Goal: Task Accomplishment & Management: Manage account settings

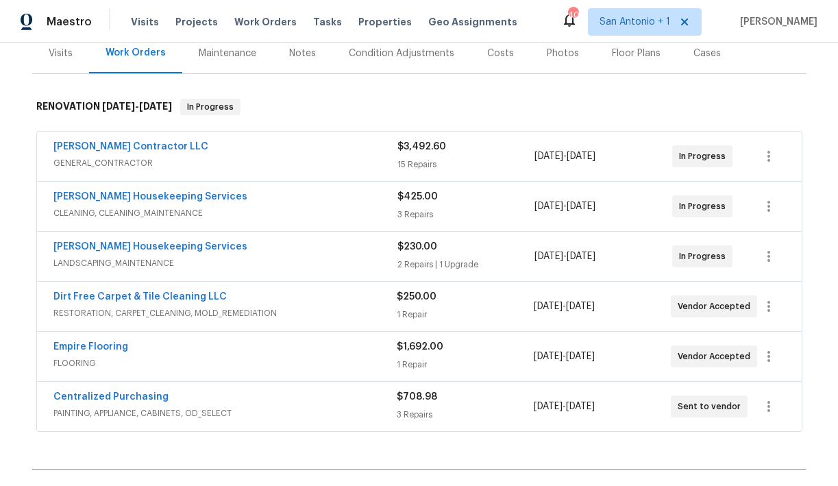
scroll to position [184, 0]
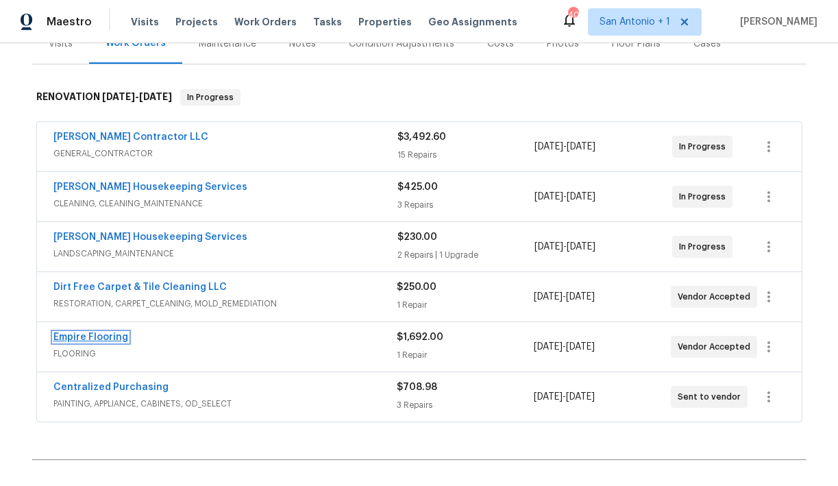
click at [89, 339] on link "Empire Flooring" at bounding box center [90, 337] width 75 height 10
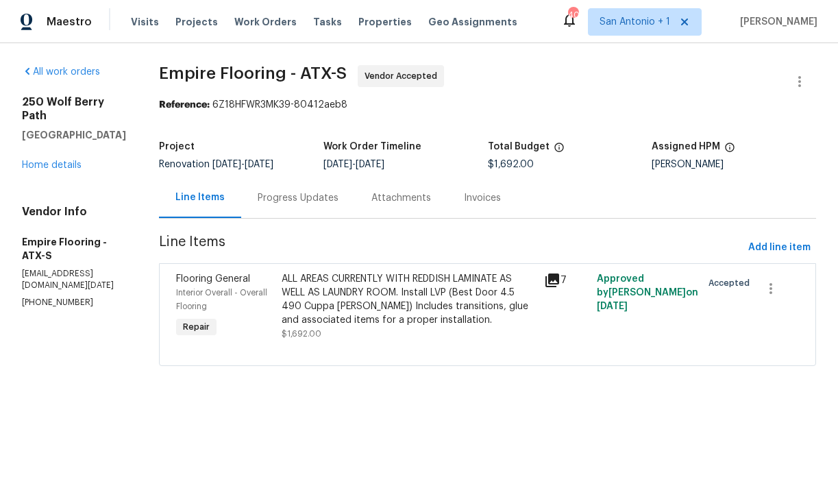
click at [367, 304] on div "ALL AREAS CURRENTLY WITH REDDISH LAMINATE AS WELL AS LAUNDRY ROOM. Install LVP …" at bounding box center [409, 299] width 255 height 55
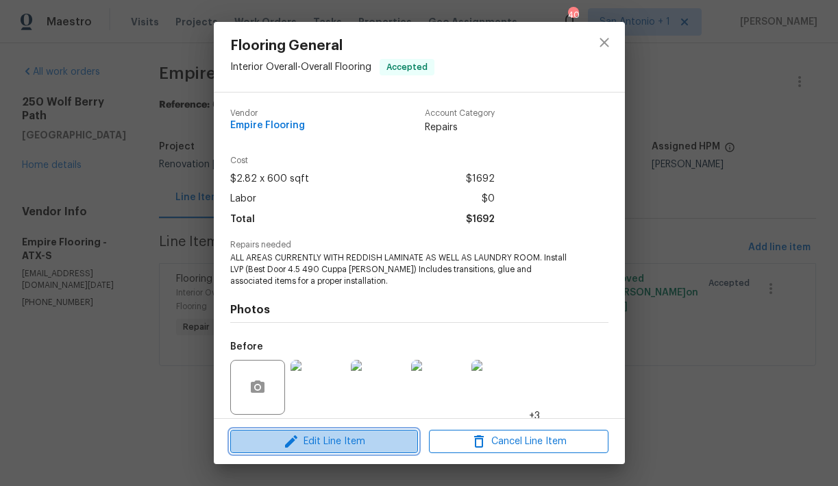
click at [344, 437] on span "Edit Line Item" at bounding box center [324, 441] width 180 height 17
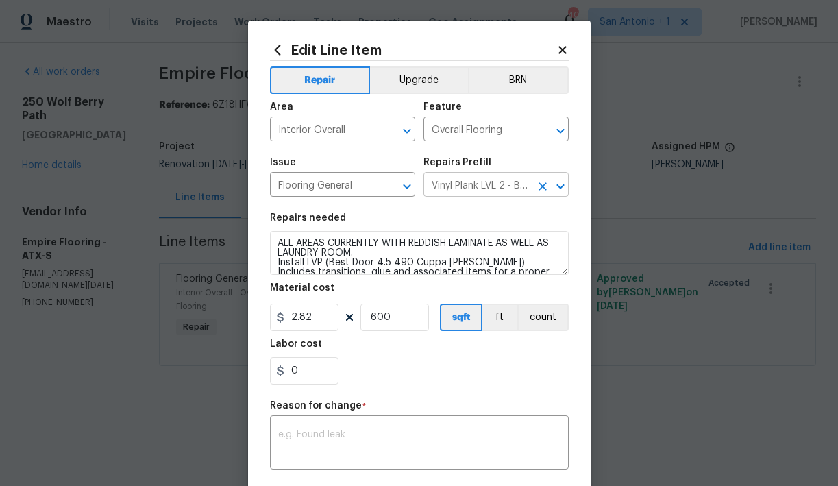
click at [460, 184] on input "Vinyl Plank LVL 2 - Best Door 4.5 (Brown) $2.82" at bounding box center [477, 185] width 107 height 21
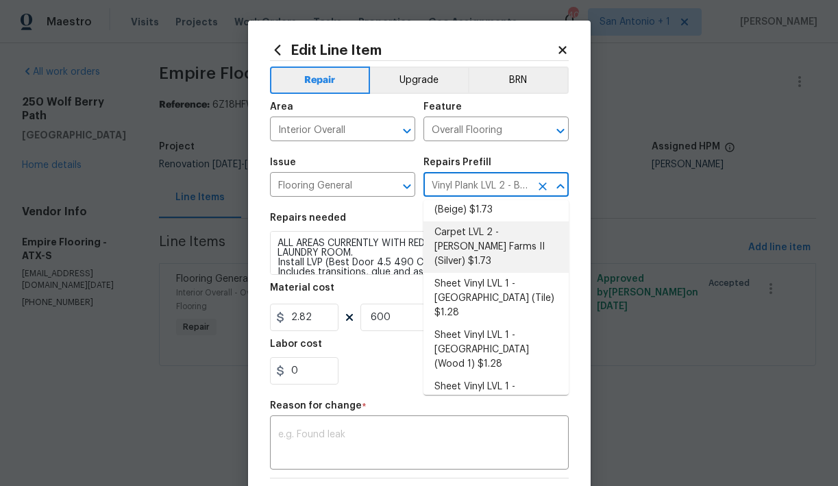
scroll to position [110, 0]
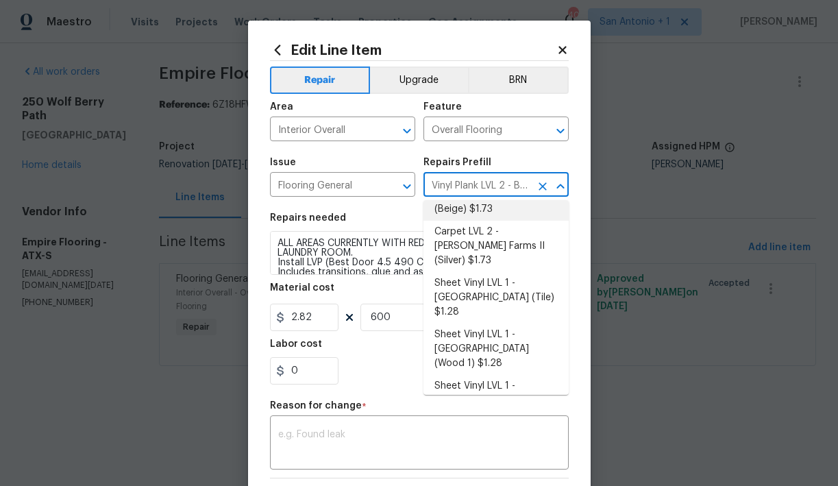
click at [479, 184] on input "Vinyl Plank LVL 2 - Best Door 4.5 (Brown) $2.82" at bounding box center [477, 185] width 107 height 21
click at [476, 184] on input "Vinyl Plank LVL 2 - Best Door 4.5 (Brown) $2.82" at bounding box center [477, 185] width 107 height 21
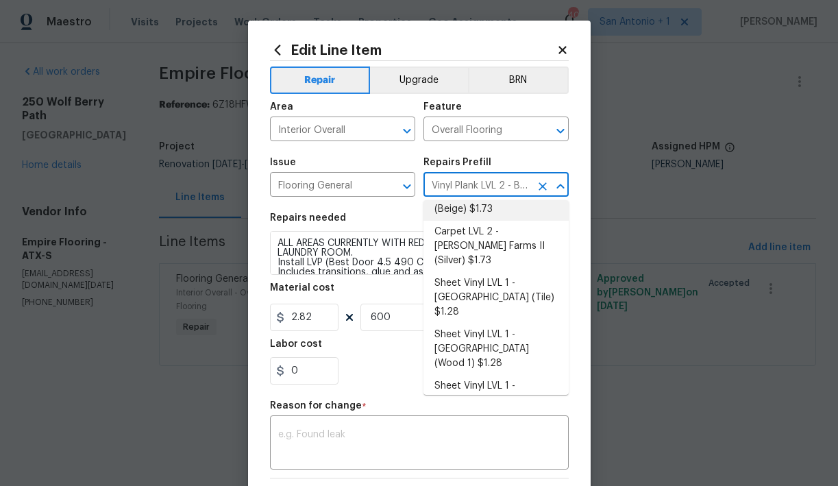
click at [475, 184] on input "Vinyl Plank LVL 2 - Best Door 4.5 (Brown) $2.82" at bounding box center [477, 185] width 107 height 21
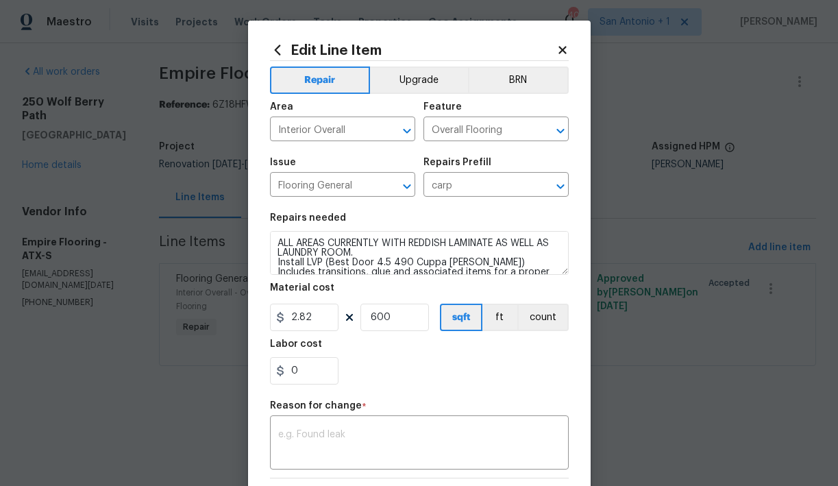
type input "Vinyl Plank LVL 2 - Best Door 4.5 (Brown) $2.82"
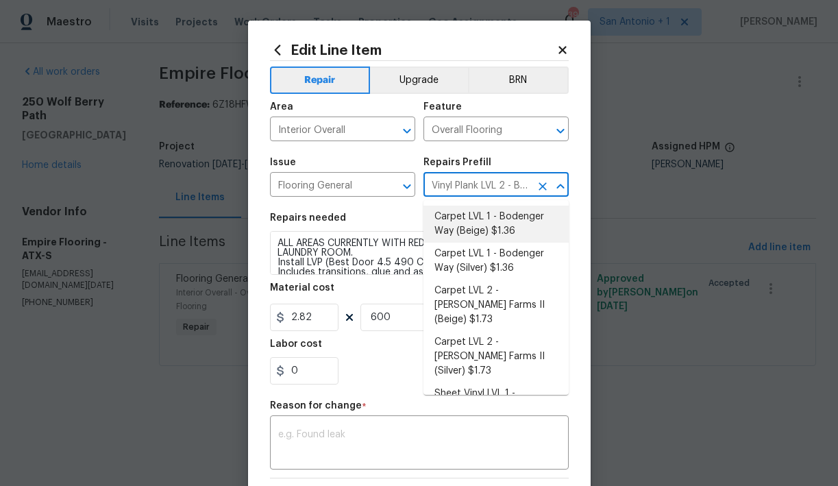
click at [565, 52] on icon at bounding box center [563, 50] width 8 height 8
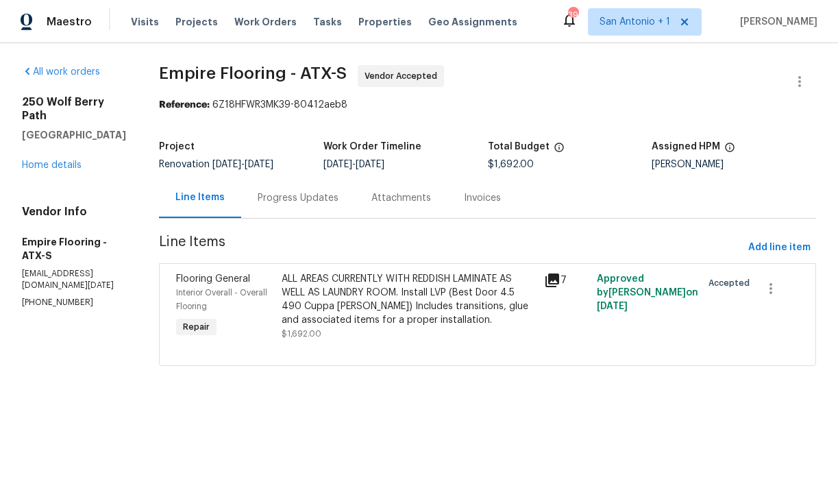
click at [313, 201] on div "Progress Updates" at bounding box center [298, 198] width 81 height 14
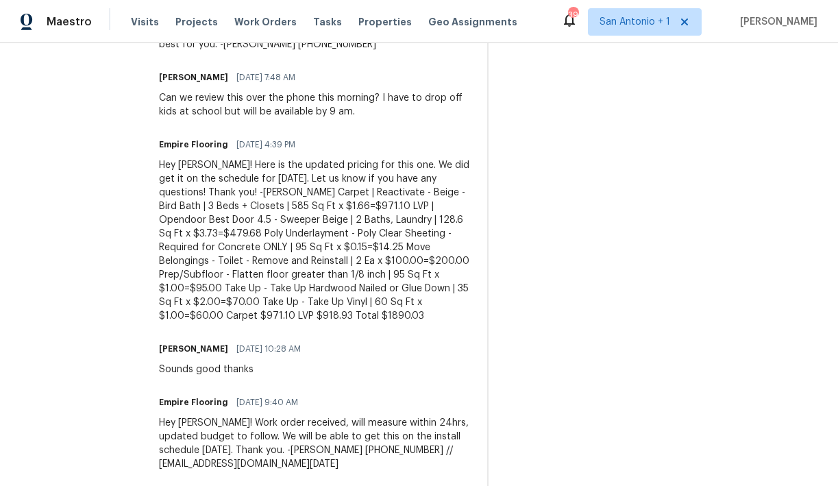
scroll to position [490, 0]
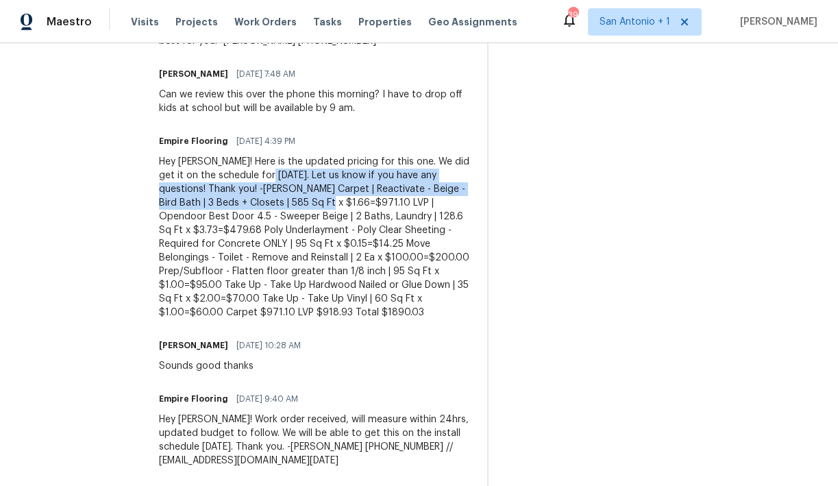
drag, startPoint x: 243, startPoint y: 202, endPoint x: 274, endPoint y: 178, distance: 38.5
click at [274, 178] on div "Hey Chris! Here is the updated pricing for this one. We did get it on the sched…" at bounding box center [315, 237] width 312 height 165
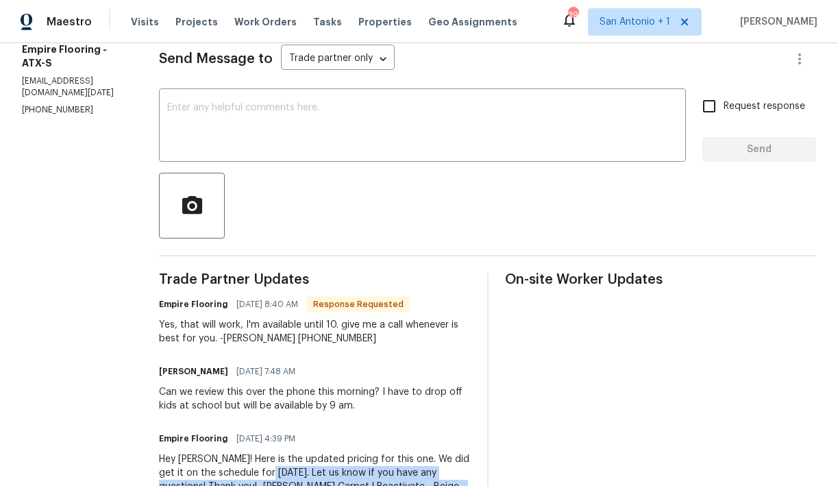
scroll to position [0, 0]
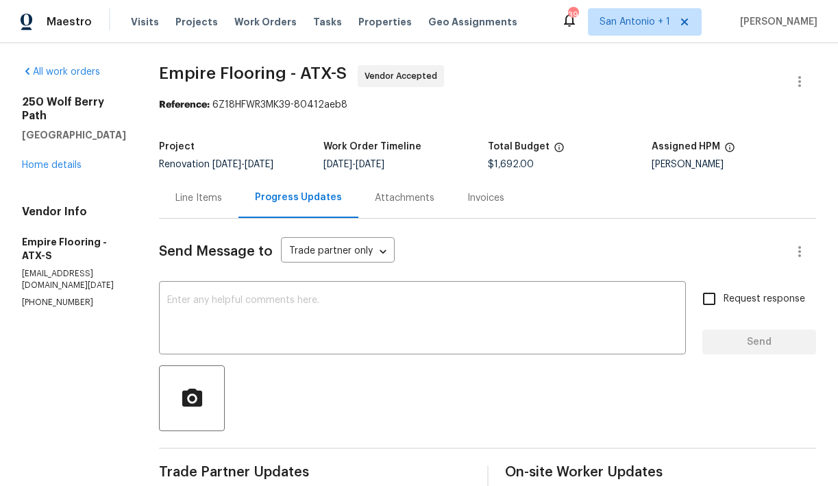
click at [218, 197] on div "Line Items" at bounding box center [198, 198] width 47 height 14
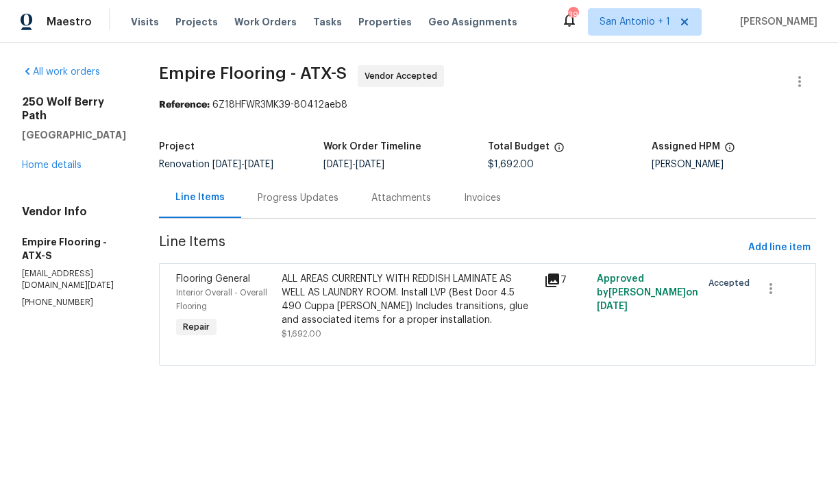
click at [358, 306] on div "ALL AREAS CURRENTLY WITH REDDISH LAMINATE AS WELL AS LAUNDRY ROOM. Install LVP …" at bounding box center [409, 299] width 255 height 55
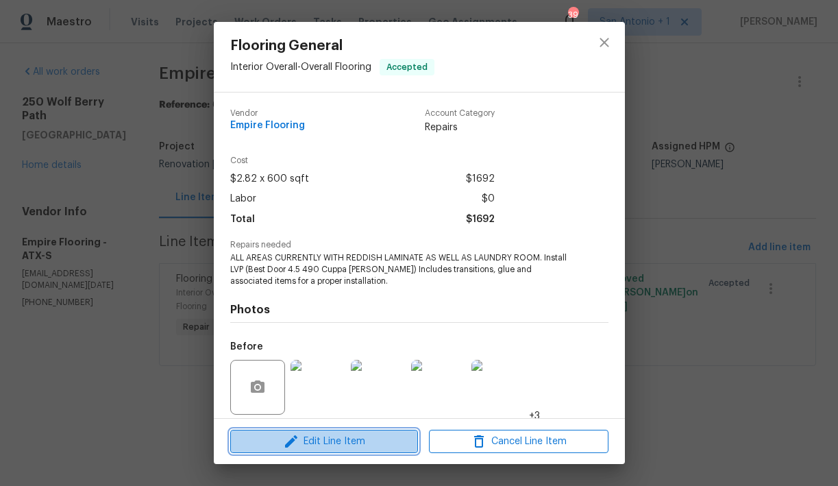
click at [341, 440] on span "Edit Line Item" at bounding box center [324, 441] width 180 height 17
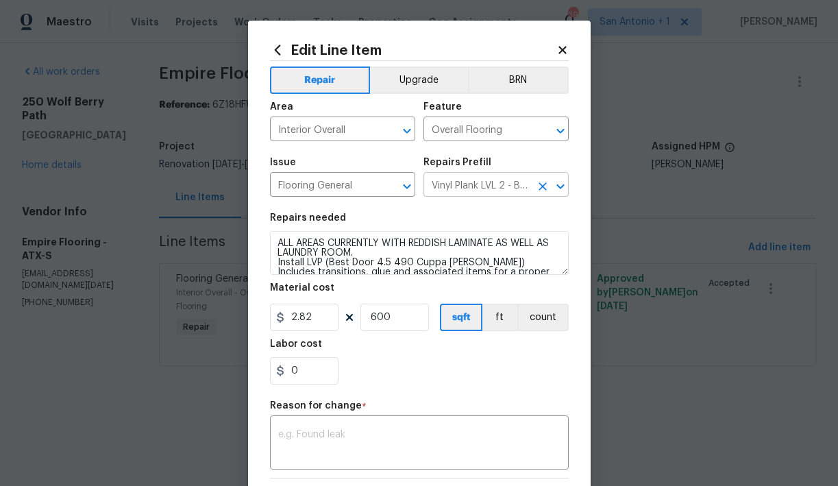
click at [470, 186] on input "Vinyl Plank LVL 2 - Best Door 4.5 (Brown) $2.82" at bounding box center [477, 185] width 107 height 21
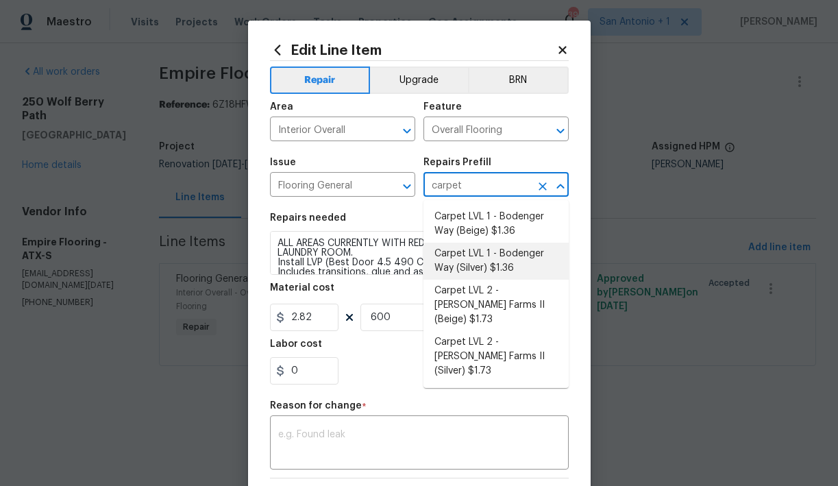
click at [490, 256] on li "Carpet LVL 1 - Bodenger Way (Silver) $1.36" at bounding box center [496, 261] width 145 height 37
type input "Vinyl Plank LVL 2 - Best Door 4.5 (Brown) $2.82"
type textarea "Install new carpet. (Bodenger Way 945 Winter Ash, Silver) at all previously car…"
type input "Carpet LVL 1 - Bodenger Way (Silver) $1.36"
type input "1.36"
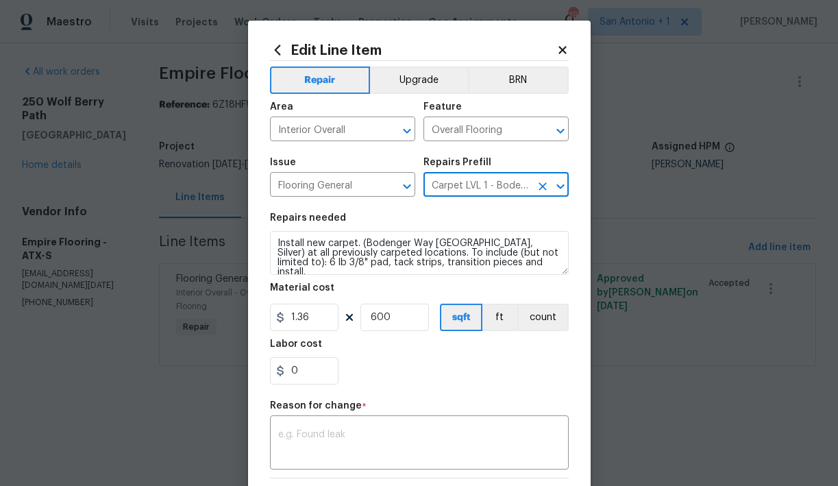
type input "Carpet LVL 1 - Bodenger Way (Silver) $1.36"
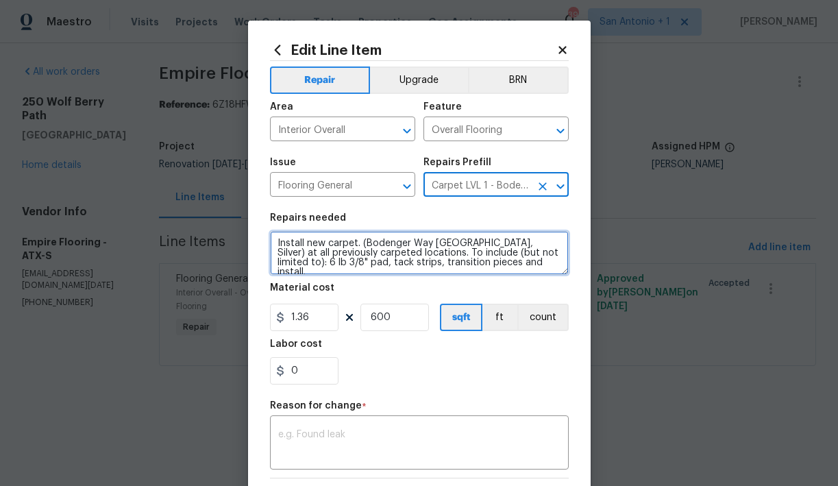
click at [277, 242] on textarea "Install new carpet. (Bodenger Way 945 Winter Ash, Silver) at all previously car…" at bounding box center [419, 253] width 299 height 44
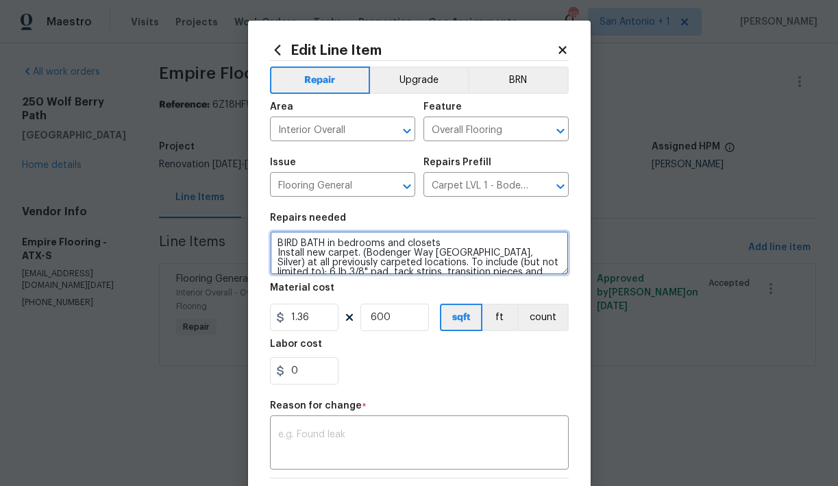
type textarea "BIRD BATH in bedrooms and closets Install new carpet. (Bodenger Way 945 Winter …"
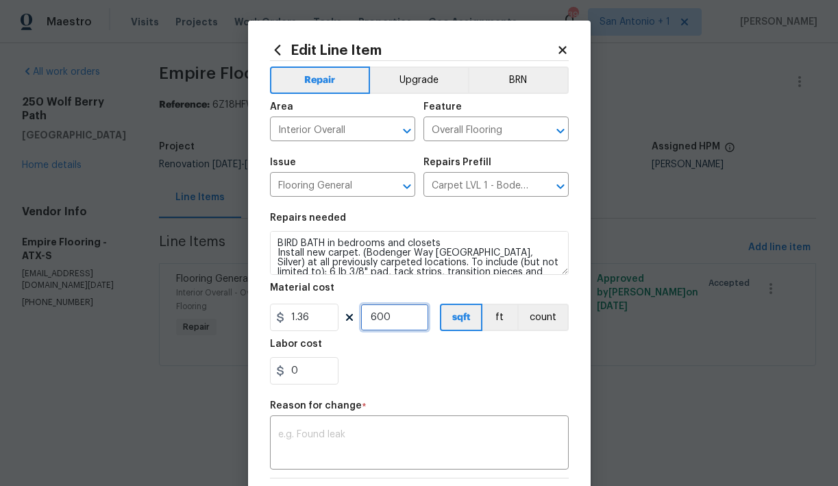
click at [385, 318] on input "600" at bounding box center [395, 317] width 69 height 27
type input "575"
click at [467, 364] on div "0" at bounding box center [419, 370] width 299 height 27
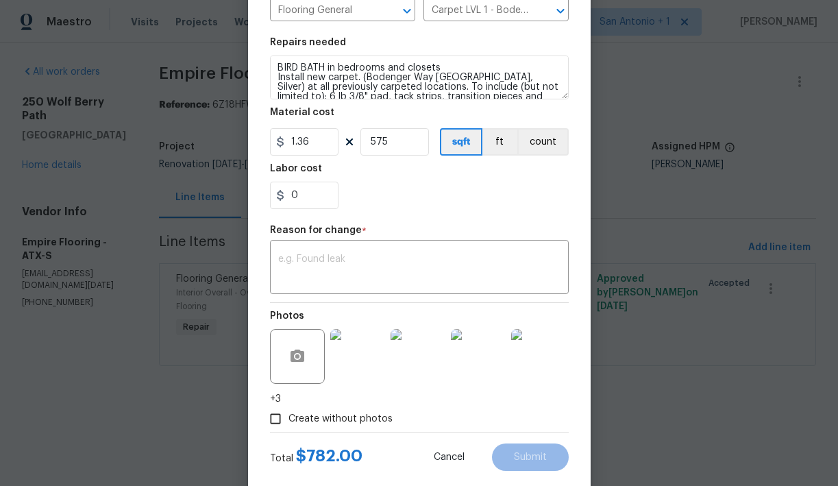
scroll to position [176, 0]
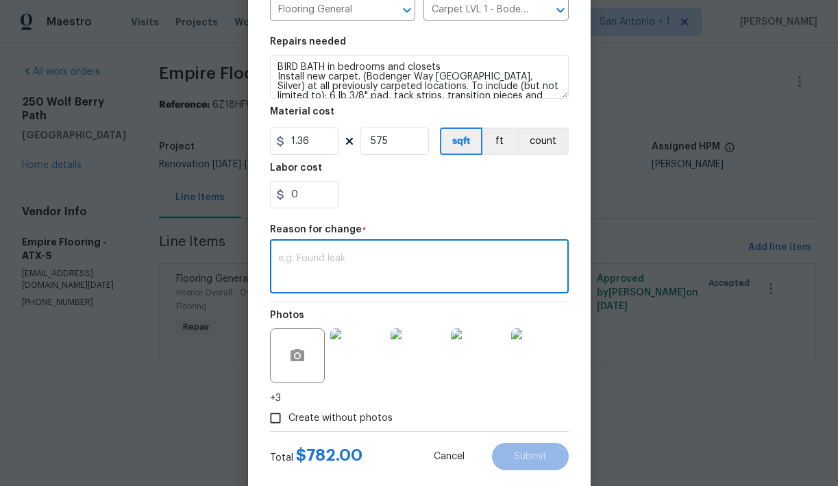
click at [355, 269] on textarea at bounding box center [419, 268] width 282 height 29
type textarea "Clarity"
click at [617, 219] on body "Maestro Visits Projects Work Orders Tasks Properties Geo Assignments 39 San Ant…" at bounding box center [419, 202] width 838 height 404
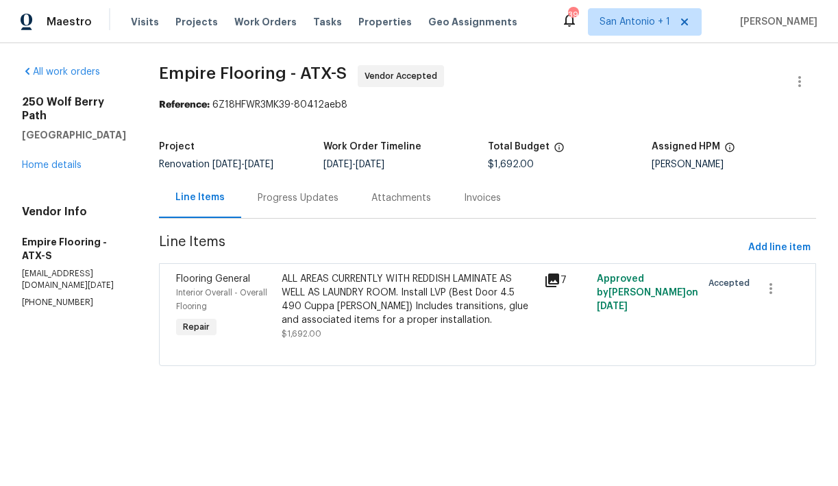
scroll to position [0, 0]
click at [318, 199] on div "Progress Updates" at bounding box center [298, 198] width 81 height 14
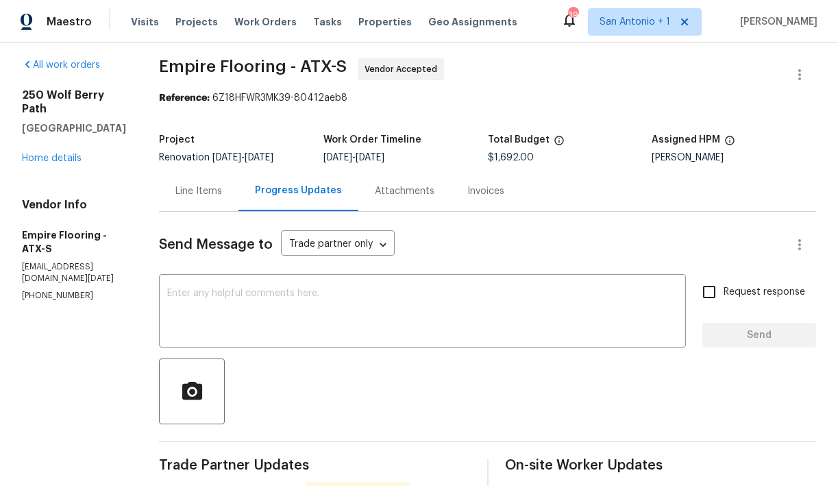
scroll to position [6, 0]
click at [217, 190] on div "Line Items" at bounding box center [198, 192] width 47 height 14
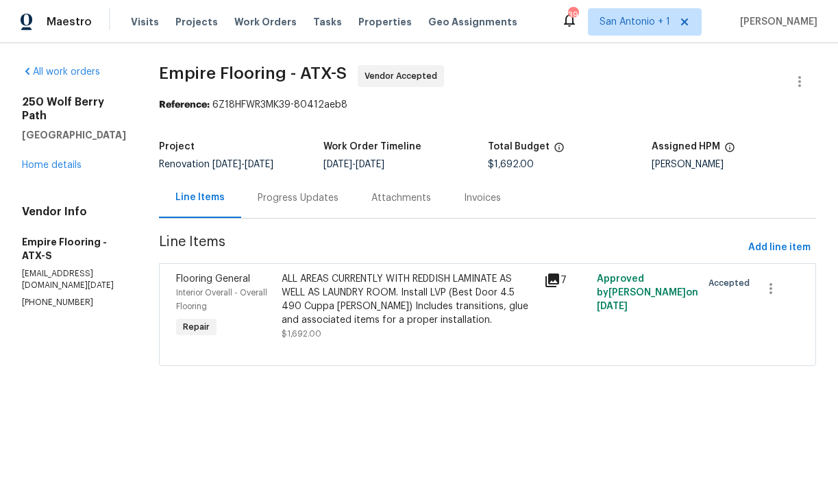
click at [332, 298] on div "ALL AREAS CURRENTLY WITH REDDISH LAMINATE AS WELL AS LAUNDRY ROOM. Install LVP …" at bounding box center [409, 299] width 255 height 55
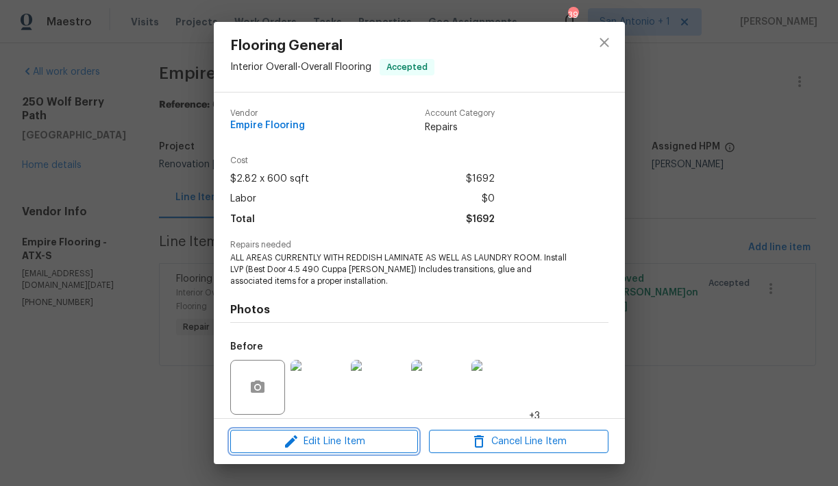
click at [352, 441] on span "Edit Line Item" at bounding box center [324, 441] width 180 height 17
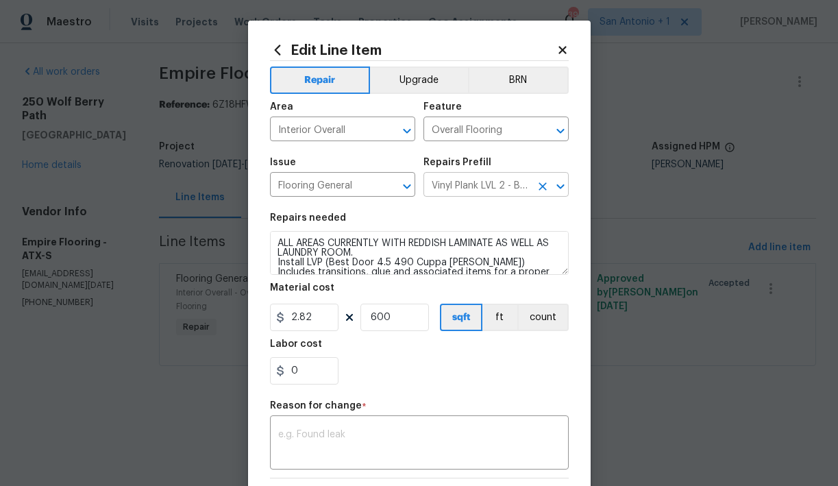
click at [450, 186] on input "Vinyl Plank LVL 2 - Best Door 4.5 (Brown) $2.82" at bounding box center [477, 185] width 107 height 21
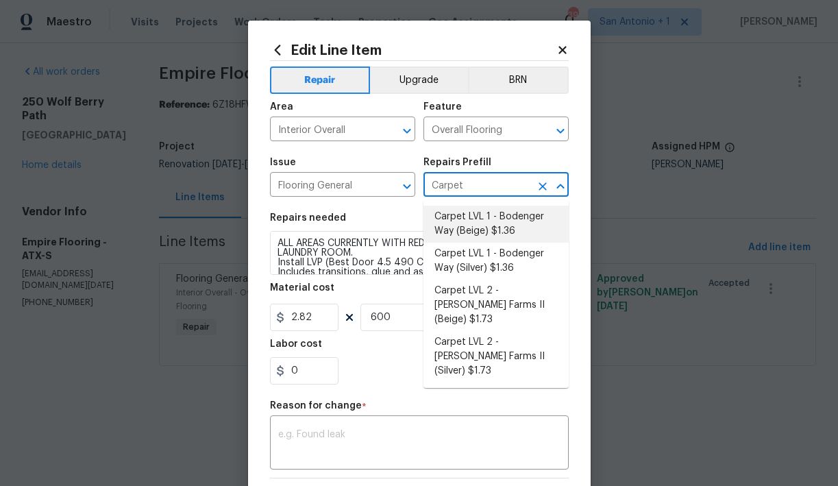
click at [489, 230] on li "Carpet LVL 1 - Bodenger Way (Beige) $1.36" at bounding box center [496, 224] width 145 height 37
type input "Vinyl Plank LVL 2 - Best Door 4.5 (Brown) $2.82"
type textarea "Install new carpet. (Bodenger Way 749 Bird Bath, Beige) at all previously carpe…"
type input "Carpet LVL 1 - Bodenger Way (Beige) $1.36"
type input "1.36"
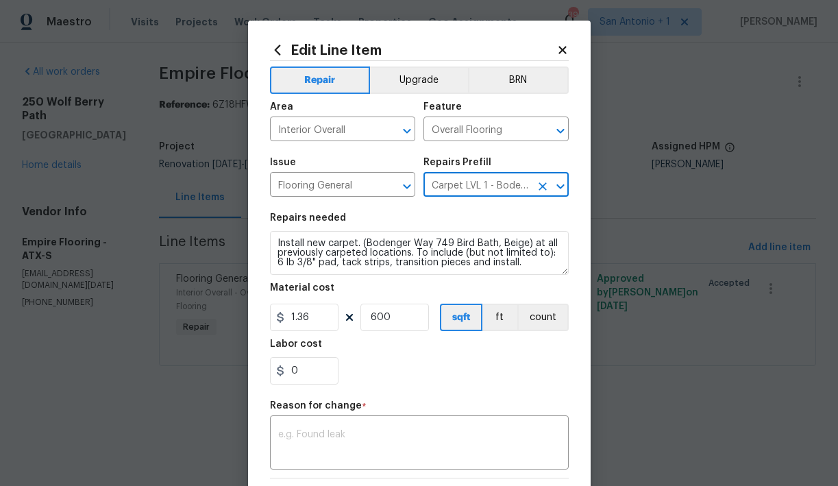
type input "Carpet LVL 1 - Bodenger Way (Beige) $1.36"
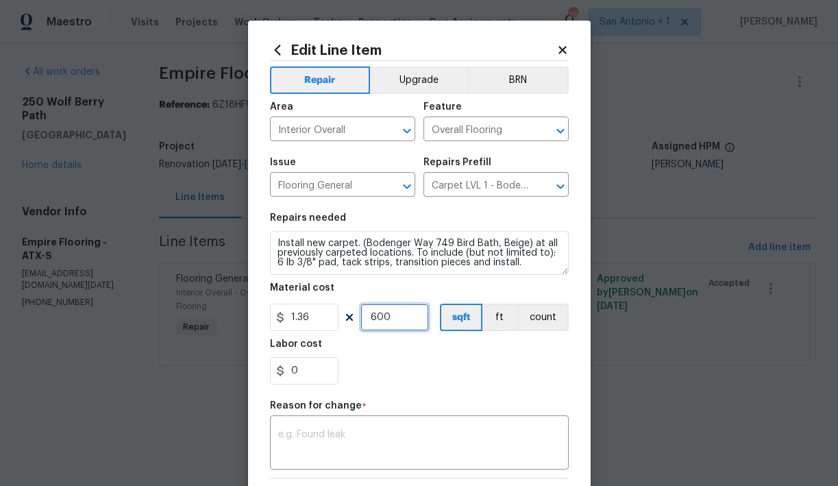
click at [391, 317] on input "600" at bounding box center [395, 317] width 69 height 27
type input "575"
click at [445, 374] on div "0" at bounding box center [419, 370] width 299 height 27
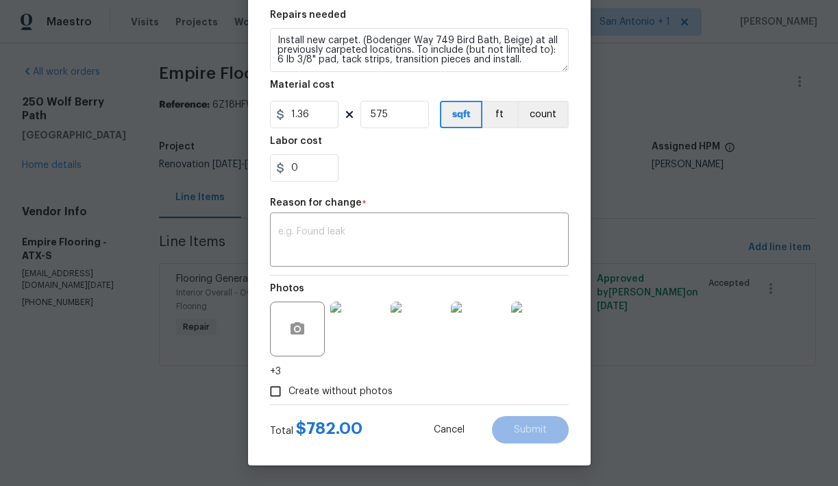
scroll to position [195, 0]
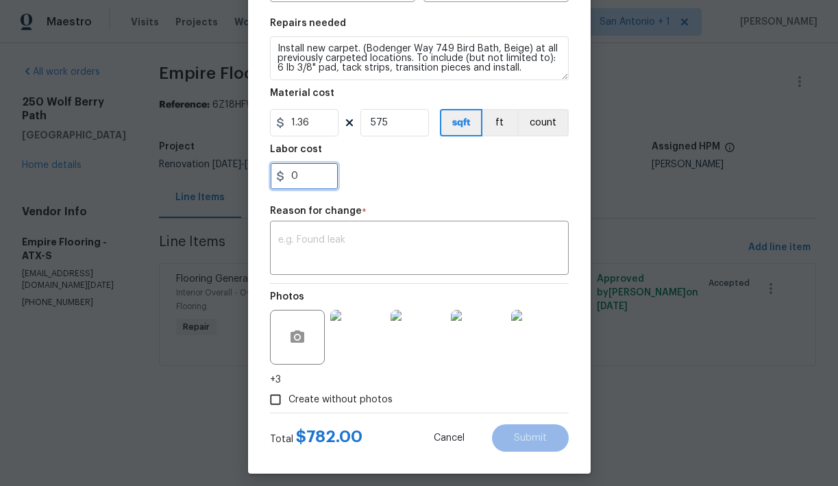
click at [310, 175] on input "0" at bounding box center [304, 175] width 69 height 27
click at [301, 184] on input "0" at bounding box center [304, 175] width 69 height 27
type input "188"
click at [419, 168] on div "188" at bounding box center [419, 175] width 299 height 27
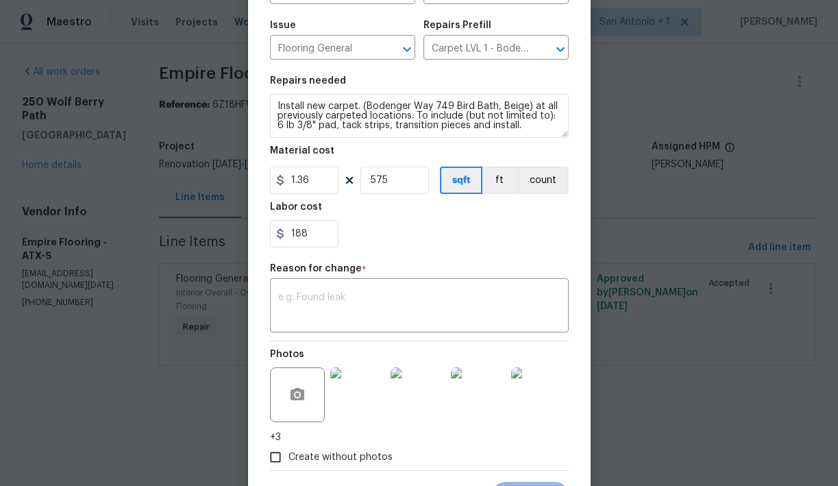
scroll to position [136, 0]
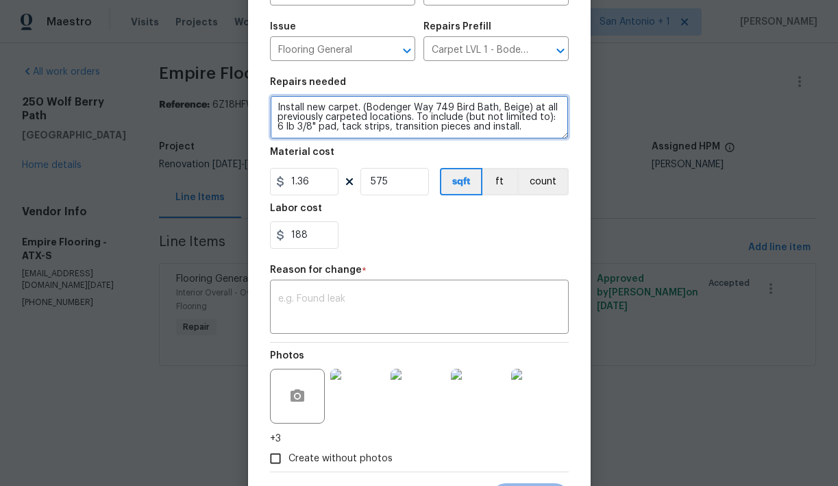
click at [276, 108] on textarea "Install new carpet. (Bodenger Way 749 Bird Bath, Beige) at all previously carpe…" at bounding box center [419, 117] width 299 height 44
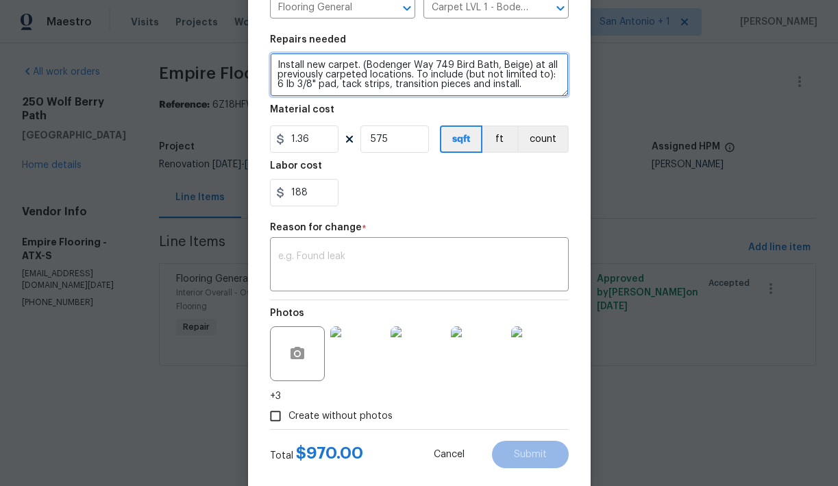
scroll to position [204, 0]
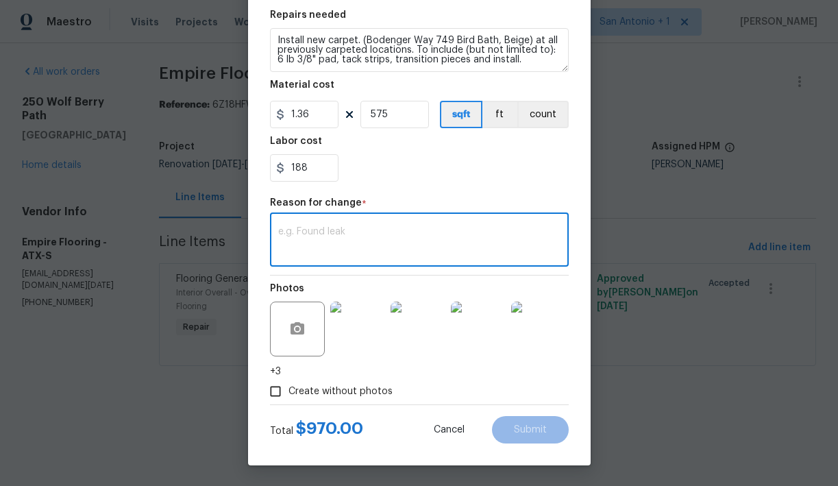
click at [428, 234] on textarea at bounding box center [419, 241] width 282 height 29
type textarea "Clarity"
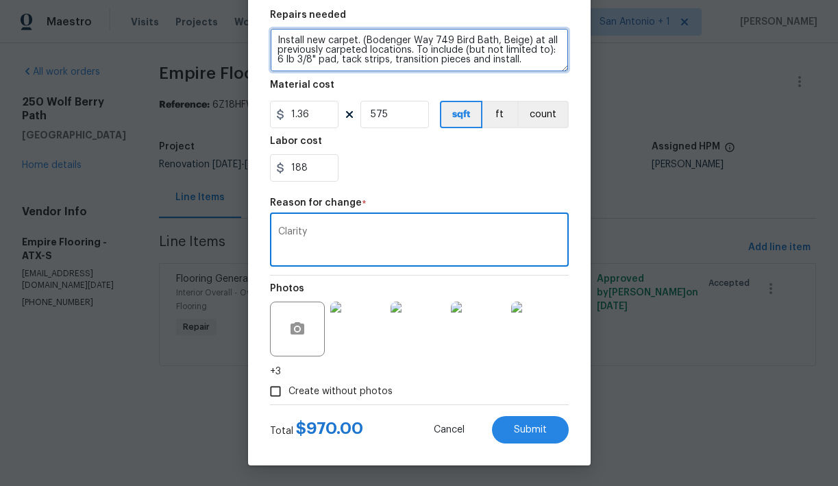
click at [274, 34] on textarea "Install new carpet. (Bodenger Way 749 Bird Bath, Beige) at all previously carpe…" at bounding box center [419, 50] width 299 height 44
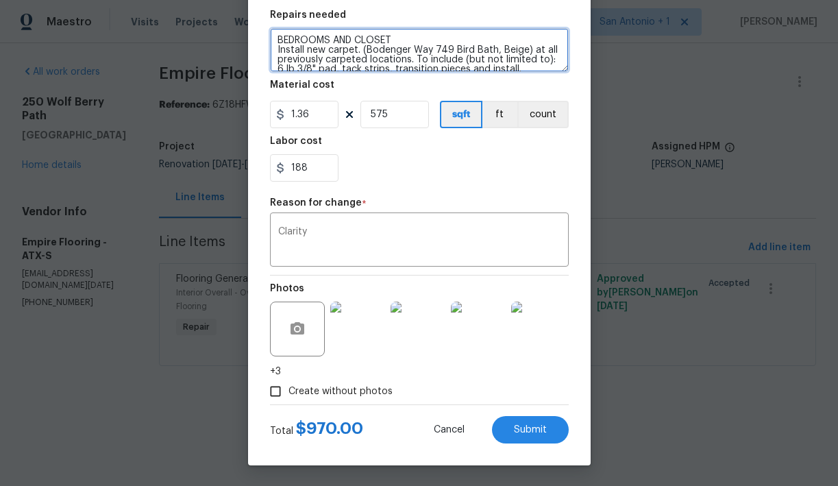
click at [400, 40] on textarea "BEDROOMS AND CLOSET Install new carpet. (Bodenger Way 749 Bird Bath, Beige) at …" at bounding box center [419, 50] width 299 height 44
type textarea "BEDROOMS AND CLOSETS Install new carpet. (Bodenger Way 749 Bird Bath, Beige) at…"
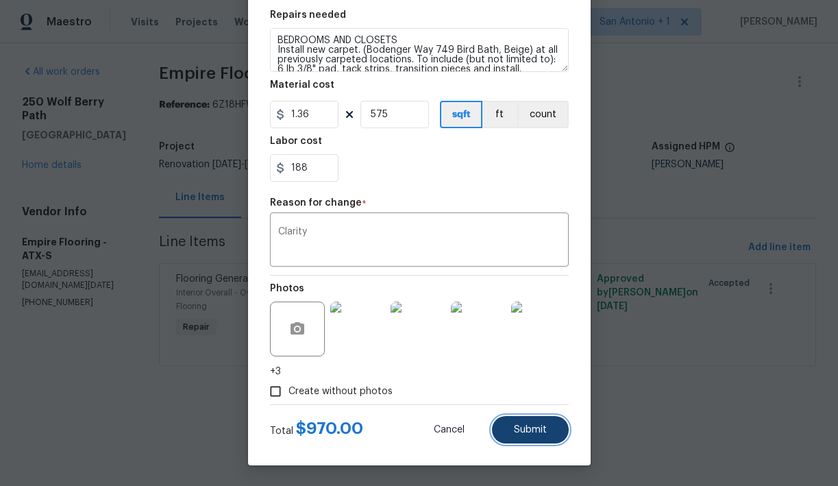
click at [535, 425] on span "Submit" at bounding box center [530, 430] width 33 height 10
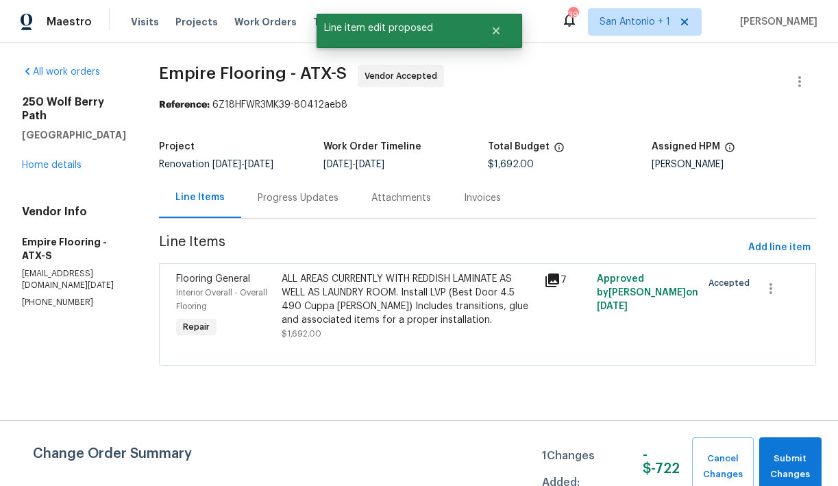
scroll to position [0, 0]
click at [771, 250] on span "Add line item" at bounding box center [780, 247] width 62 height 17
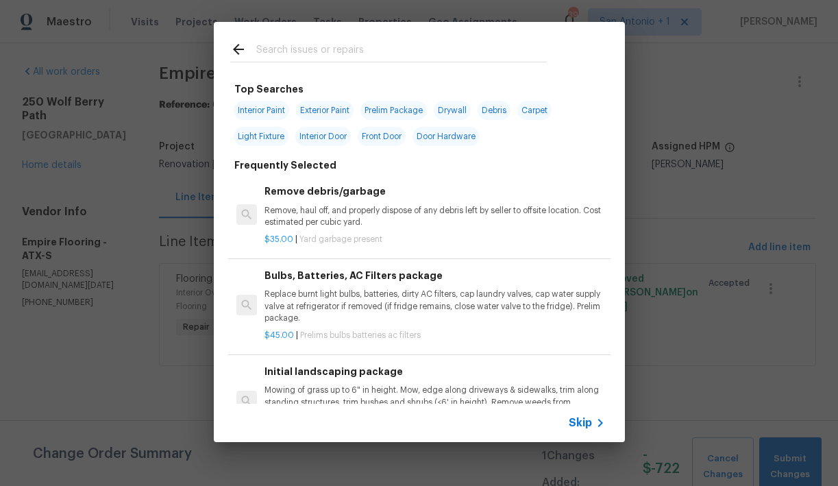
click at [343, 55] on input "text" at bounding box center [401, 51] width 291 height 21
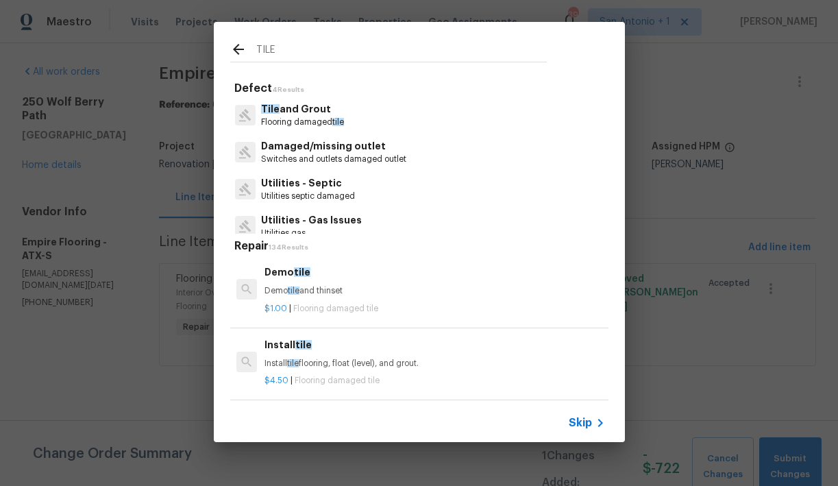
type input "TILE"
click at [315, 113] on p "Tile and Grout" at bounding box center [302, 109] width 83 height 14
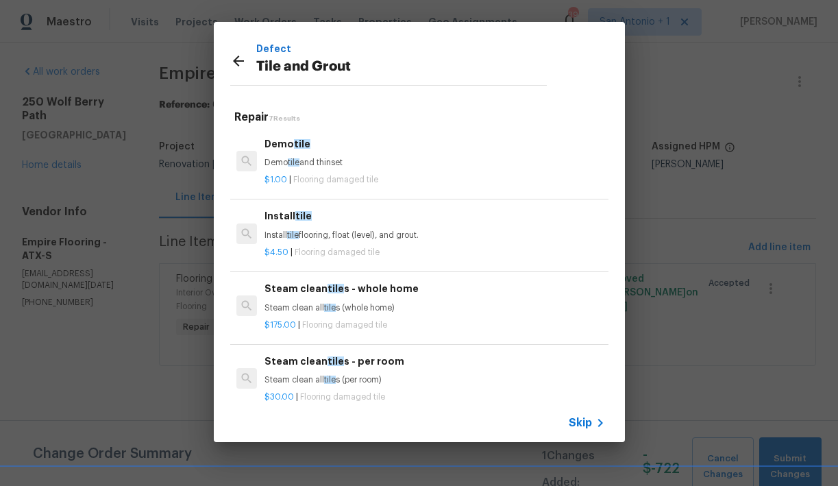
click at [348, 233] on p "Install tile flooring, float (level), and grout." at bounding box center [435, 236] width 340 height 12
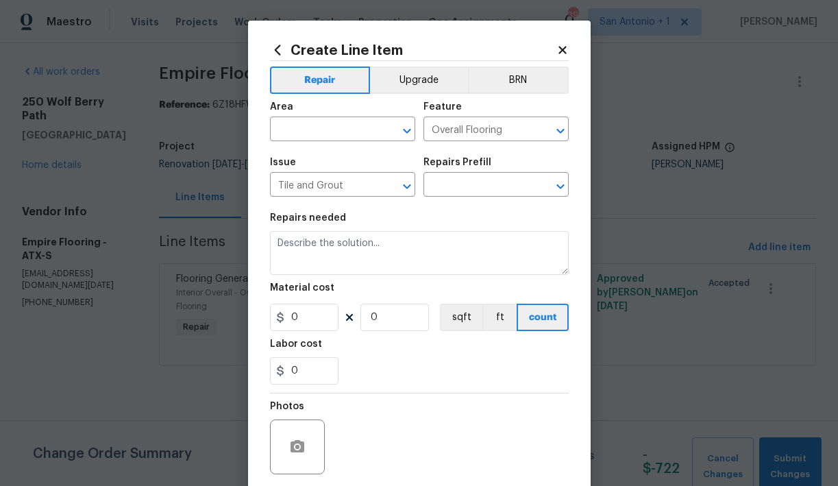
type textarea "Install tile flooring, float (level), and grout."
type input "1"
type input "Install tile $4.50"
type input "4.5"
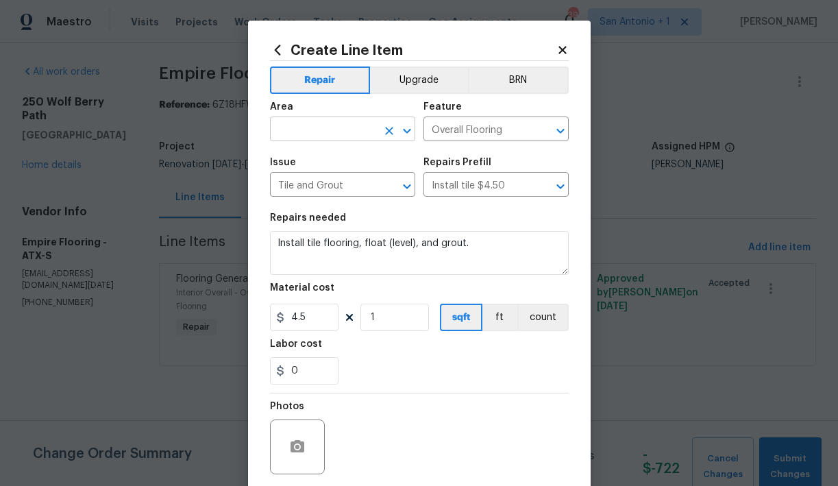
click at [331, 128] on input "text" at bounding box center [323, 130] width 107 height 21
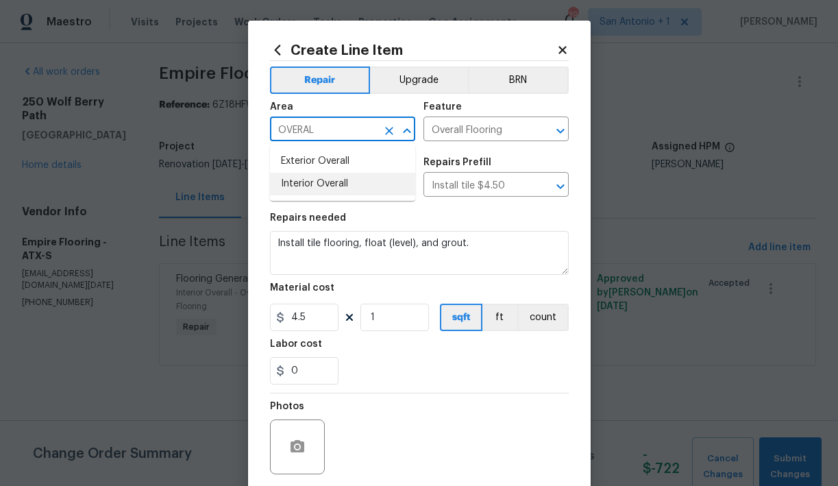
click at [324, 182] on li "Interior Overall" at bounding box center [342, 184] width 145 height 23
type input "Interior Overall"
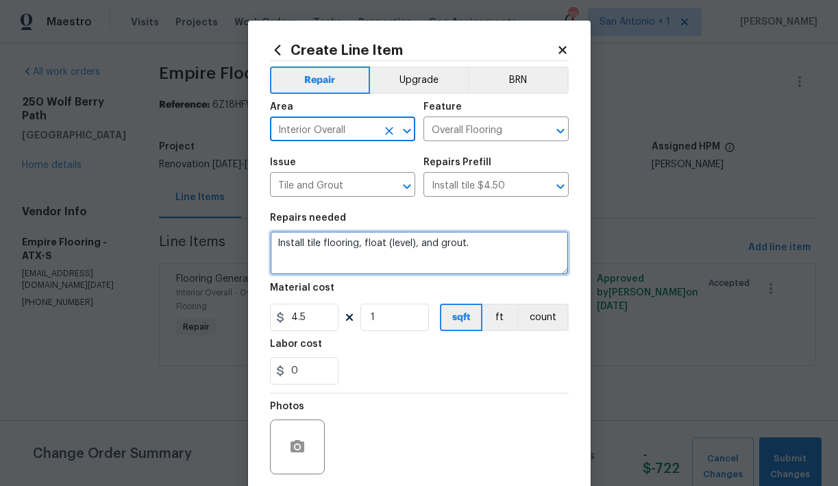
click at [276, 244] on textarea "Install tile flooring, float (level), and grout." at bounding box center [419, 253] width 299 height 44
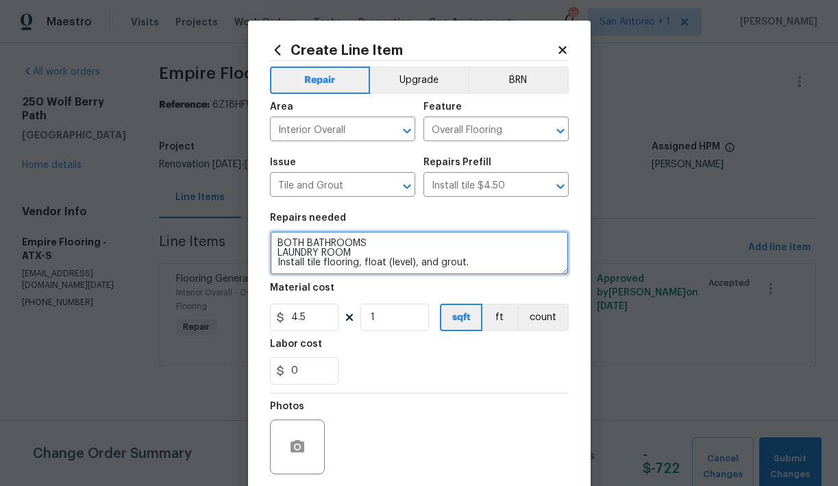
type textarea "BOTH BATHROOMS LAUNDRY ROOM Install tile flooring, float (level), and grout."
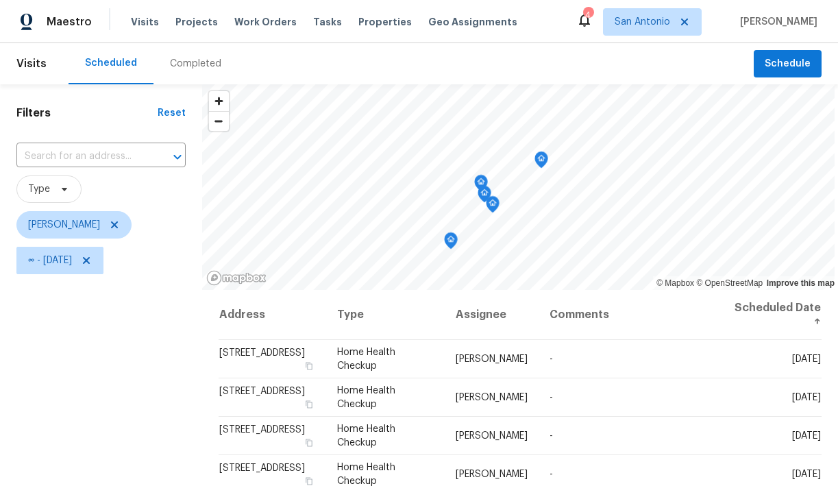
scroll to position [110, 0]
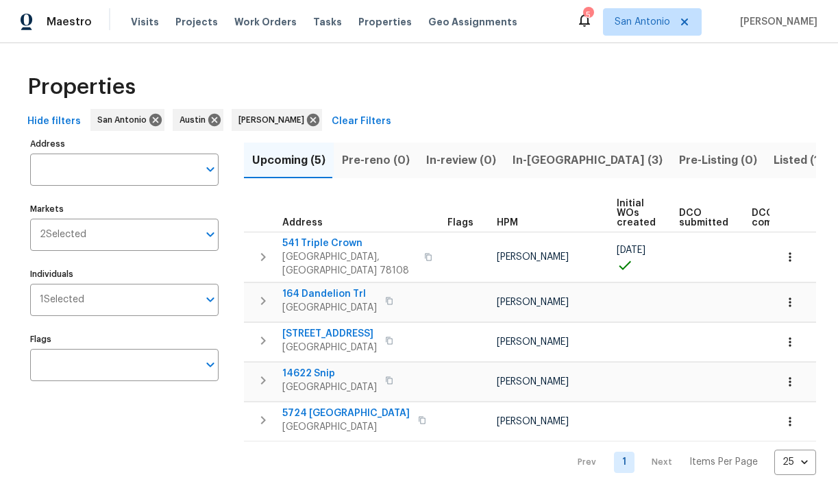
click at [516, 161] on span "In-reno (3)" at bounding box center [588, 160] width 150 height 19
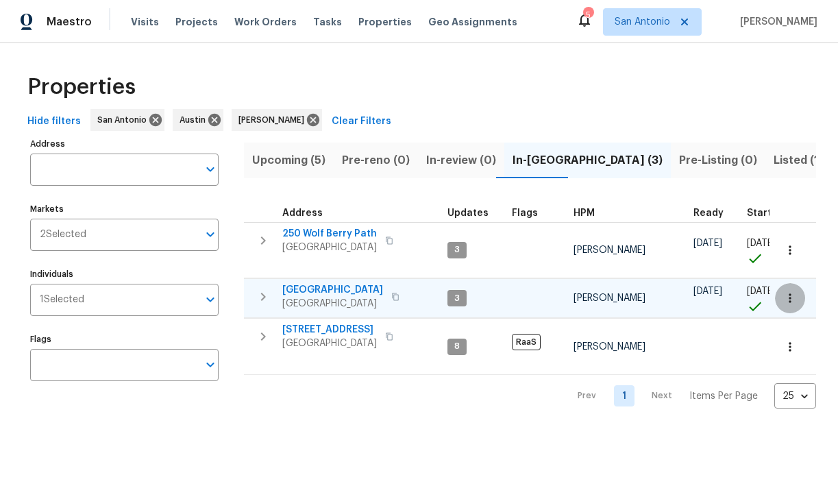
click at [792, 296] on icon "button" at bounding box center [791, 298] width 14 height 14
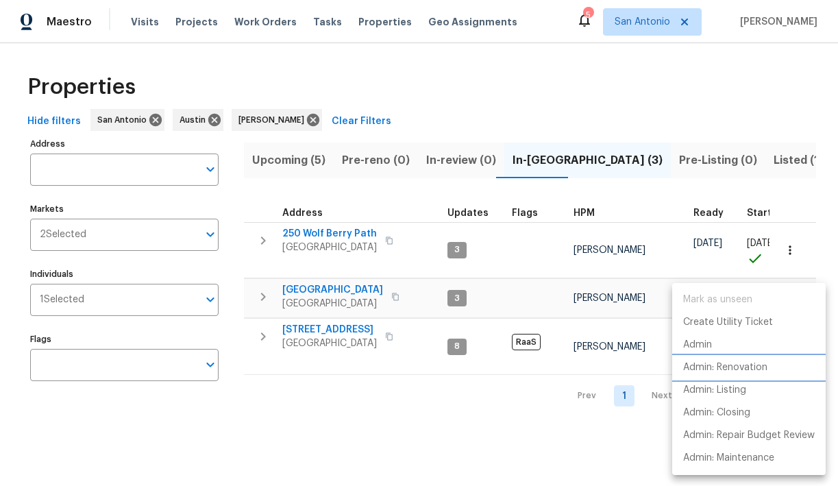
click at [740, 367] on p "Admin: Renovation" at bounding box center [725, 368] width 84 height 14
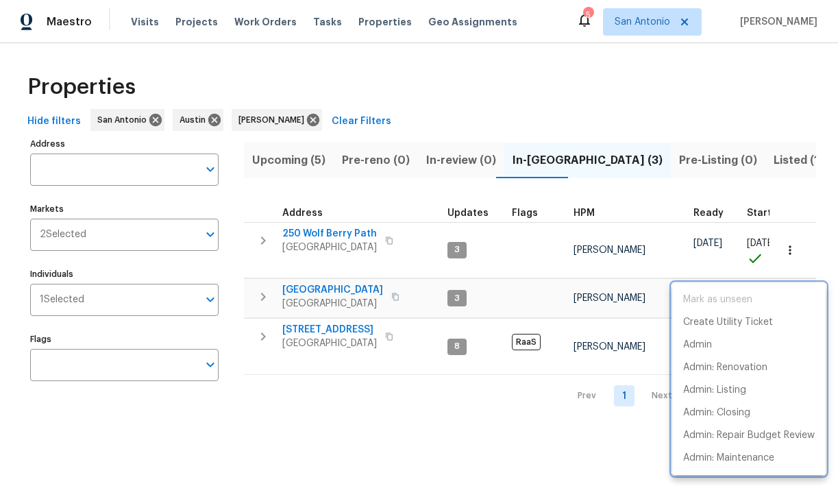
click at [790, 248] on div at bounding box center [419, 243] width 838 height 486
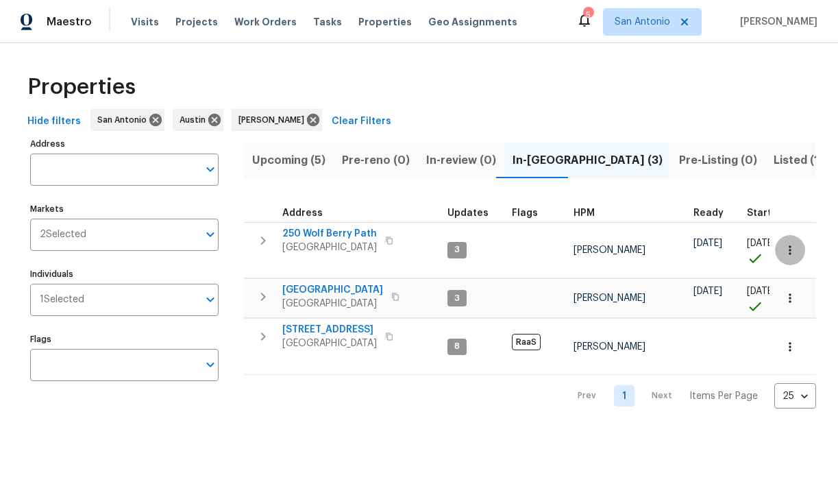
click at [790, 248] on icon "button" at bounding box center [791, 250] width 14 height 14
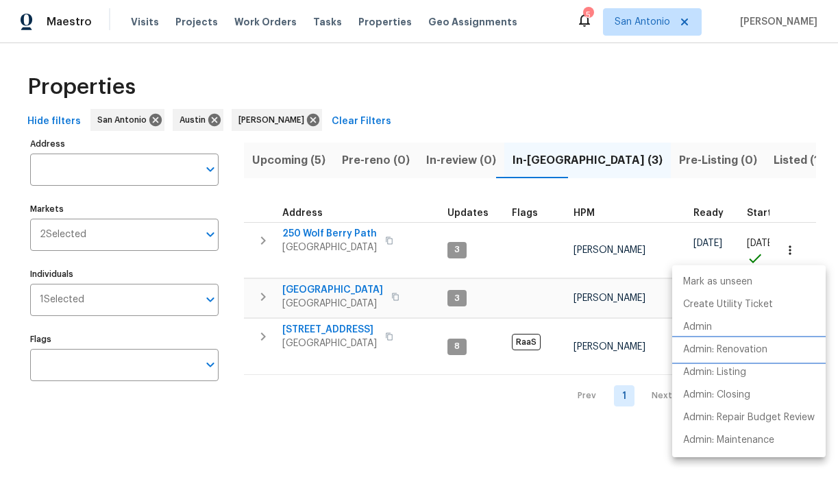
click at [758, 349] on p "Admin: Renovation" at bounding box center [725, 350] width 84 height 14
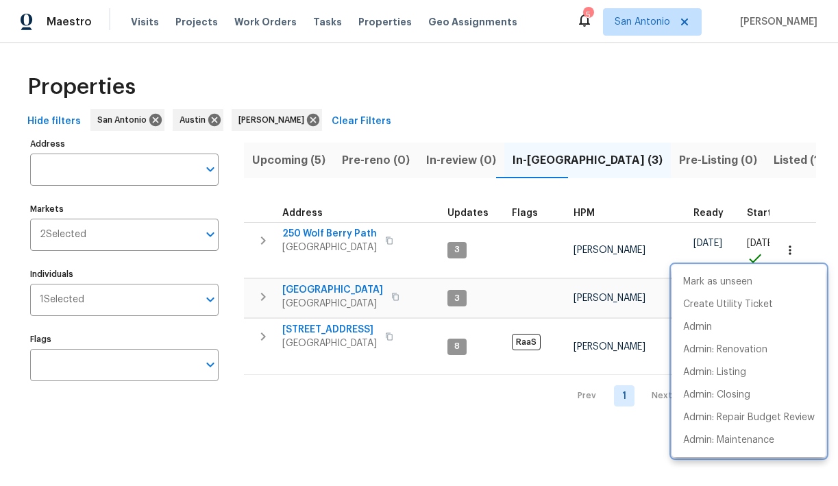
click at [345, 288] on div at bounding box center [419, 243] width 838 height 486
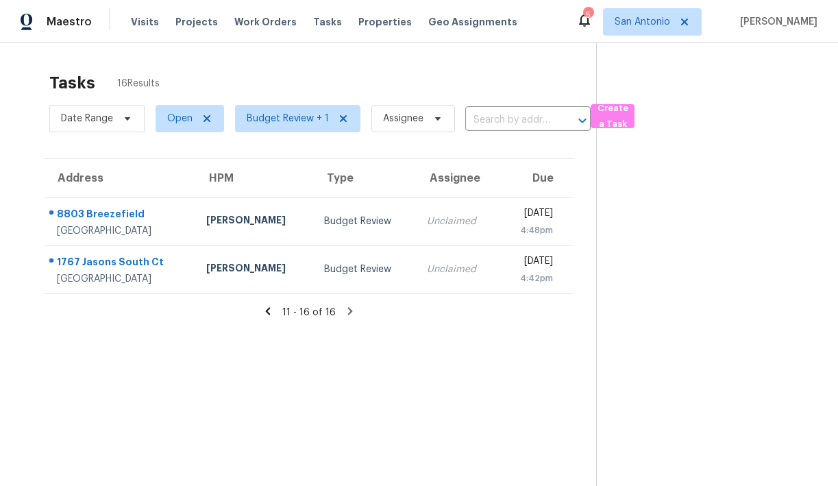
scroll to position [43, 0]
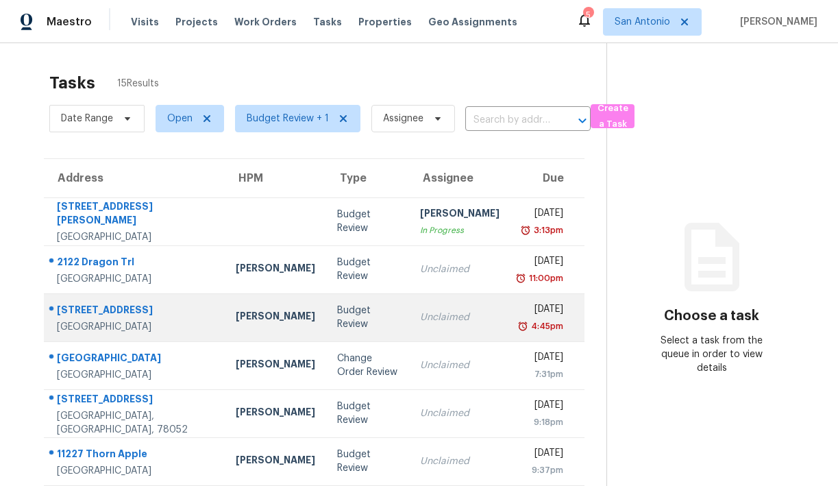
click at [326, 316] on td "Budget Review" at bounding box center [367, 317] width 83 height 48
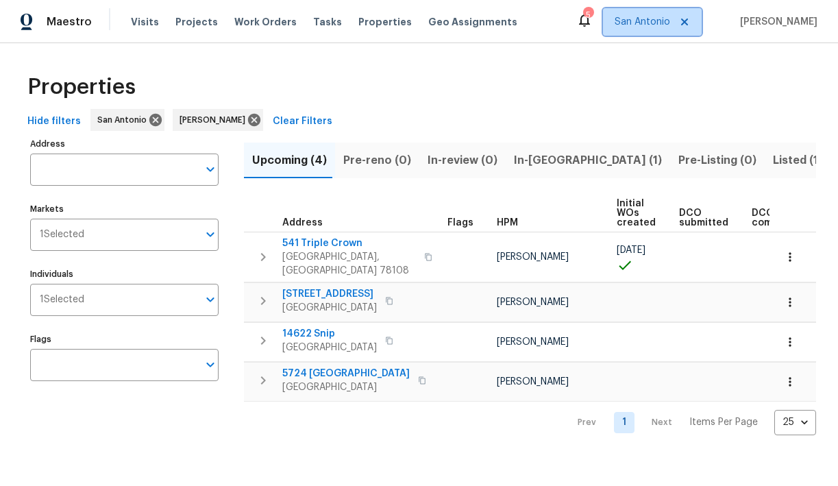
click at [670, 26] on span "San Antonio" at bounding box center [643, 22] width 56 height 14
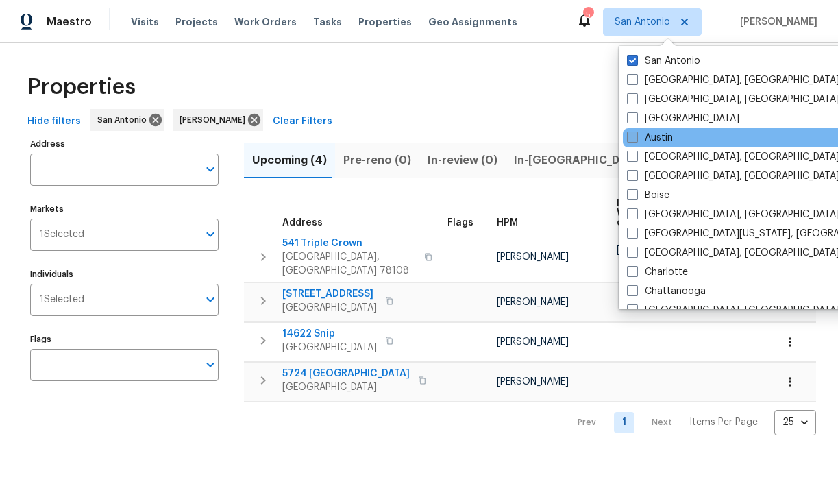
click at [667, 135] on label "Austin" at bounding box center [650, 138] width 46 height 14
click at [636, 135] on input "Austin" at bounding box center [631, 135] width 9 height 9
checkbox input "true"
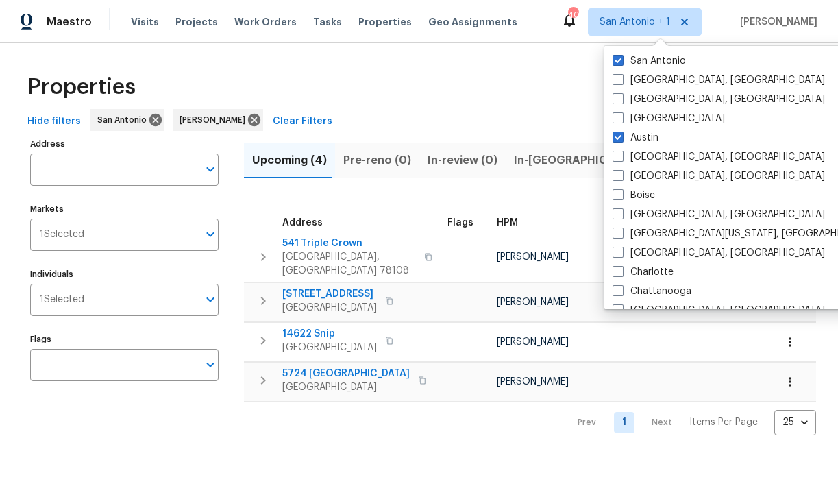
click at [522, 117] on div "Hide filters San Antonio Chris Fuentes Clear Filters" at bounding box center [419, 121] width 795 height 25
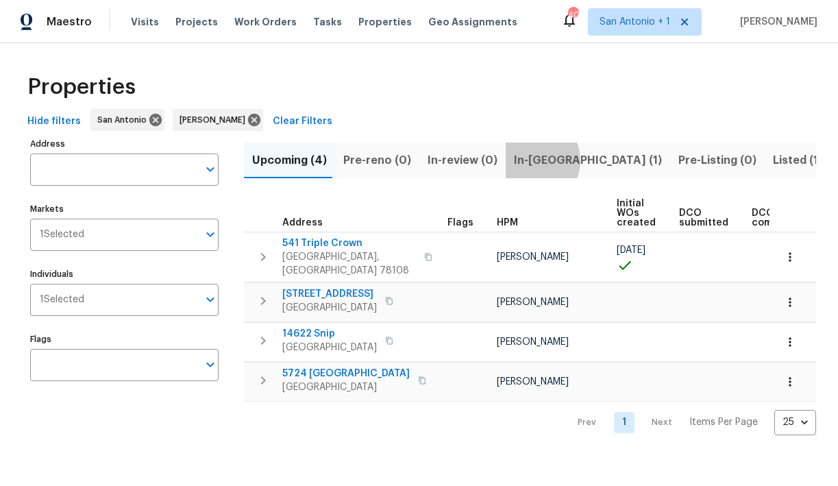
click at [522, 160] on span "In-reno (1)" at bounding box center [588, 160] width 148 height 19
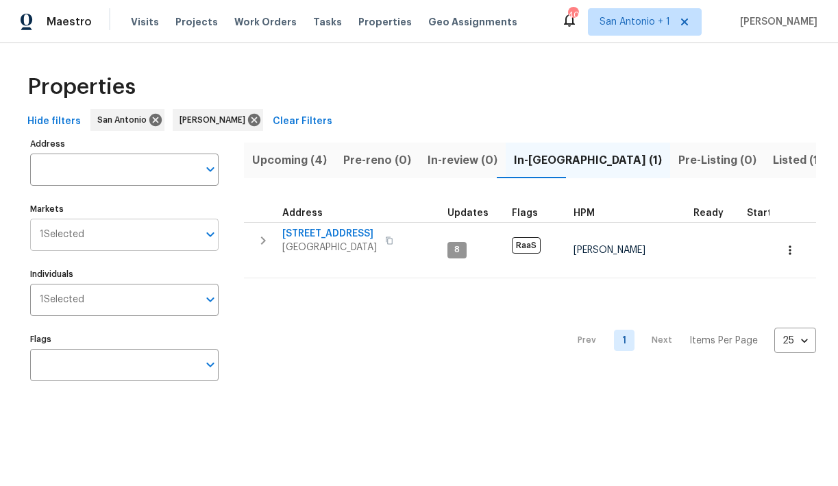
click at [207, 234] on icon "Open" at bounding box center [210, 234] width 16 height 16
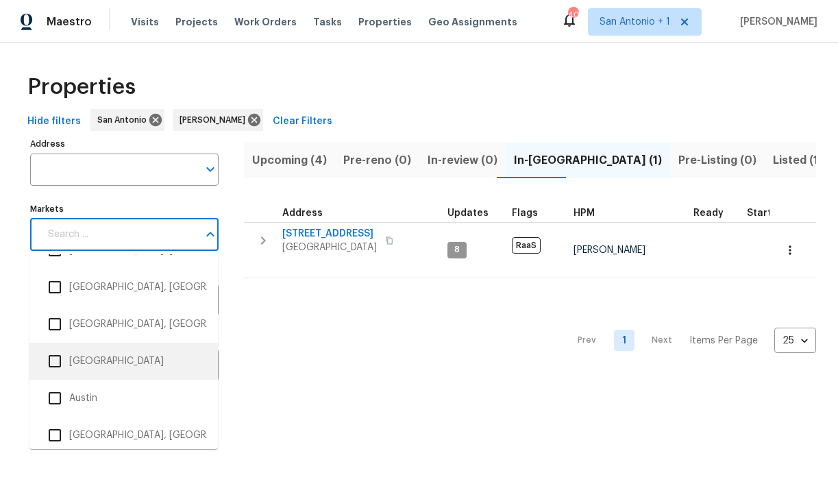
scroll to position [76, 0]
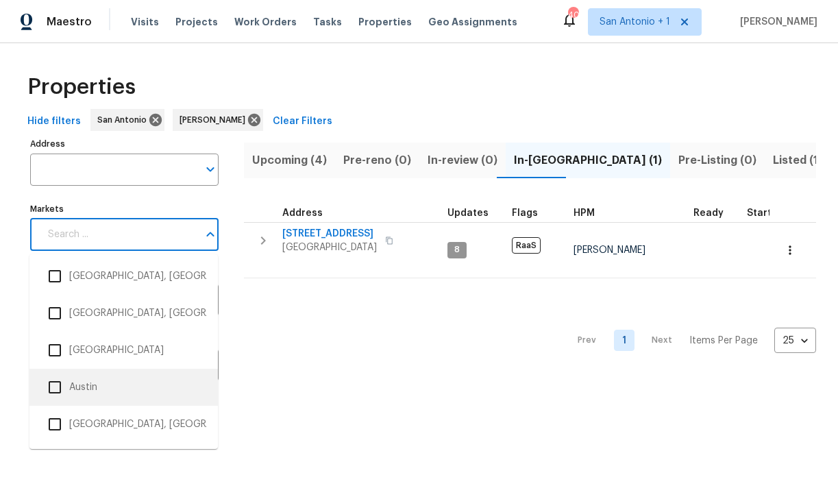
click at [55, 387] on input "checkbox" at bounding box center [54, 387] width 29 height 29
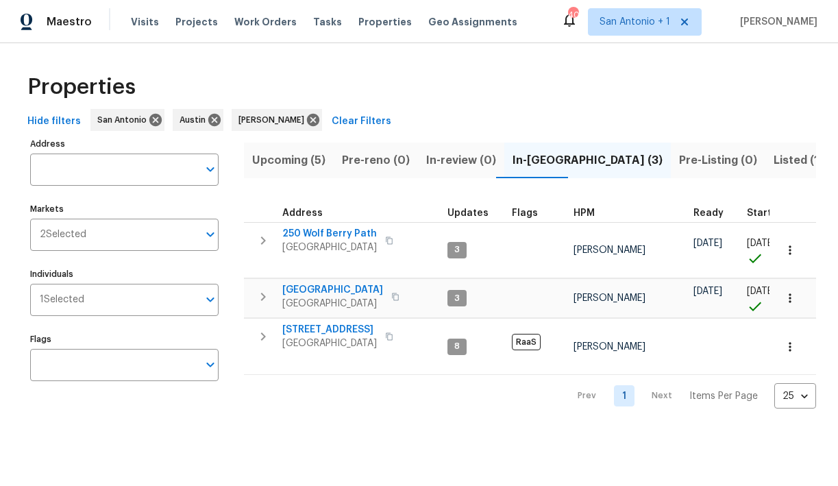
click at [472, 99] on div "Properties" at bounding box center [419, 87] width 795 height 44
click at [328, 291] on span "124 Blossom Valley Strm" at bounding box center [332, 290] width 101 height 14
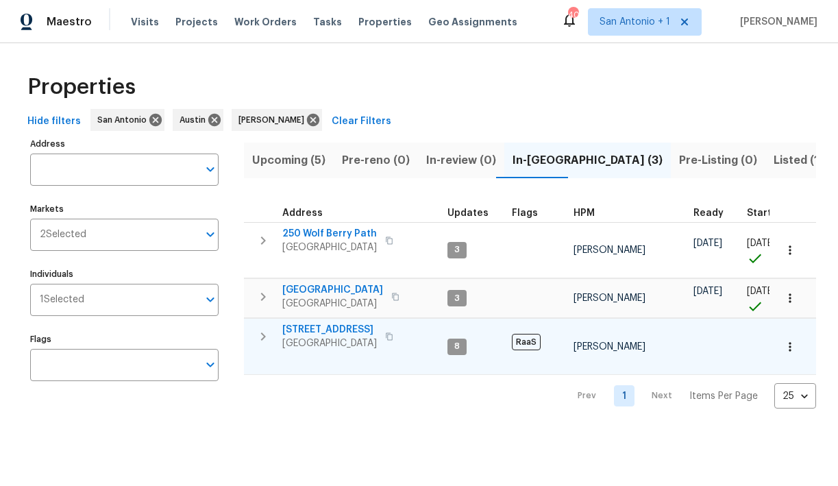
click at [324, 329] on span "[STREET_ADDRESS]" at bounding box center [329, 330] width 95 height 14
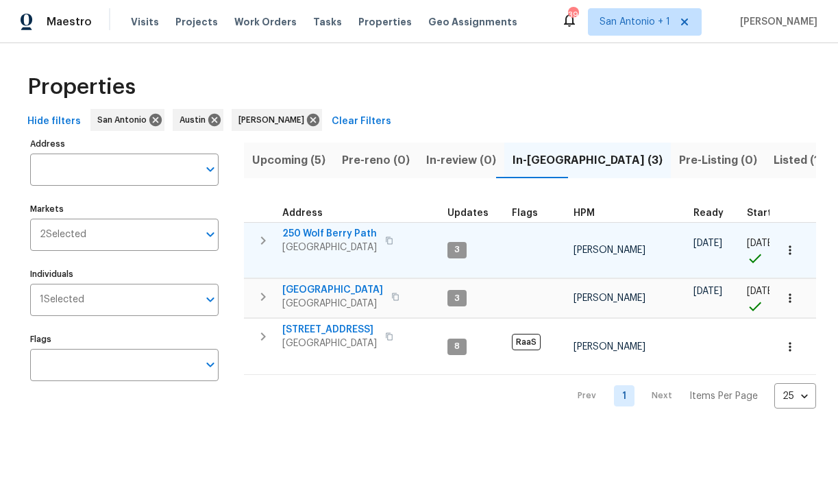
click at [351, 234] on span "250 Wolf Berry Path" at bounding box center [329, 234] width 95 height 14
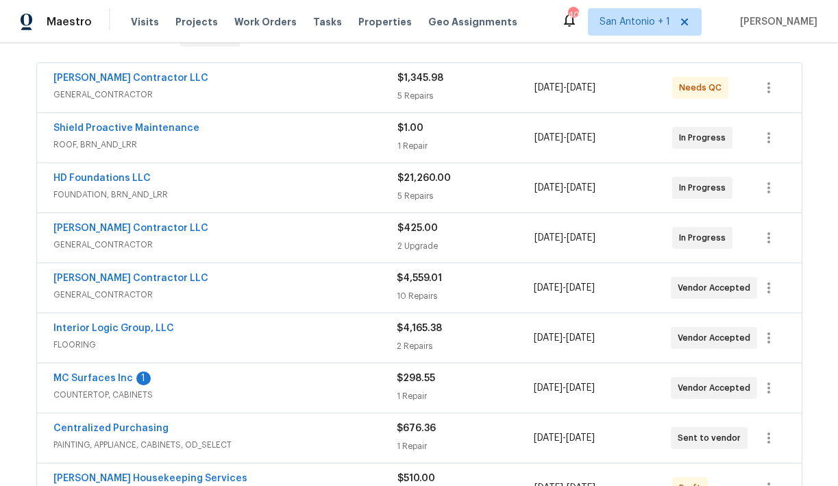
scroll to position [247, 0]
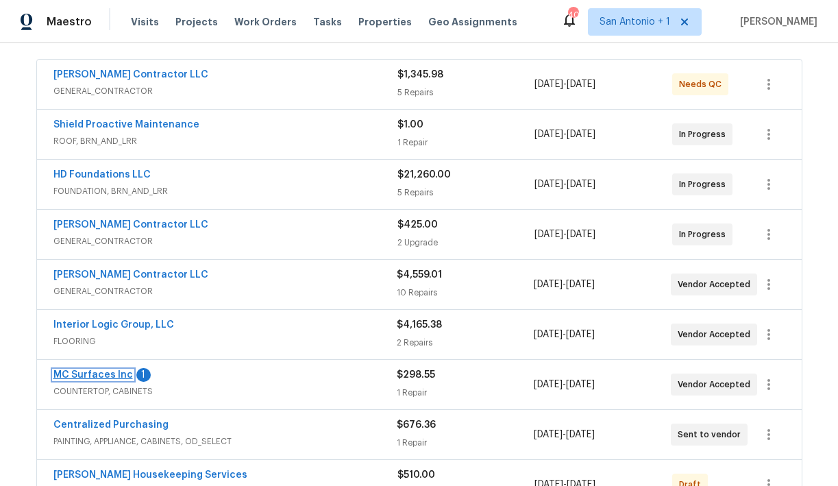
click at [108, 376] on link "MC Surfaces Inc" at bounding box center [93, 375] width 80 height 10
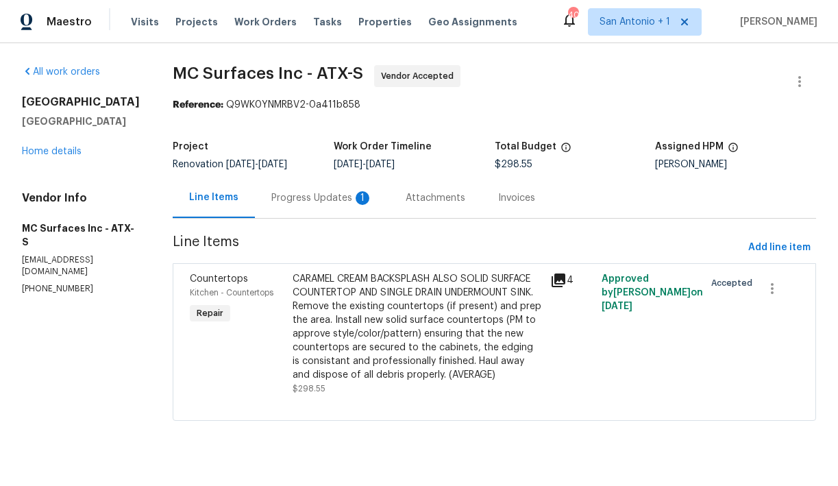
click at [308, 198] on div "Progress Updates 1" at bounding box center [321, 198] width 101 height 14
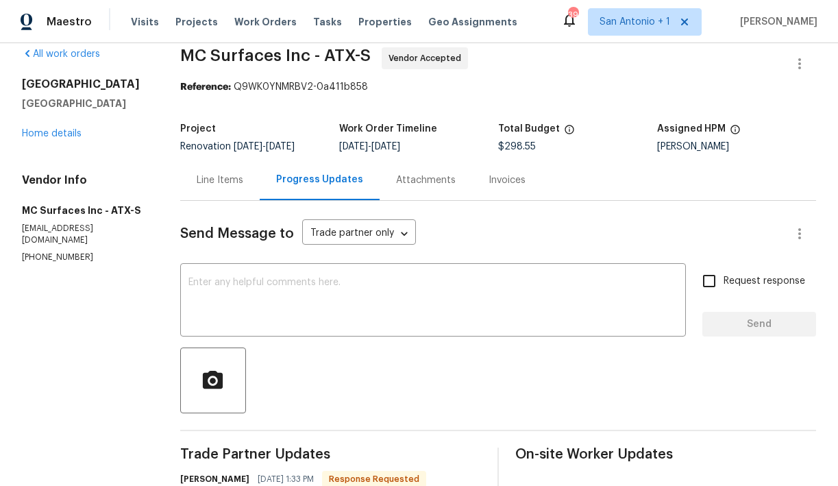
scroll to position [17, 0]
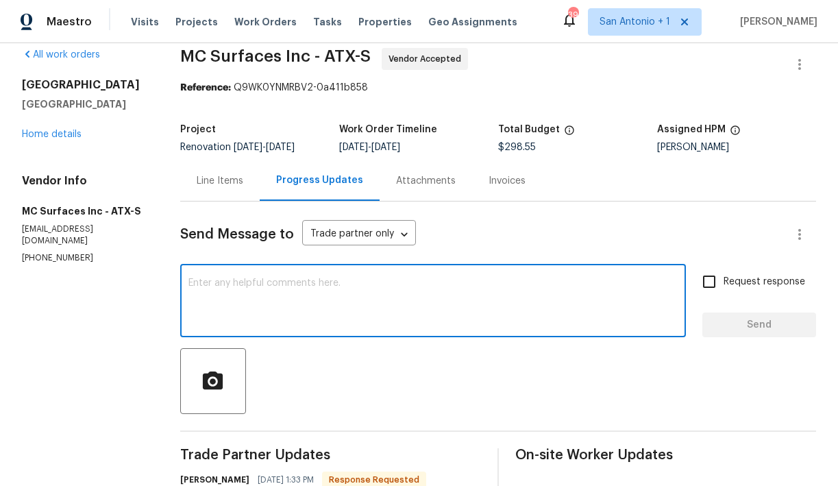
click at [331, 291] on textarea at bounding box center [433, 302] width 489 height 48
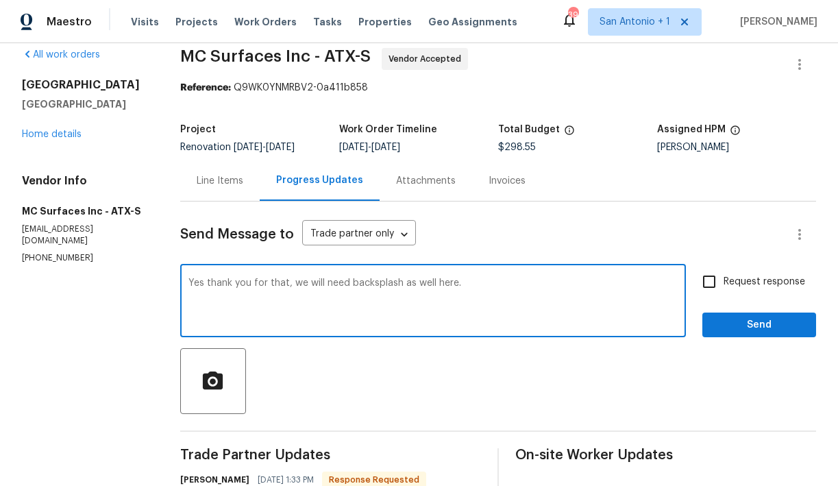
type textarea "Yes thank you for that, we will need backsplash as well here."
click at [762, 328] on span "Send" at bounding box center [760, 325] width 92 height 17
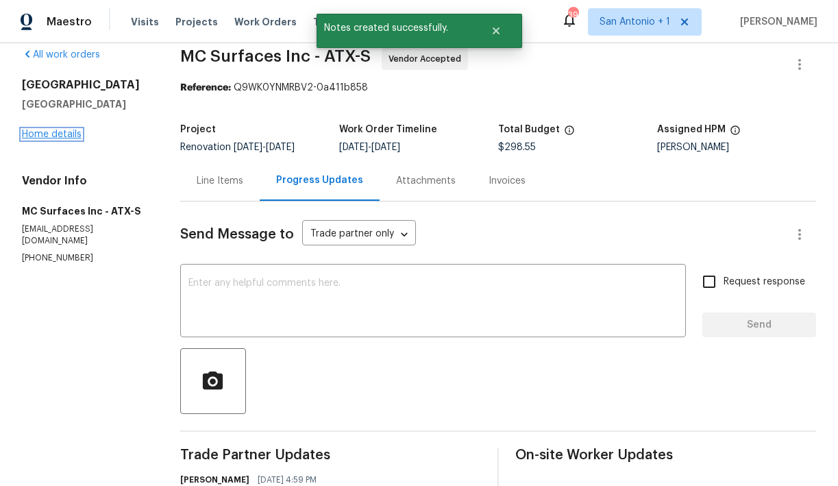
click at [60, 139] on link "Home details" at bounding box center [52, 135] width 60 height 10
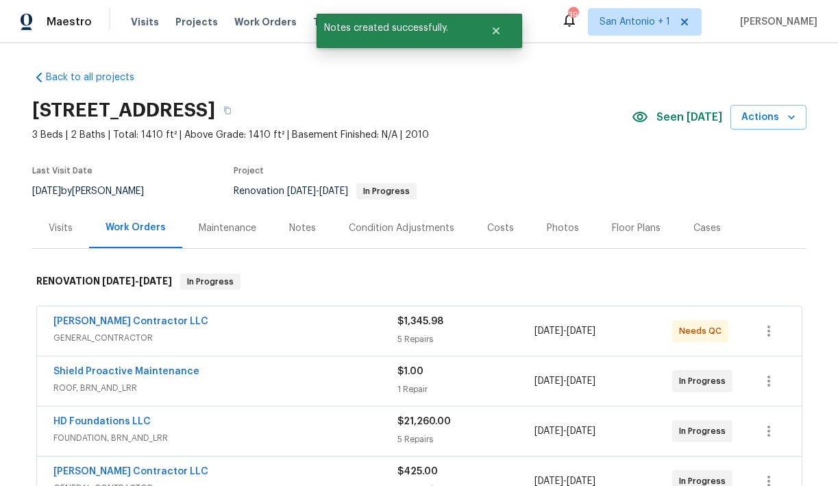
scroll to position [134, 0]
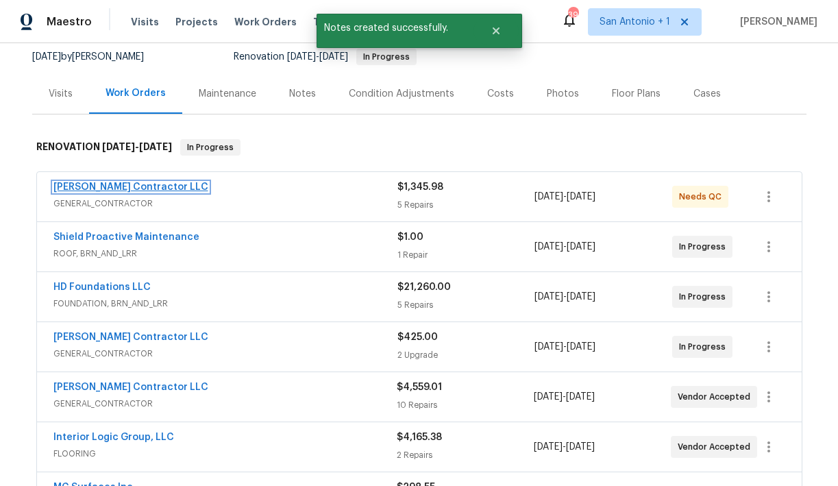
click at [138, 186] on link "[PERSON_NAME] Contractor LLC" at bounding box center [130, 187] width 155 height 10
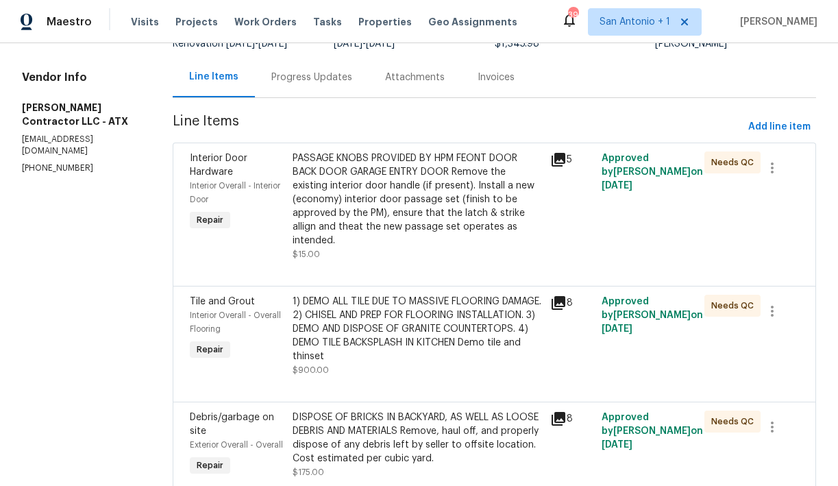
scroll to position [125, 0]
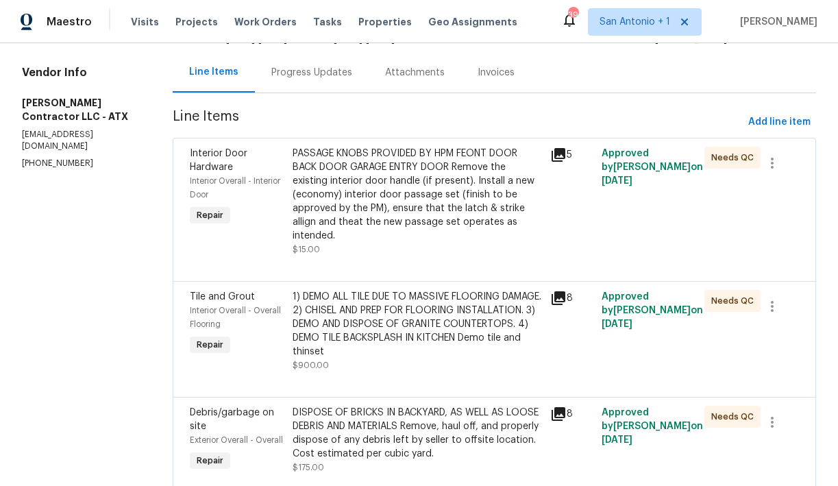
click at [409, 217] on div "PASSAGE KNOBS PROVIDED BY HPM FEONT DOOR BACK DOOR GARAGE ENTRY DOOR Remove the…" at bounding box center [417, 195] width 249 height 96
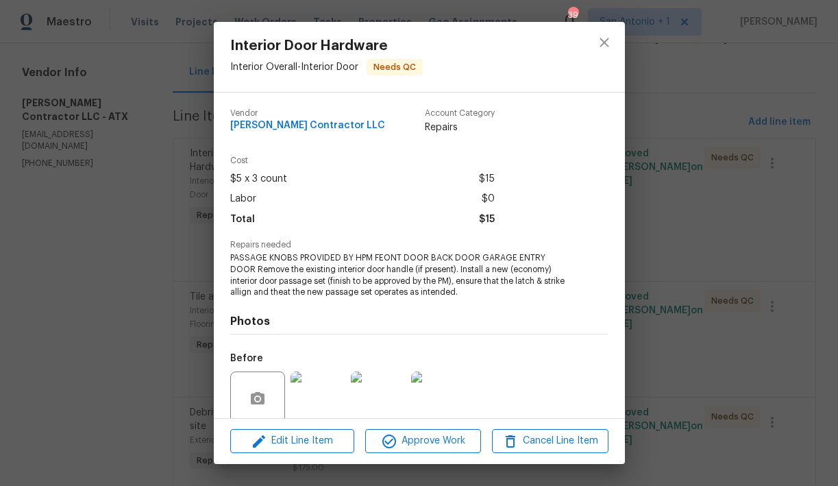
scroll to position [111, 0]
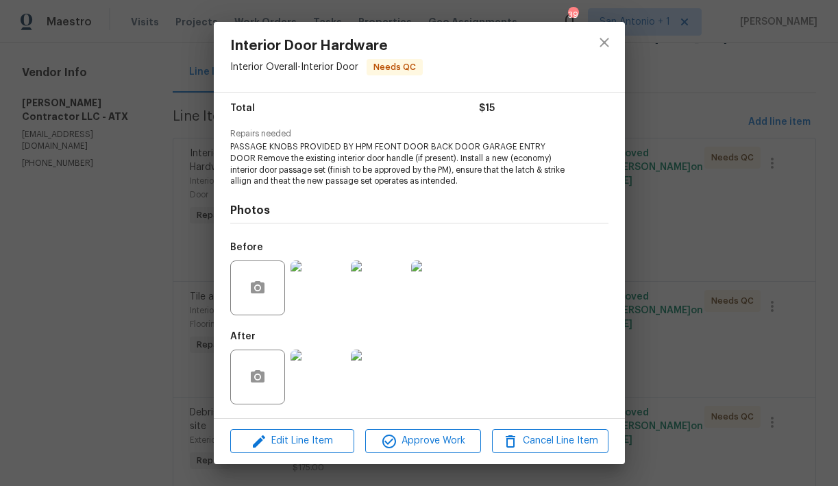
click at [331, 371] on img at bounding box center [318, 377] width 55 height 55
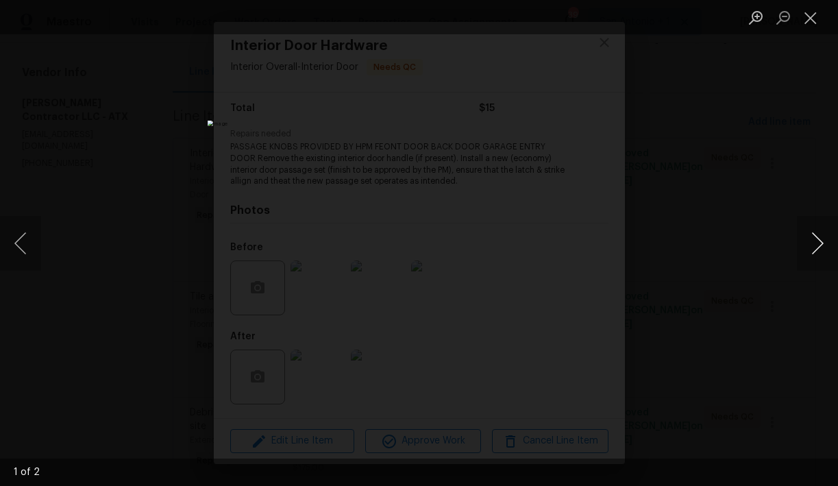
click at [815, 237] on button "Next image" at bounding box center [817, 243] width 41 height 55
click at [809, 18] on button "Close lightbox" at bounding box center [810, 17] width 27 height 24
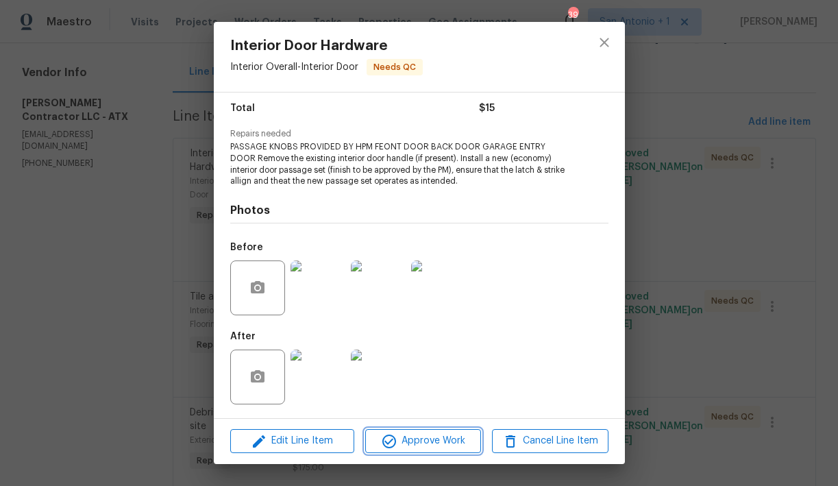
click at [439, 436] on span "Approve Work" at bounding box center [424, 441] width 108 height 17
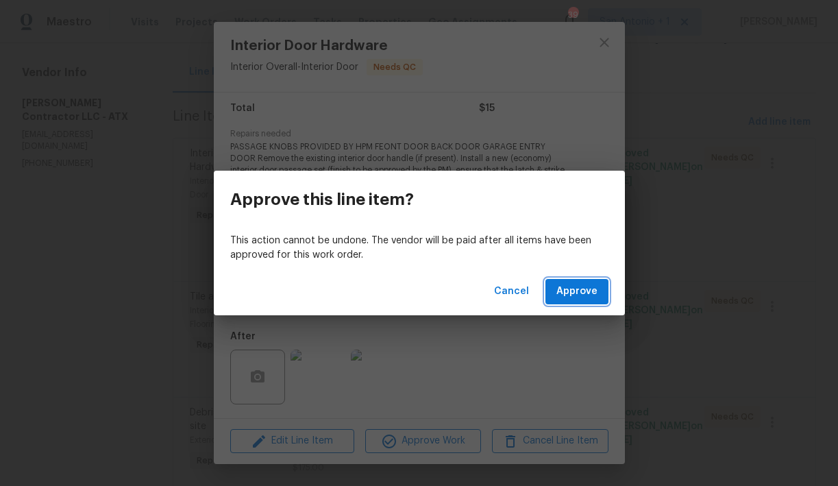
click at [593, 288] on span "Approve" at bounding box center [577, 291] width 41 height 17
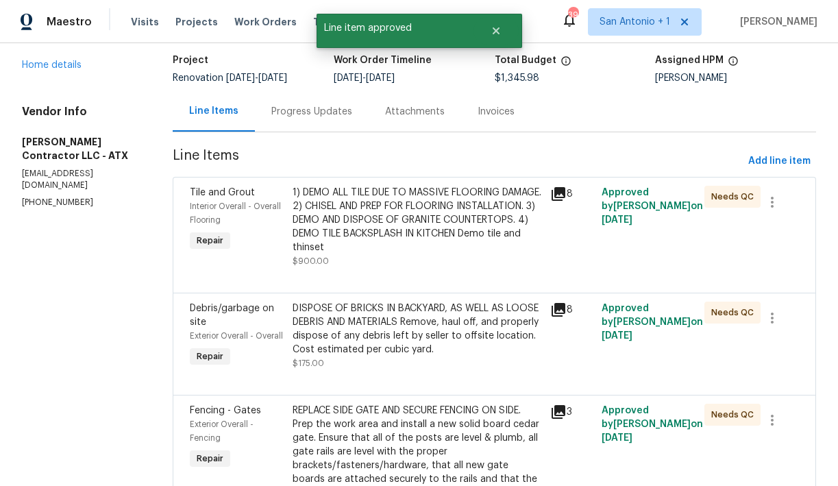
scroll to position [88, 0]
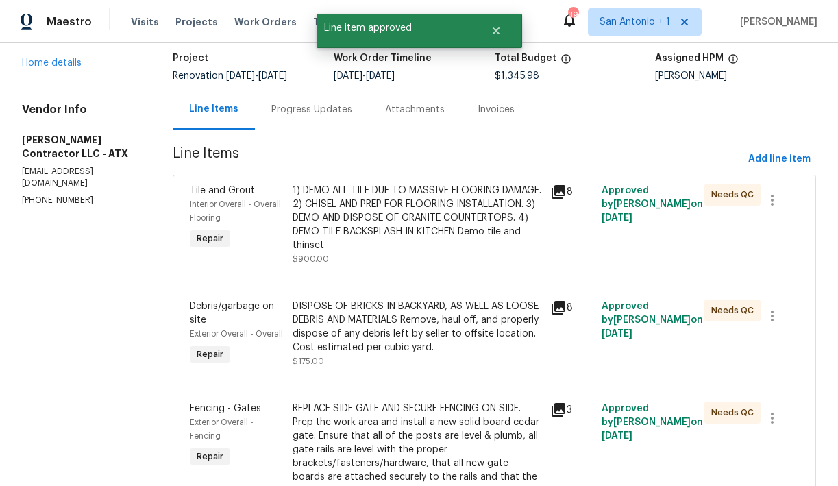
click at [409, 237] on div "1) DEMO ALL TILE DUE TO MASSIVE FLOORING DAMAGE. 2) CHISEL AND PREP FOR FLOORIN…" at bounding box center [417, 218] width 249 height 69
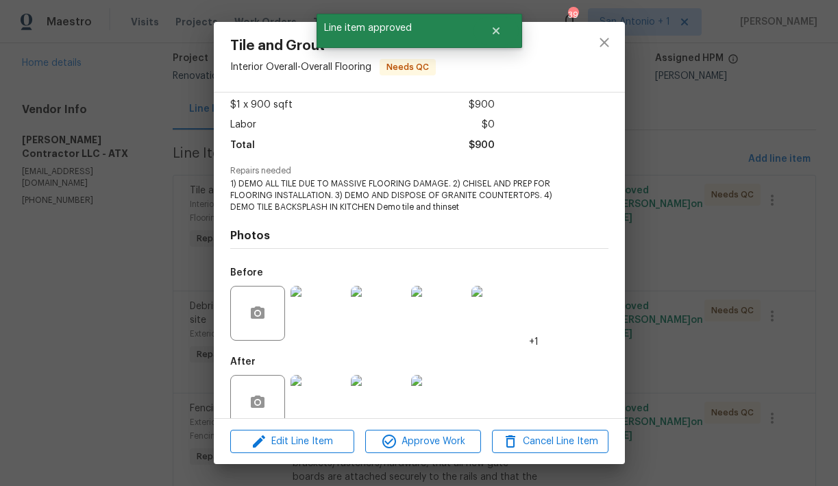
scroll to position [99, 0]
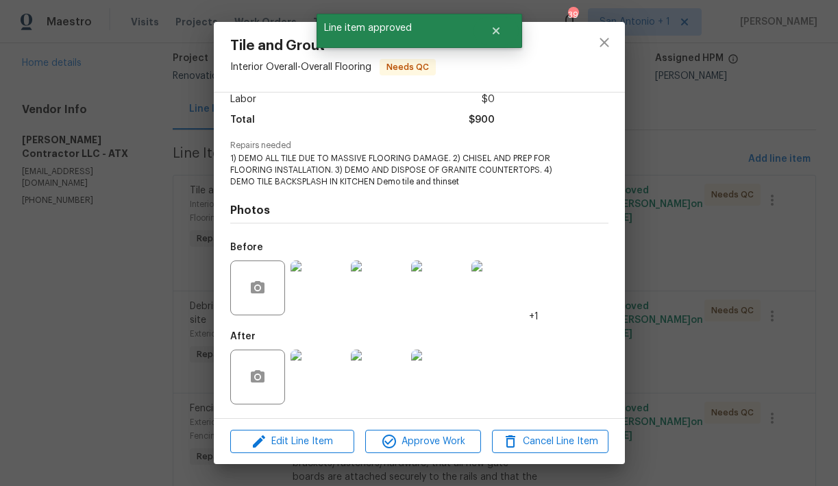
click at [328, 362] on img at bounding box center [318, 377] width 55 height 55
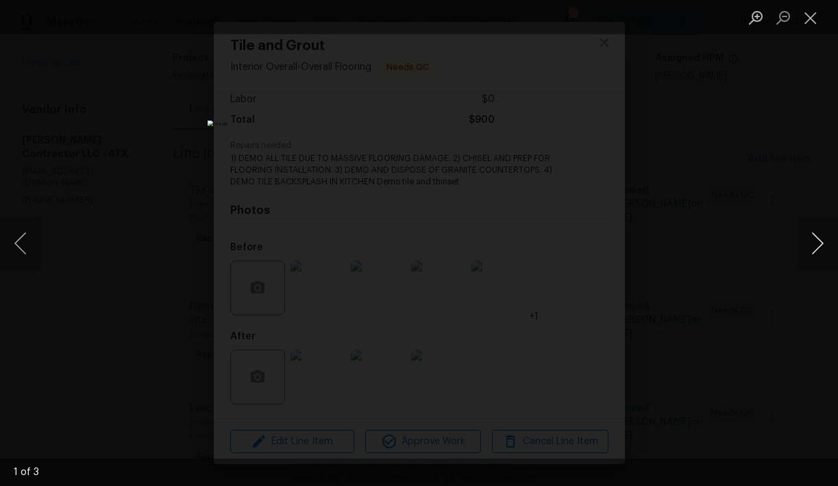
click at [825, 236] on button "Next image" at bounding box center [817, 243] width 41 height 55
click at [821, 241] on button "Next image" at bounding box center [817, 243] width 41 height 55
click at [821, 240] on button "Next image" at bounding box center [817, 243] width 41 height 55
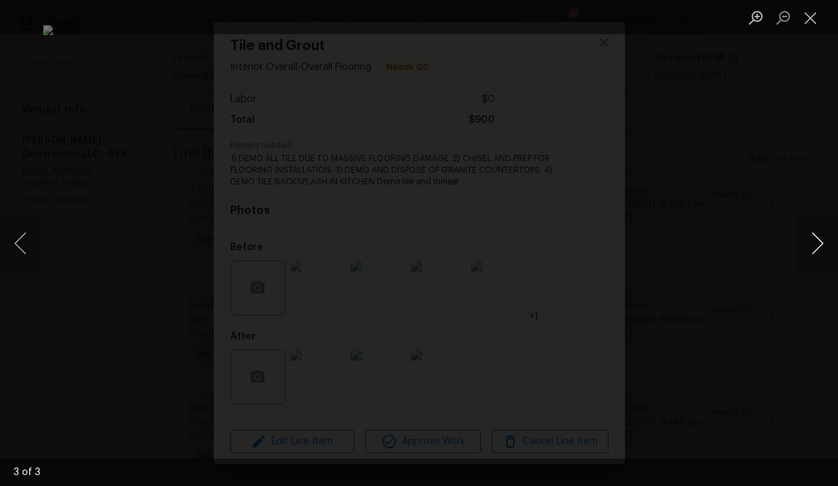
click at [821, 240] on button "Next image" at bounding box center [817, 243] width 41 height 55
click at [810, 23] on button "Close lightbox" at bounding box center [810, 17] width 27 height 24
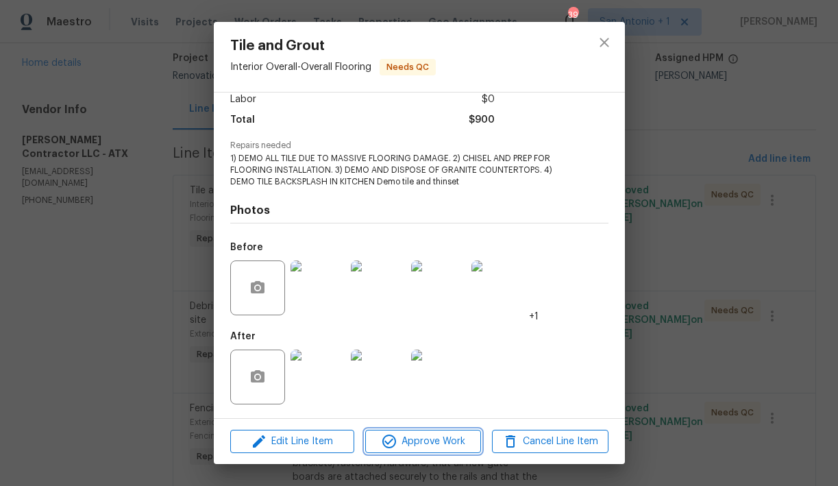
click at [428, 437] on span "Approve Work" at bounding box center [424, 441] width 108 height 17
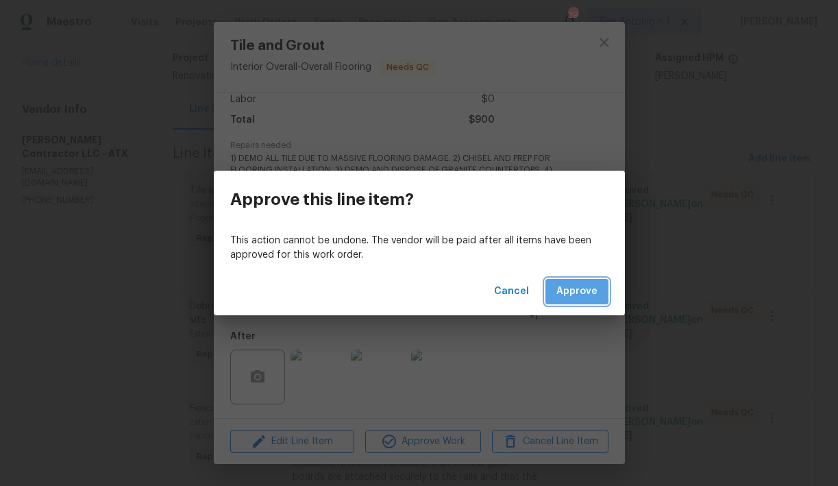
click at [575, 289] on span "Approve" at bounding box center [577, 291] width 41 height 17
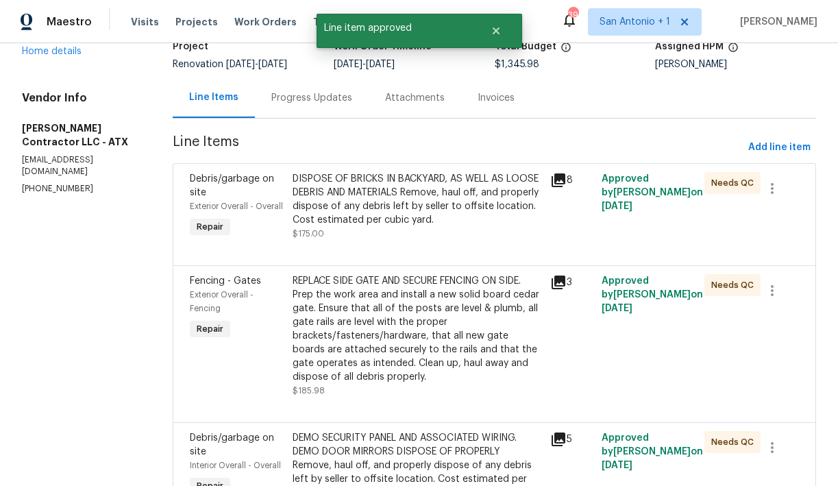
scroll to position [170, 0]
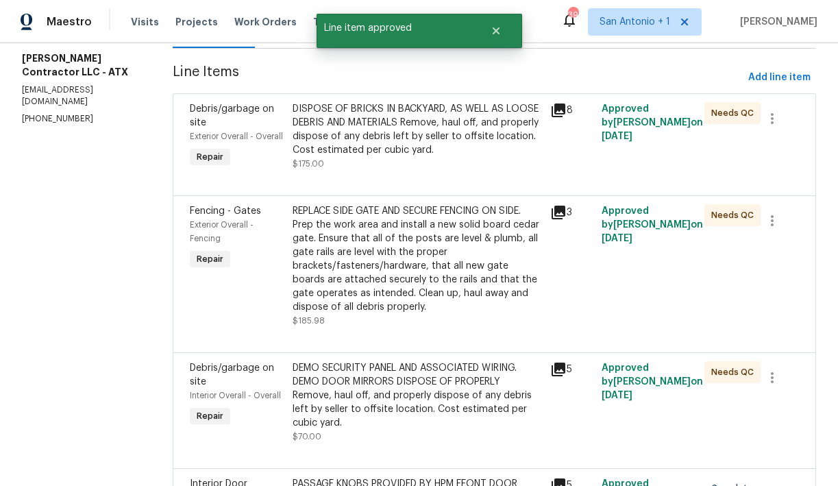
click at [412, 153] on div "DISPOSE OF BRICKS IN BACKYARD, AS WELL AS LOOSE DEBRIS AND MATERIALS Remove, ha…" at bounding box center [417, 129] width 249 height 55
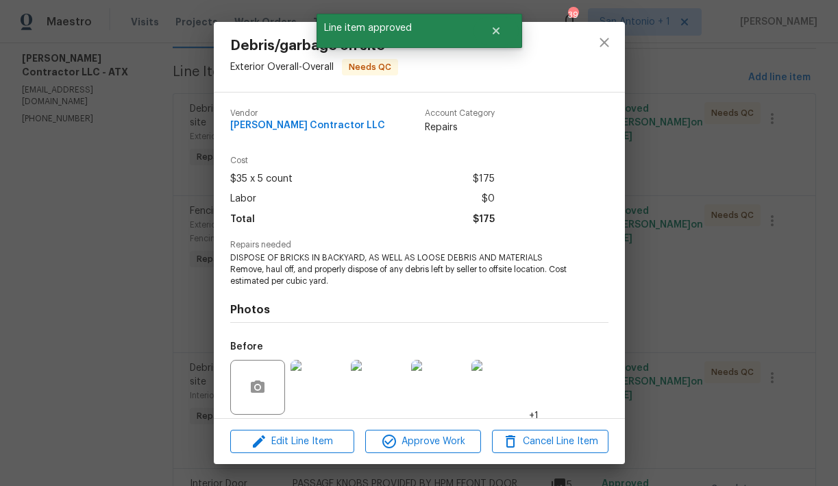
scroll to position [99, 0]
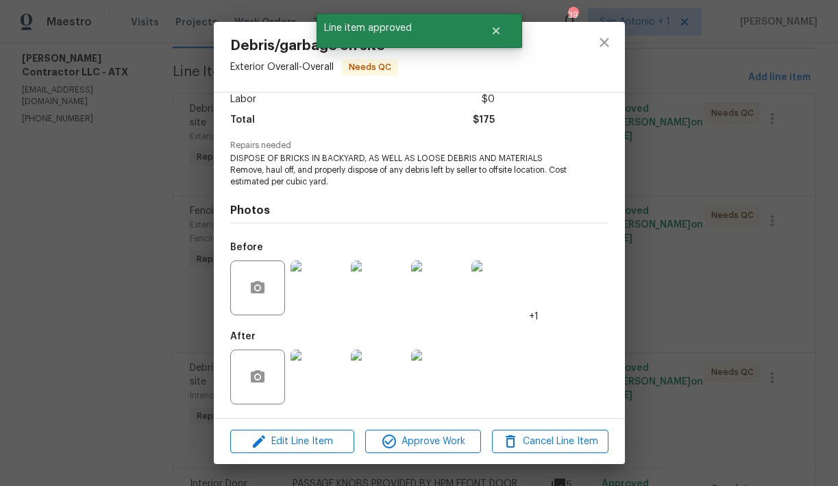
click at [331, 373] on img at bounding box center [318, 377] width 55 height 55
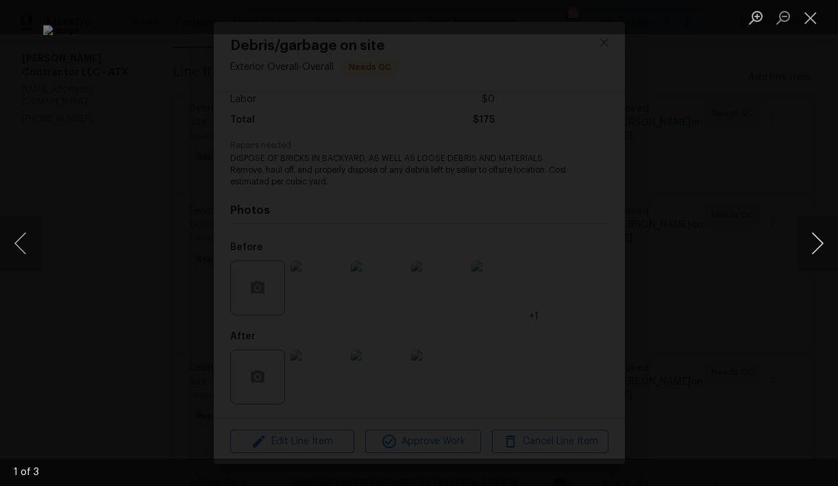
click at [818, 245] on button "Next image" at bounding box center [817, 243] width 41 height 55
click at [809, 25] on button "Close lightbox" at bounding box center [810, 17] width 27 height 24
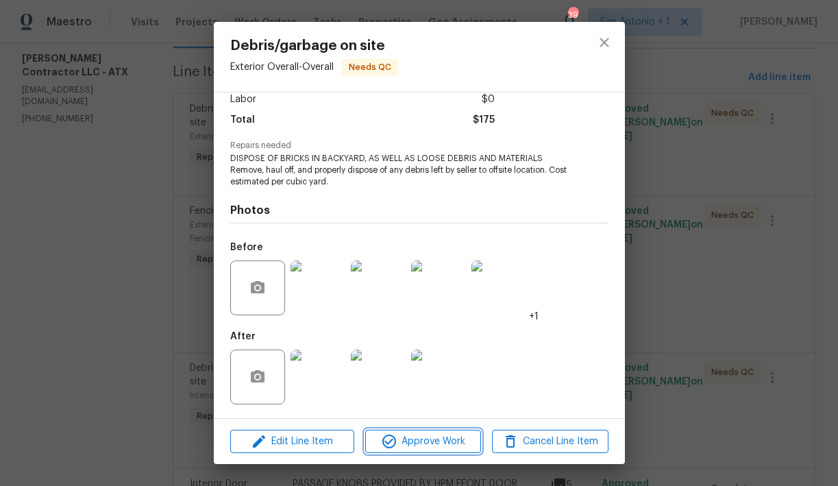
click at [422, 444] on span "Approve Work" at bounding box center [424, 441] width 108 height 17
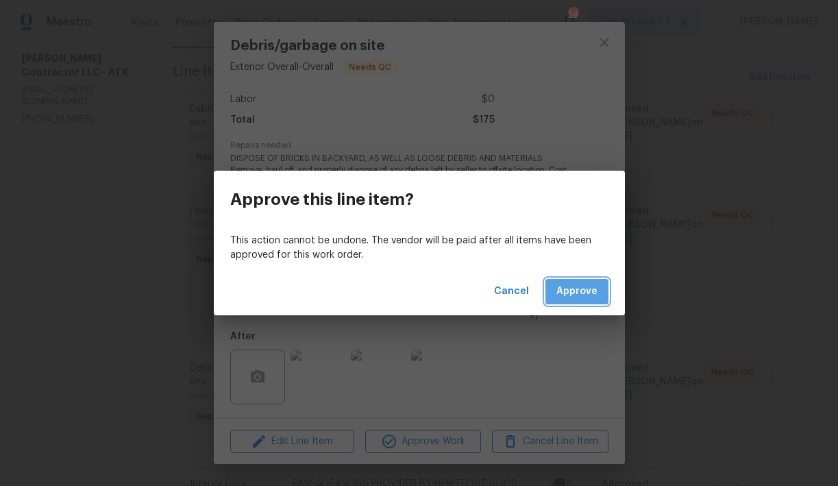
click at [581, 290] on span "Approve" at bounding box center [577, 291] width 41 height 17
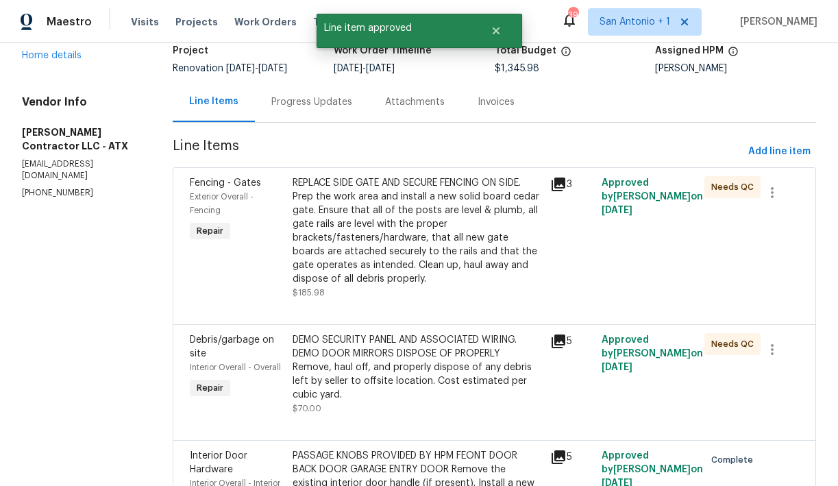
scroll to position [128, 0]
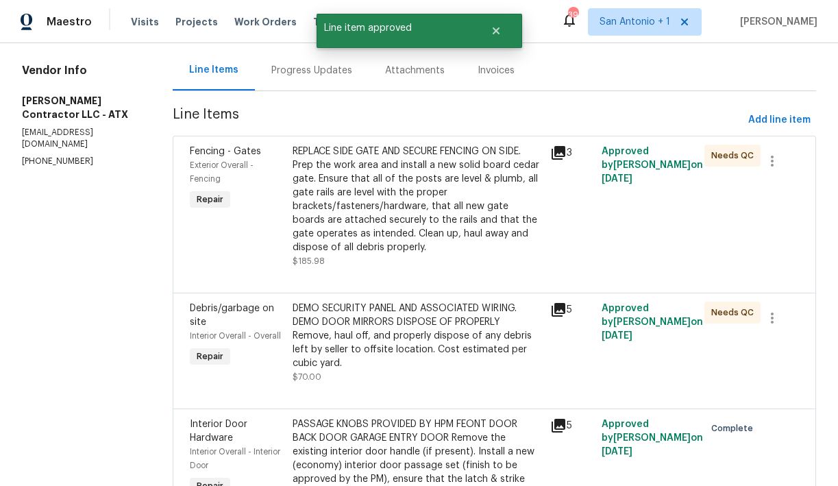
click at [417, 216] on div "REPLACE SIDE GATE AND SECURE FENCING ON SIDE. Prep the work area and install a …" at bounding box center [417, 200] width 249 height 110
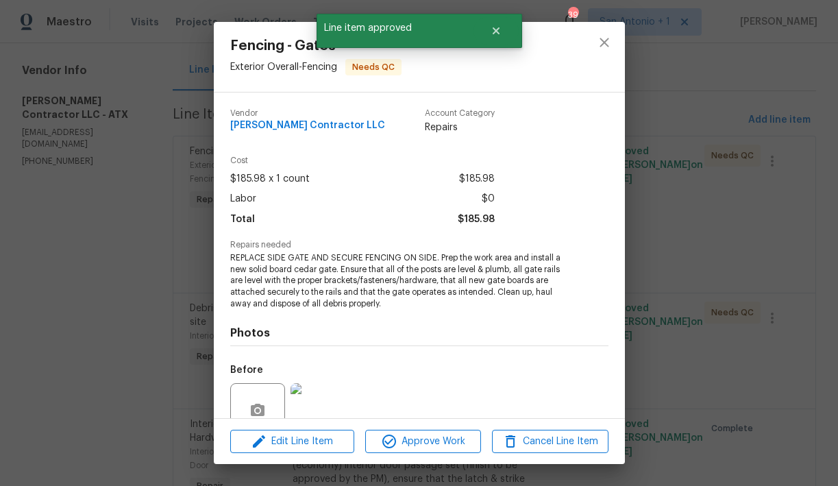
scroll to position [123, 0]
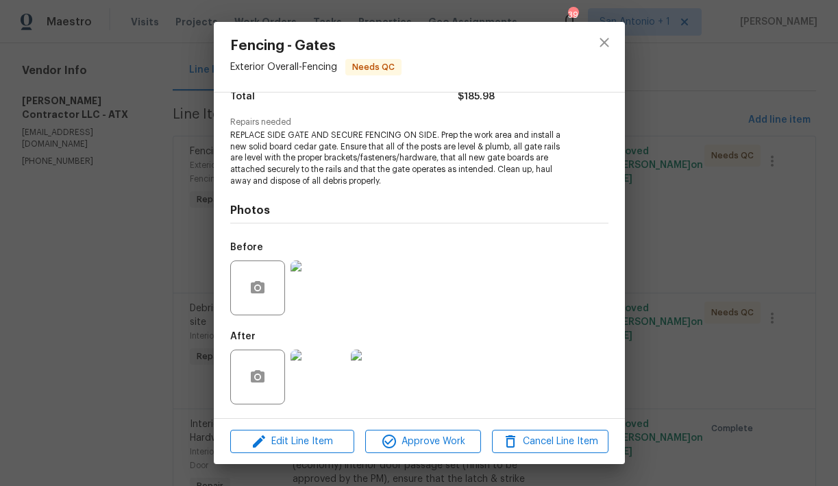
click at [317, 374] on img at bounding box center [318, 377] width 55 height 55
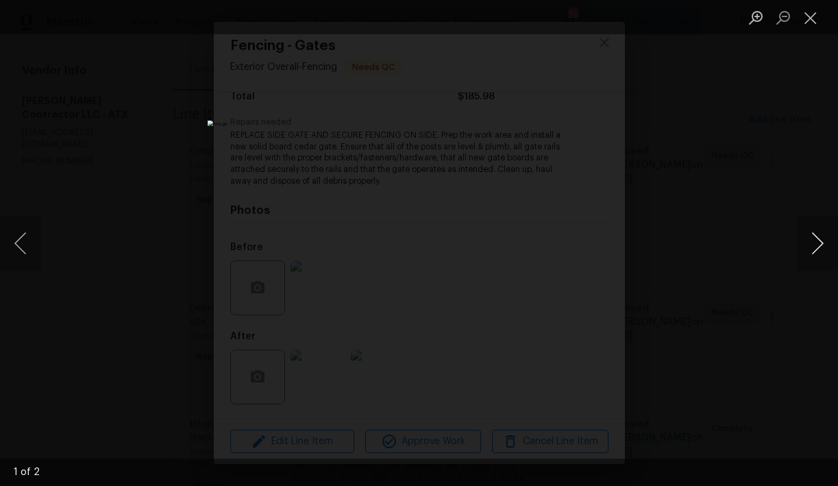
click at [816, 238] on button "Next image" at bounding box center [817, 243] width 41 height 55
click at [810, 14] on button "Close lightbox" at bounding box center [810, 17] width 27 height 24
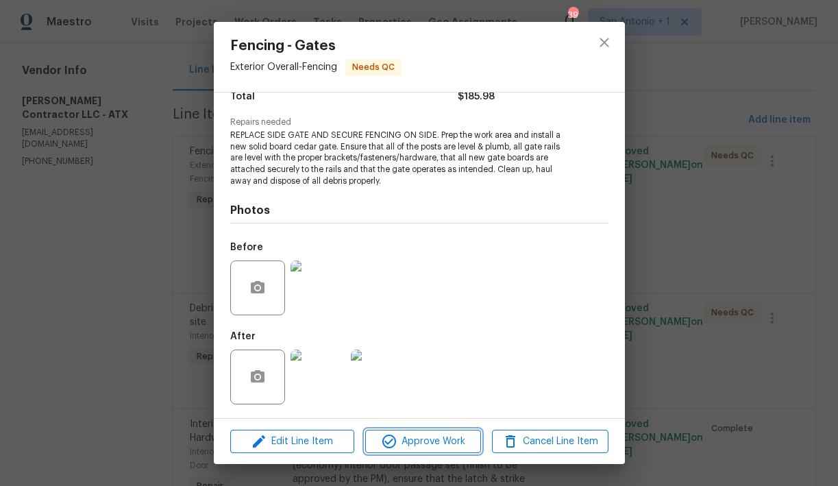
click at [422, 439] on span "Approve Work" at bounding box center [424, 441] width 108 height 17
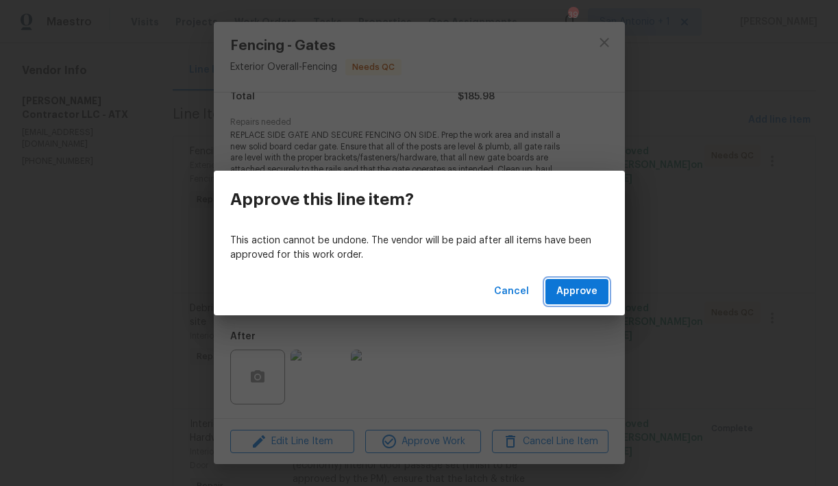
click at [571, 293] on span "Approve" at bounding box center [577, 291] width 41 height 17
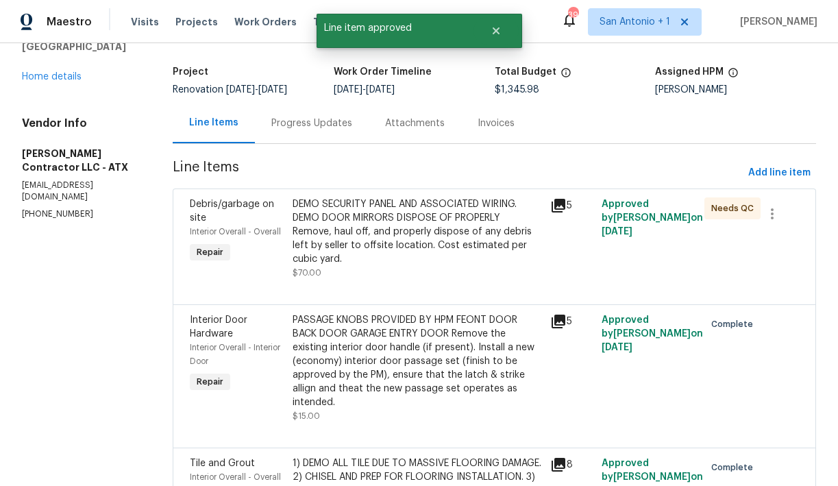
scroll to position [76, 0]
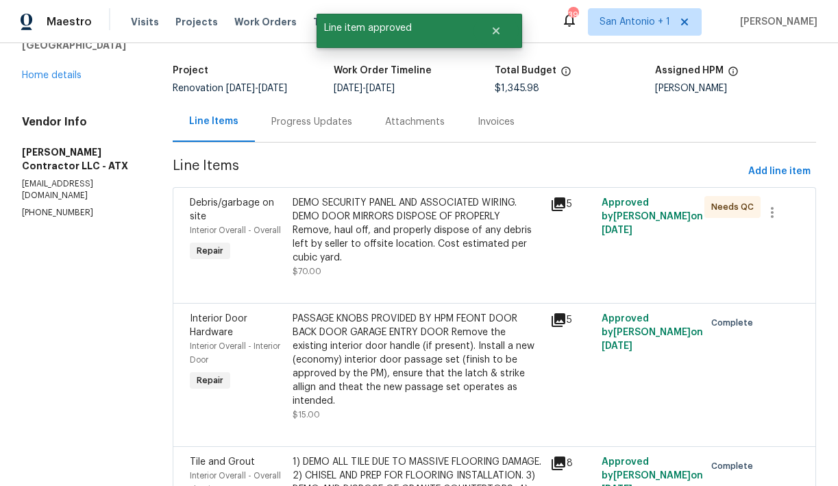
click at [407, 247] on div "DEMO SECURITY PANEL AND ASSOCIATED WIRING. DEMO DOOR MIRRORS DISPOSE OF PROPERL…" at bounding box center [417, 230] width 249 height 69
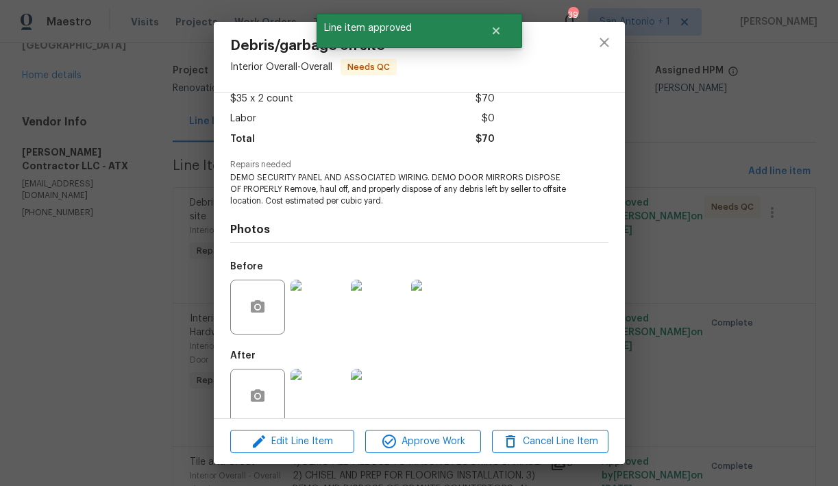
scroll to position [99, 0]
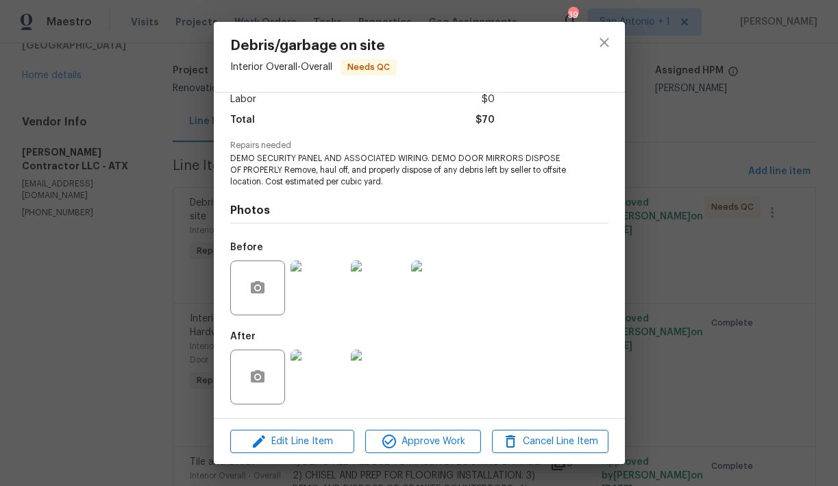
click at [320, 365] on img at bounding box center [318, 377] width 55 height 55
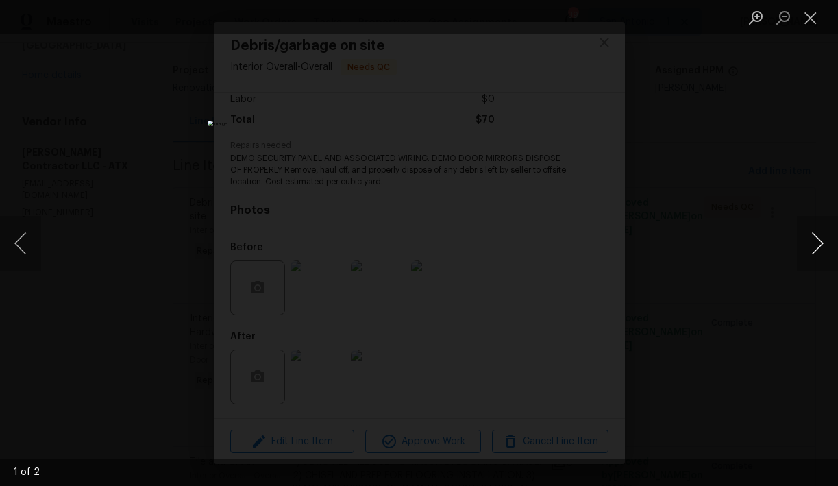
click at [813, 241] on button "Next image" at bounding box center [817, 243] width 41 height 55
click at [814, 23] on button "Close lightbox" at bounding box center [810, 17] width 27 height 24
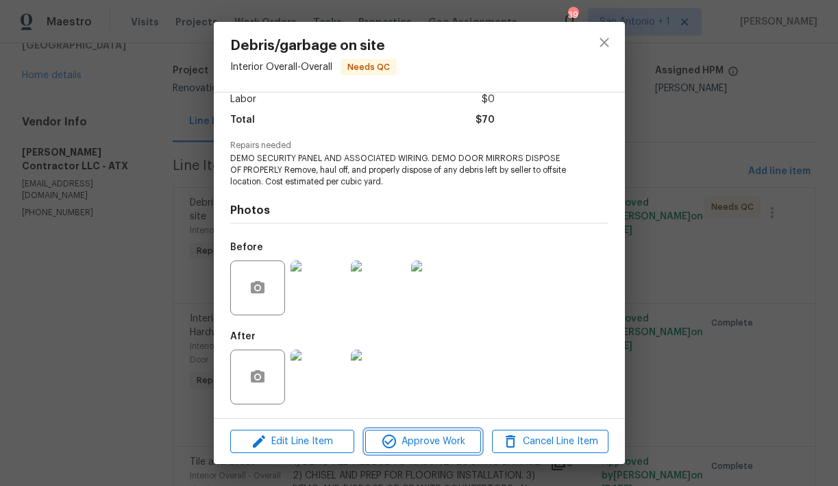
click at [433, 439] on span "Approve Work" at bounding box center [424, 441] width 108 height 17
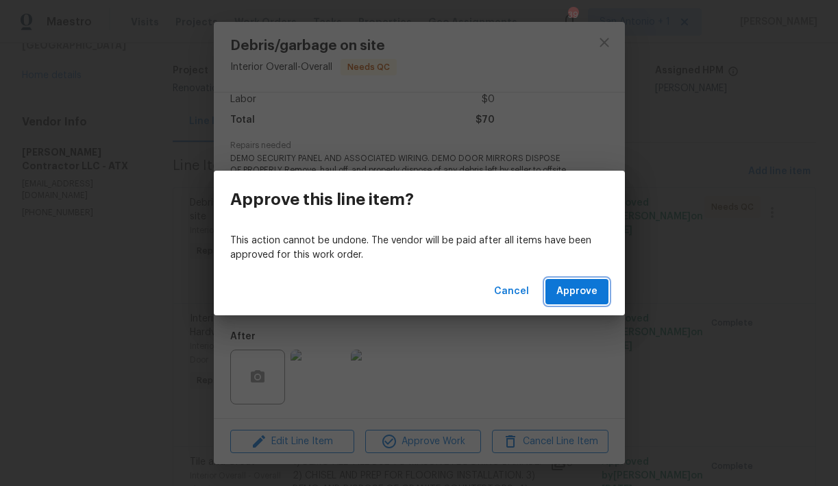
click at [577, 291] on span "Approve" at bounding box center [577, 291] width 41 height 17
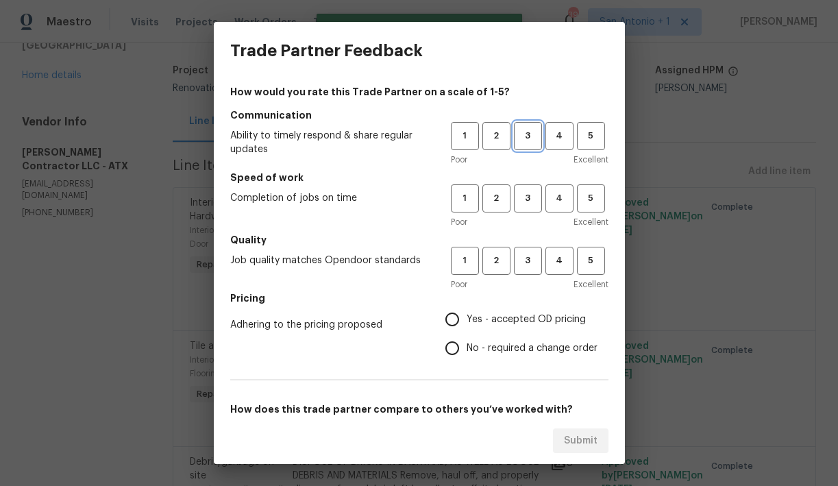
click at [530, 138] on span "3" at bounding box center [528, 136] width 25 height 16
click at [530, 199] on span "3" at bounding box center [528, 199] width 25 height 16
click at [529, 260] on span "3" at bounding box center [528, 261] width 25 height 16
click at [509, 317] on span "Yes - accepted OD pricing" at bounding box center [526, 320] width 119 height 14
click at [467, 317] on input "Yes - accepted OD pricing" at bounding box center [452, 319] width 29 height 29
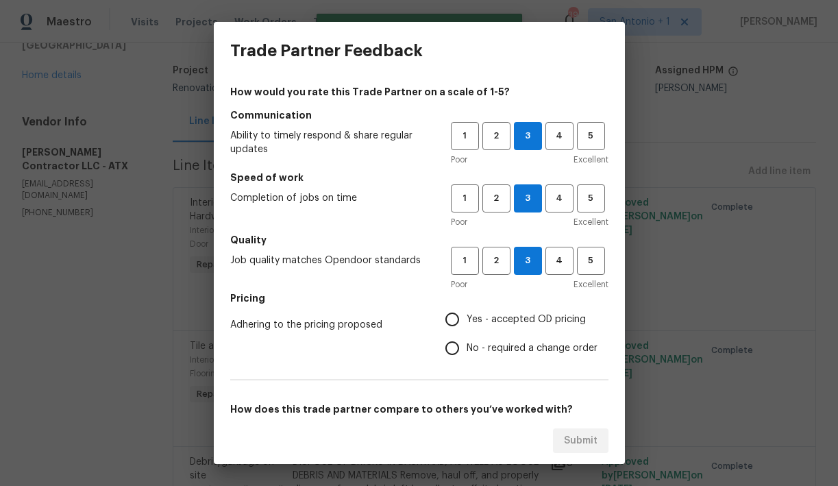
radio input "true"
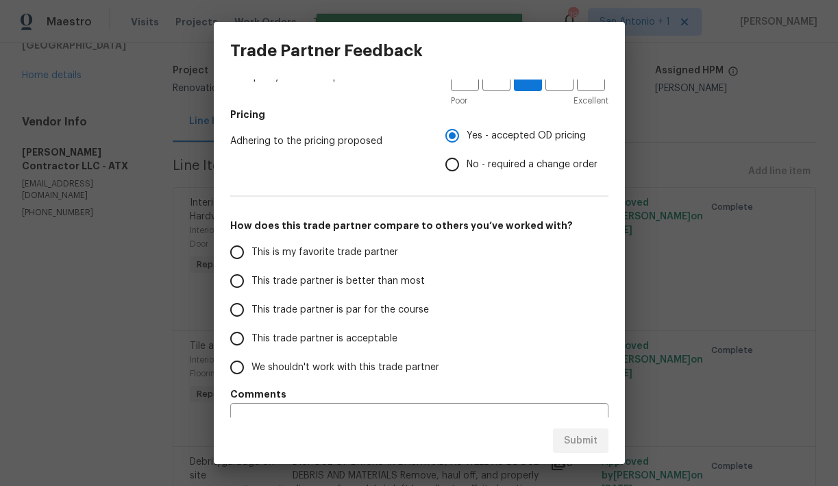
scroll to position [210, 0]
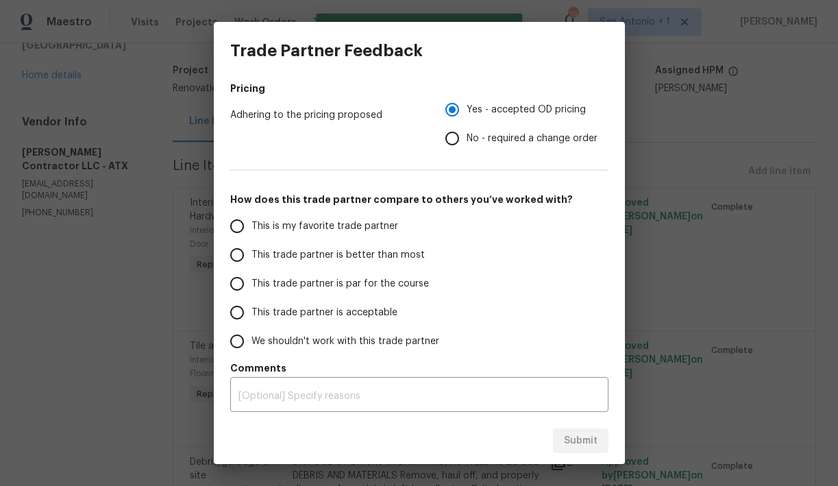
click at [379, 284] on span "This trade partner is par for the course" at bounding box center [341, 284] width 178 height 14
click at [252, 284] on input "This trade partner is par for the course" at bounding box center [237, 283] width 29 height 29
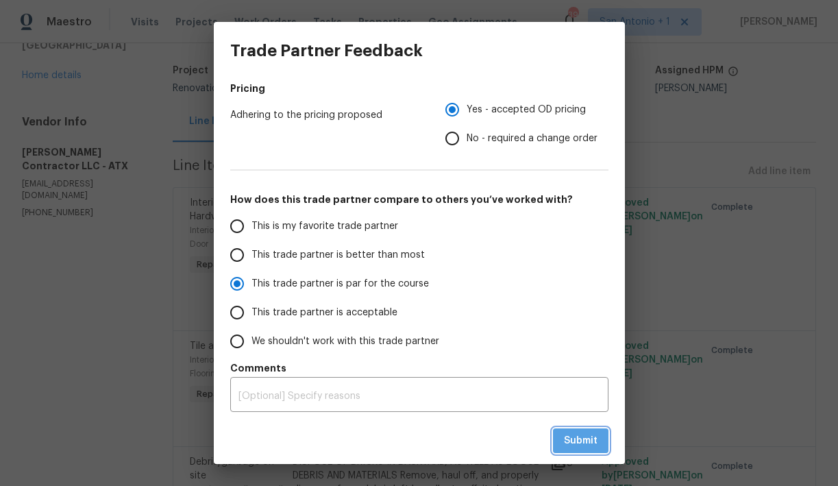
click at [578, 438] on span "Submit" at bounding box center [581, 441] width 34 height 17
radio input "true"
radio input "false"
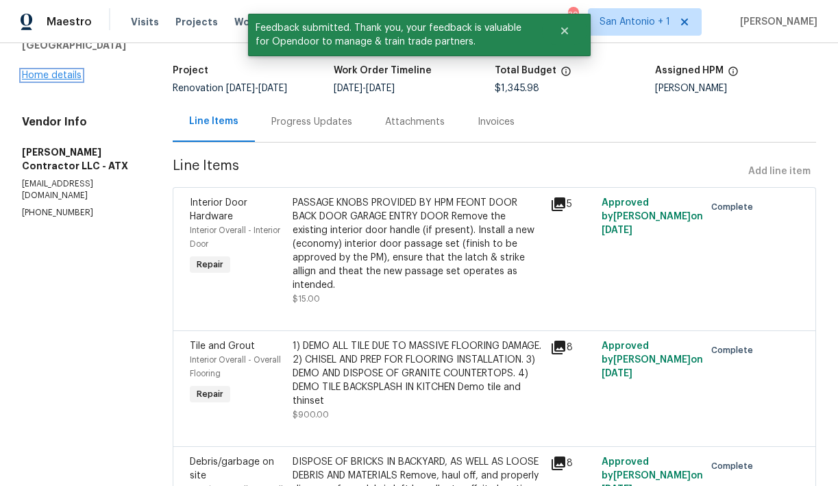
click at [69, 75] on link "Home details" at bounding box center [52, 76] width 60 height 10
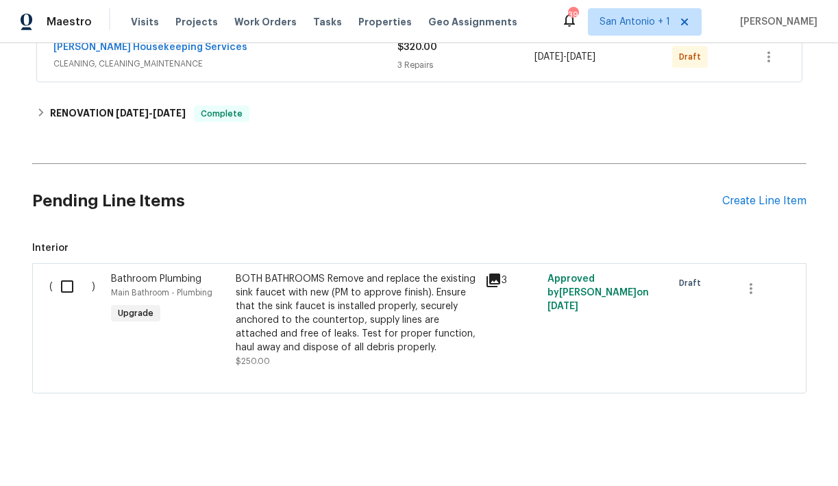
scroll to position [725, 0]
click at [786, 199] on div "Create Line Item" at bounding box center [765, 200] width 84 height 13
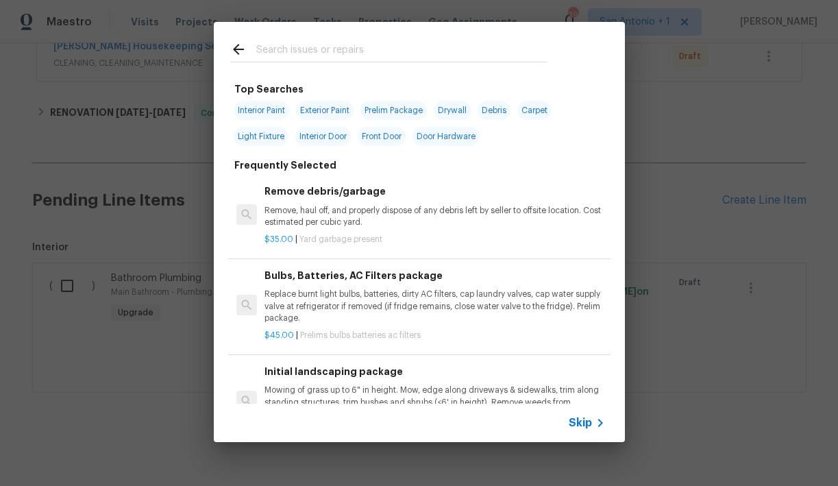
click at [302, 47] on input "text" at bounding box center [401, 51] width 291 height 21
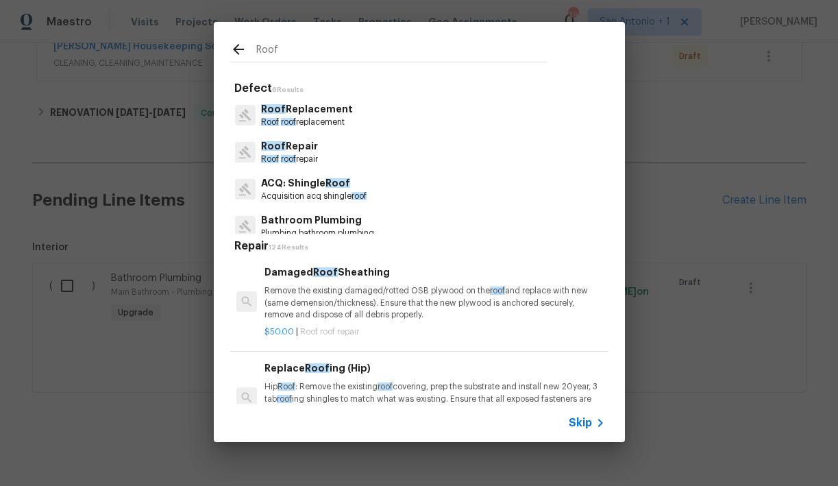
type input "Roof"
click at [318, 147] on p "Roof Repair" at bounding box center [289, 146] width 57 height 14
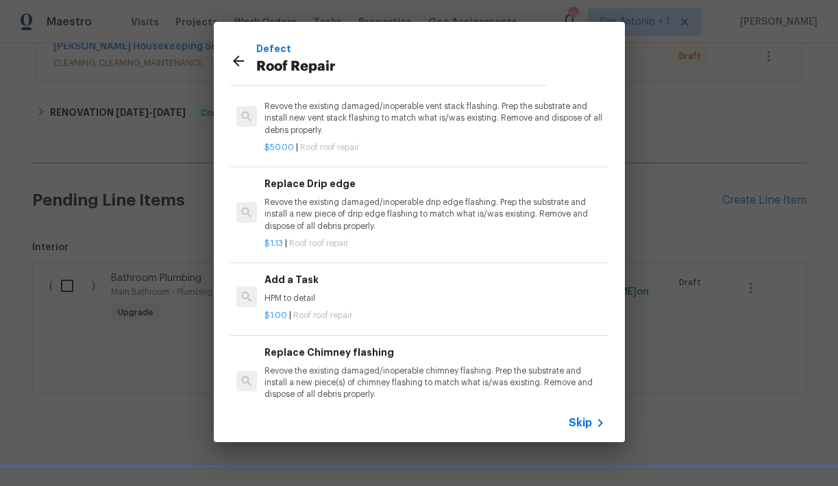
scroll to position [69, 0]
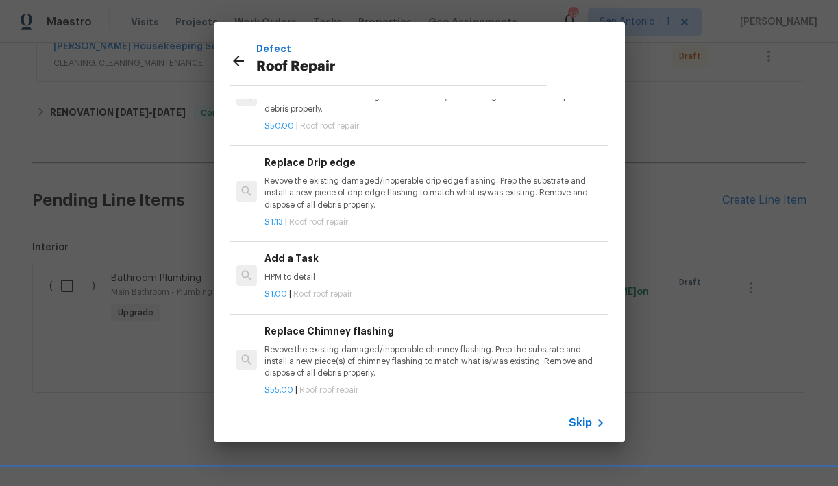
click at [331, 271] on p "HPM to detail" at bounding box center [435, 277] width 340 height 12
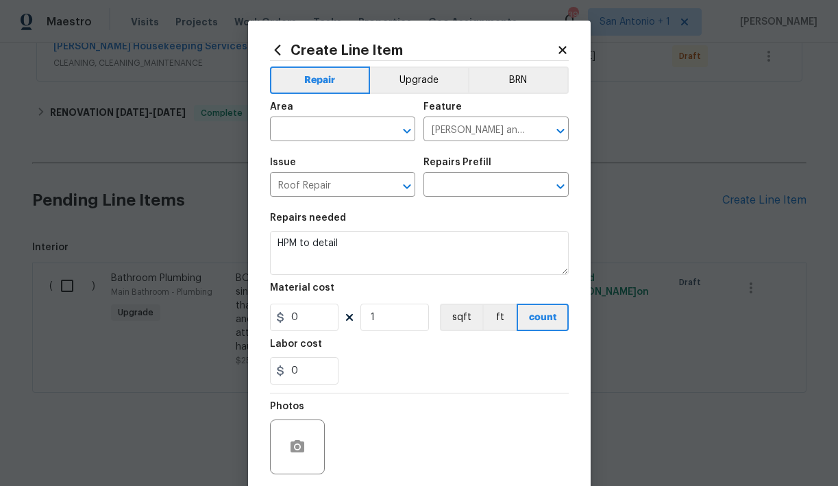
type input "Add a Task $1.00"
type input "1"
click at [326, 132] on input "text" at bounding box center [323, 130] width 107 height 21
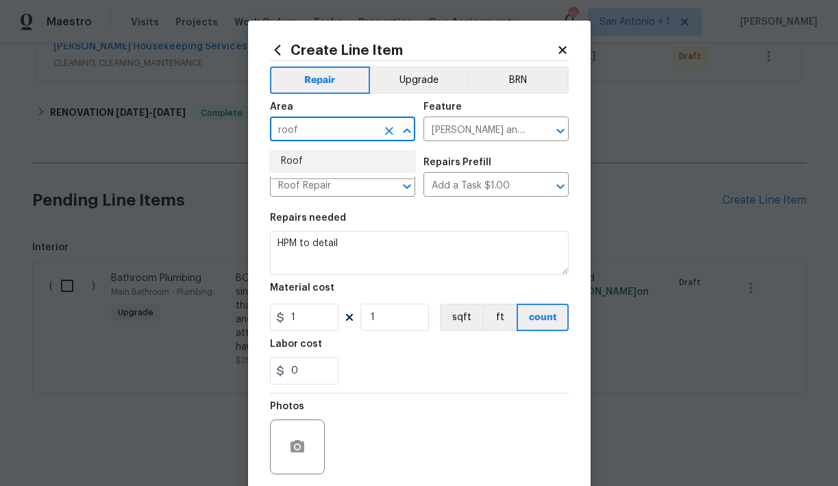
click at [315, 160] on li "Roof" at bounding box center [342, 161] width 145 height 23
type input "Roof"
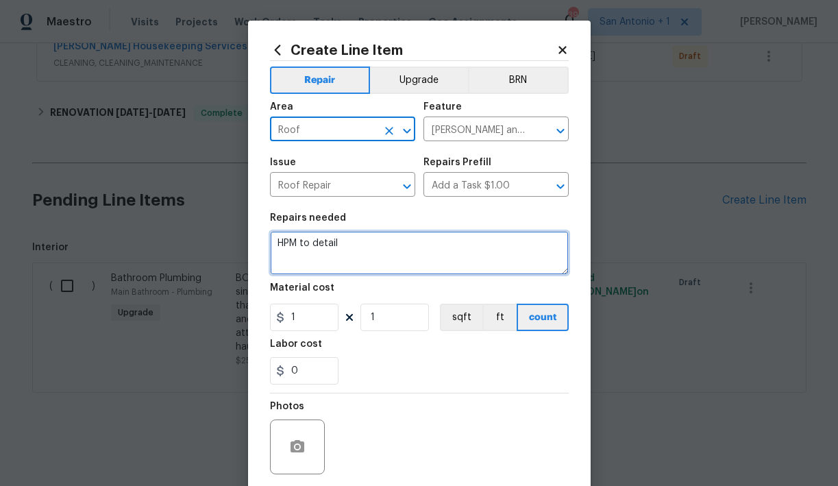
click at [350, 247] on textarea "HPM to detail" at bounding box center [419, 253] width 299 height 44
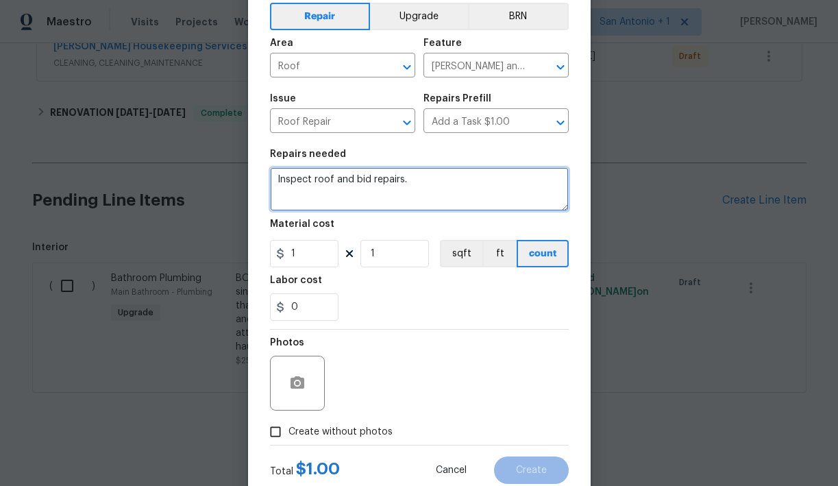
scroll to position [105, 0]
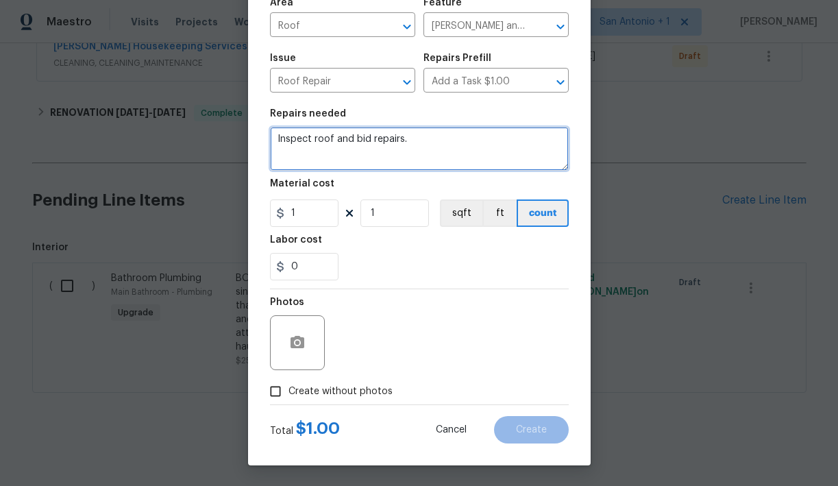
type textarea "Inspect roof and bid repairs."
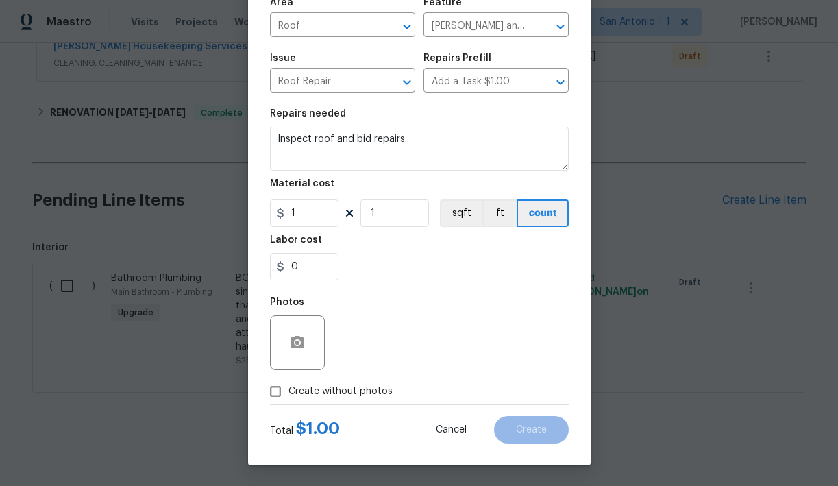
click at [330, 392] on span "Create without photos" at bounding box center [341, 392] width 104 height 14
click at [289, 392] on input "Create without photos" at bounding box center [276, 391] width 26 height 26
checkbox input "true"
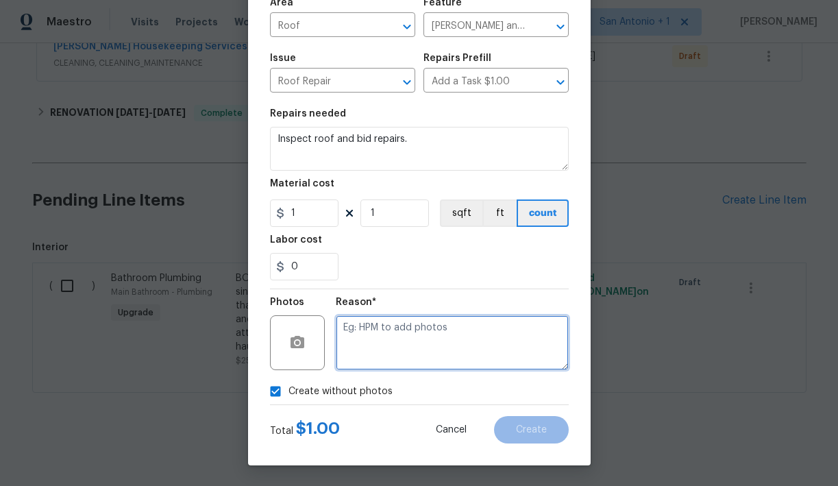
click at [396, 341] on textarea at bounding box center [452, 342] width 233 height 55
type textarea "HPM to add"
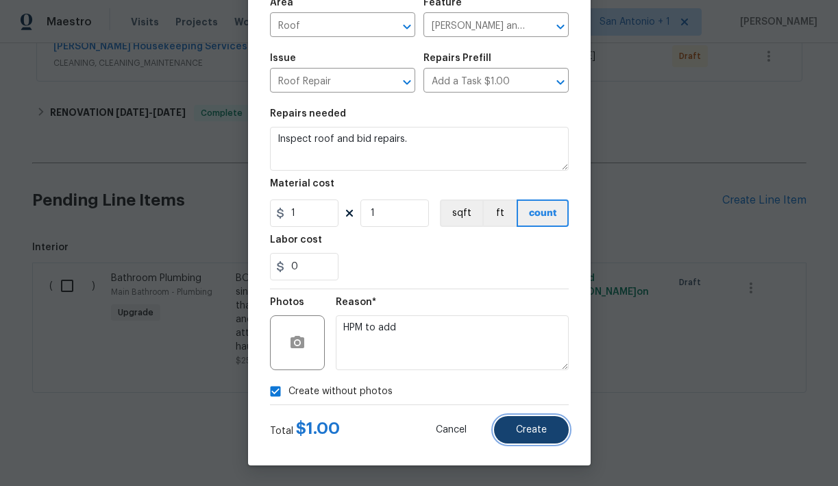
click at [535, 420] on button "Create" at bounding box center [531, 429] width 75 height 27
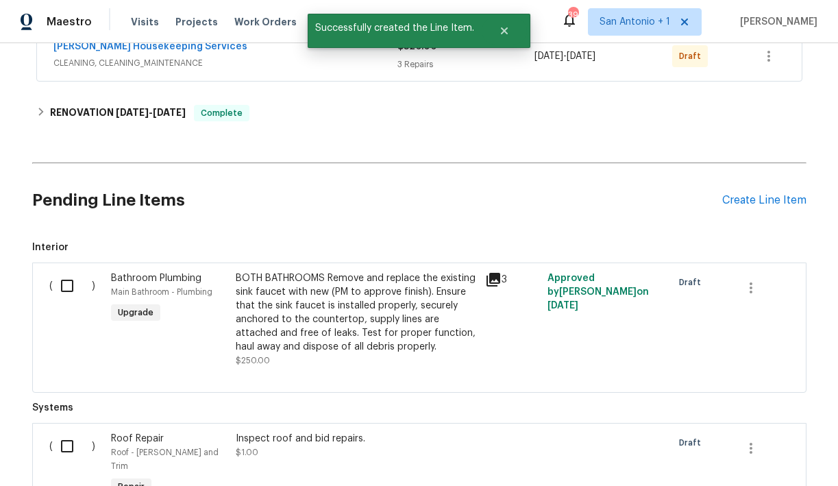
click at [68, 445] on input "checkbox" at bounding box center [72, 446] width 39 height 29
checkbox input "true"
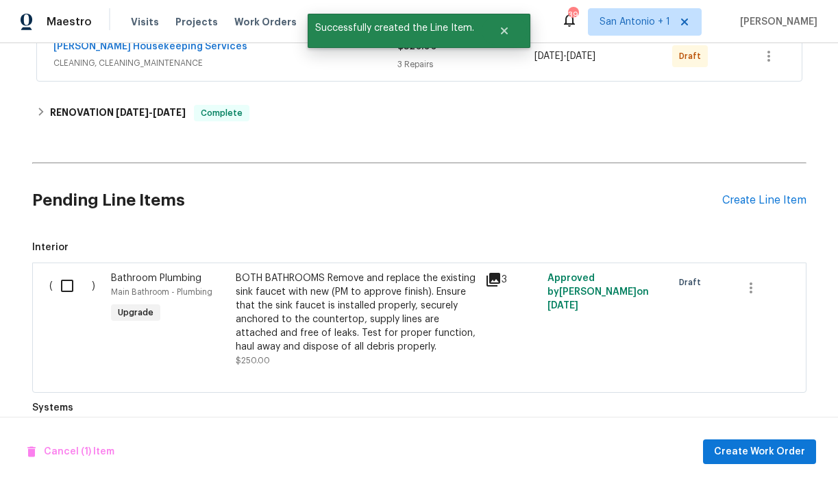
scroll to position [896, 0]
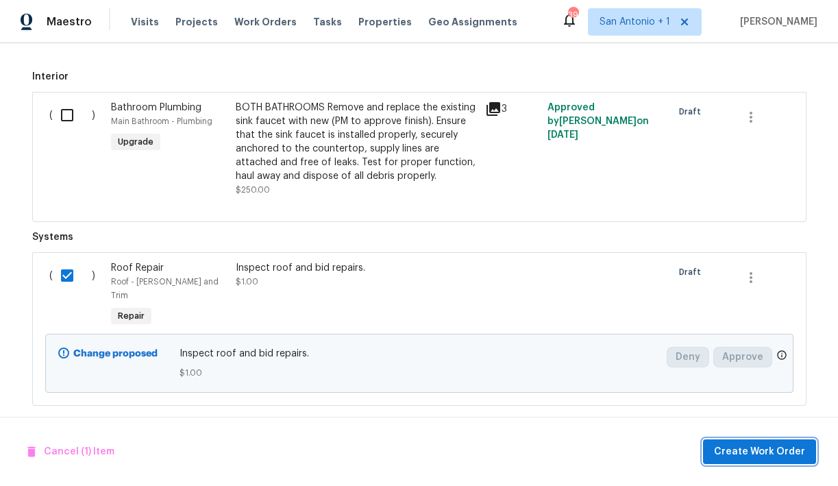
click at [753, 455] on span "Create Work Order" at bounding box center [759, 452] width 91 height 17
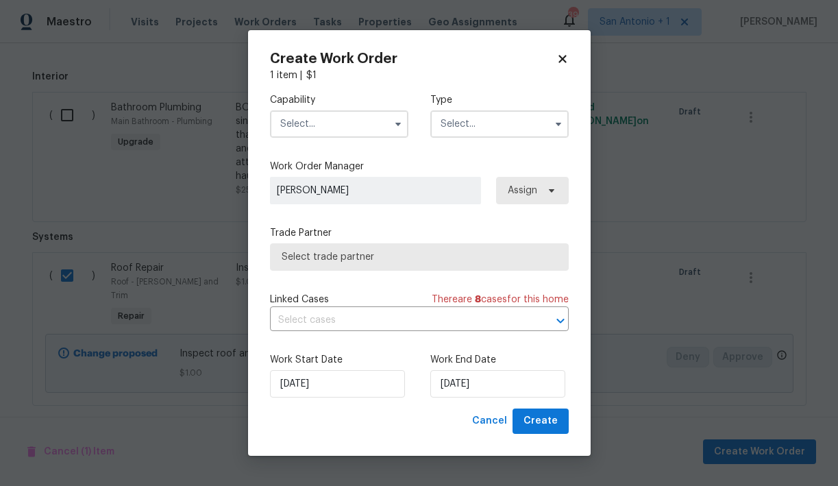
click at [343, 133] on input "text" at bounding box center [339, 123] width 138 height 27
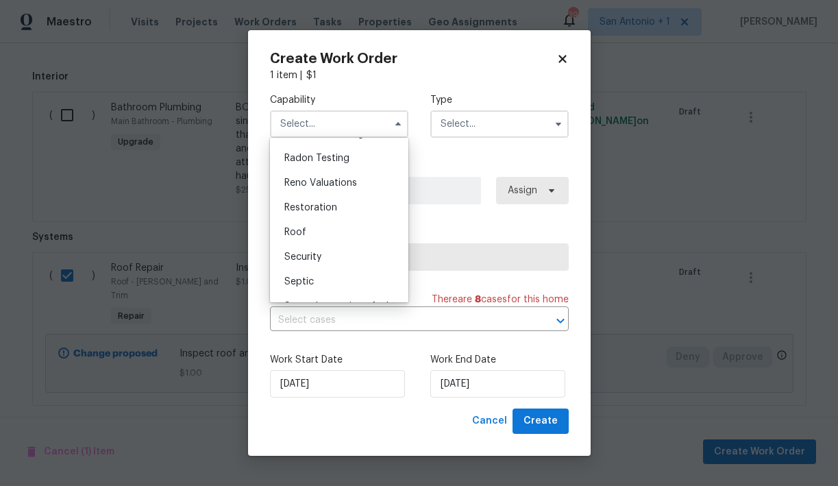
scroll to position [1321, 0]
click at [324, 228] on div "Roof" at bounding box center [340, 231] width 132 height 25
type input "Roof"
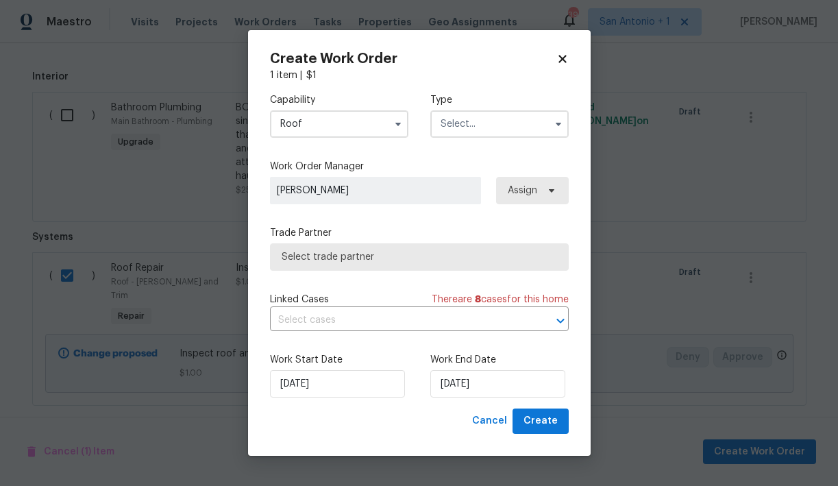
click at [467, 130] on input "text" at bounding box center [500, 123] width 138 height 27
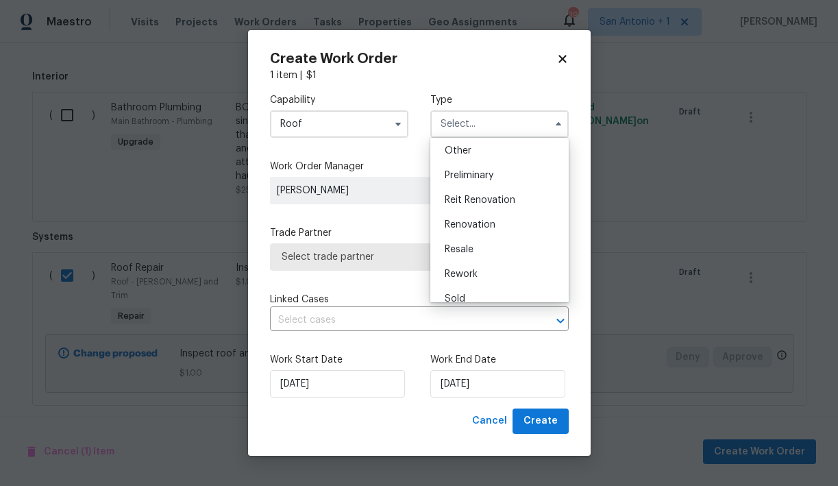
scroll to position [276, 0]
click at [472, 223] on span "Renovation" at bounding box center [470, 223] width 51 height 10
type input "Renovation"
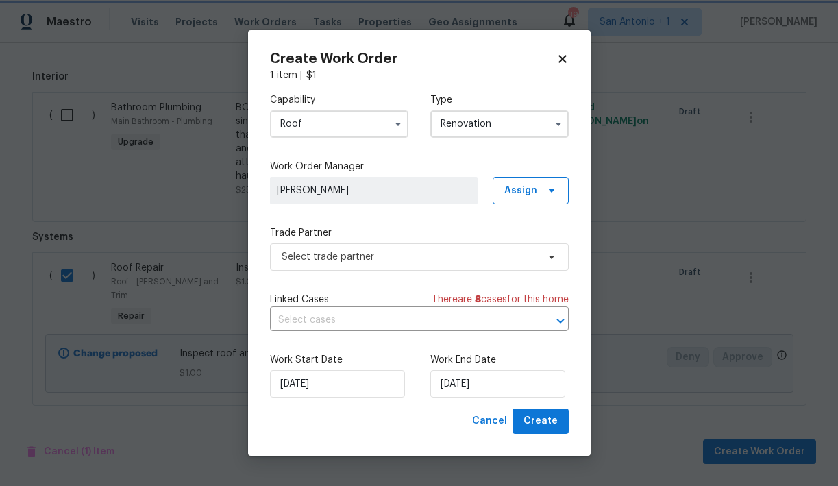
scroll to position [0, 0]
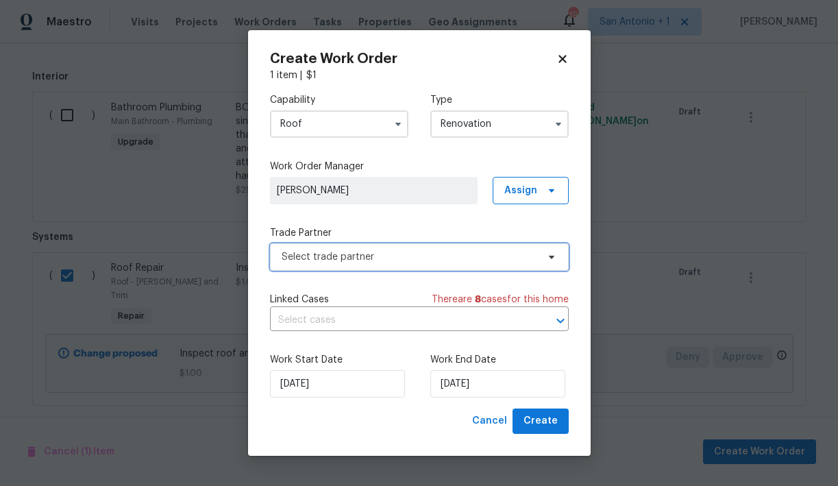
click at [407, 258] on span "Select trade partner" at bounding box center [410, 257] width 256 height 14
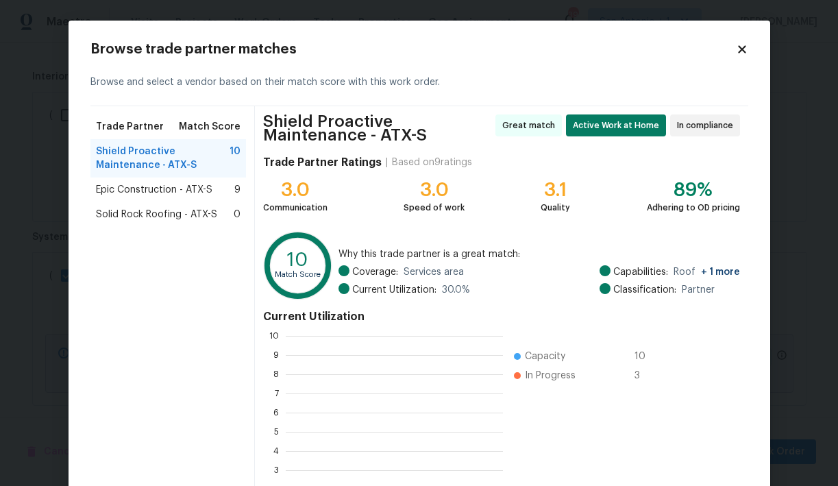
scroll to position [192, 217]
click at [168, 191] on span "Epic Construction - ATX-S" at bounding box center [154, 190] width 117 height 14
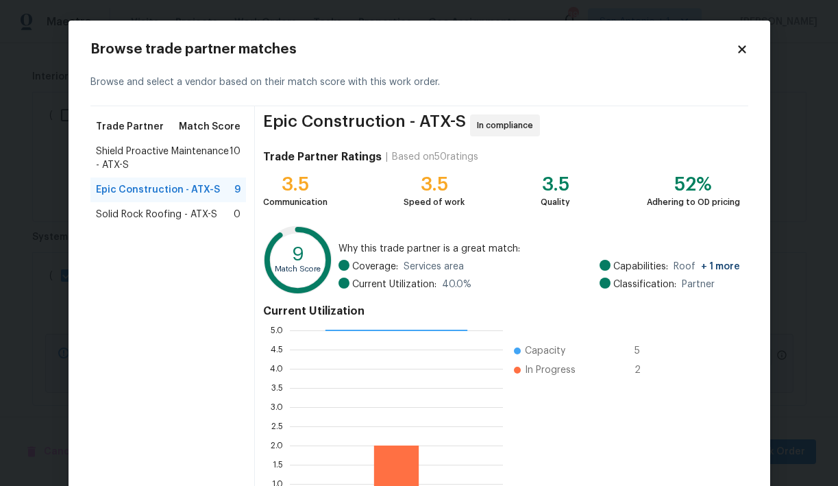
scroll to position [119, 0]
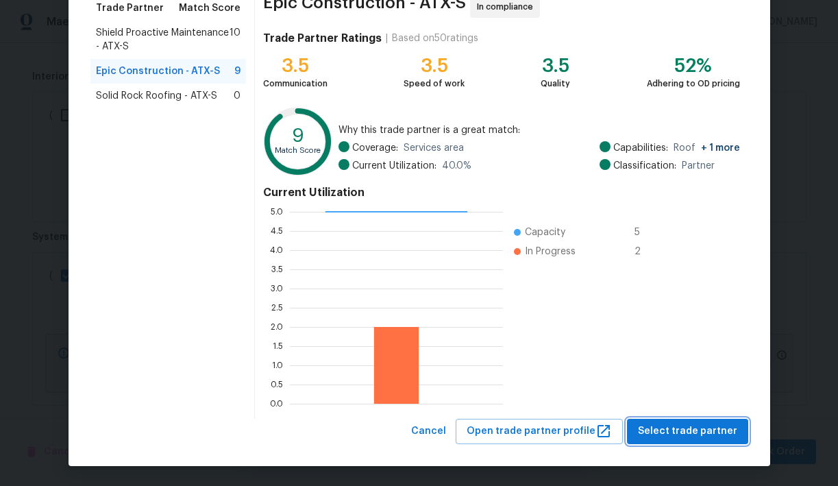
click at [704, 432] on span "Select trade partner" at bounding box center [687, 431] width 99 height 17
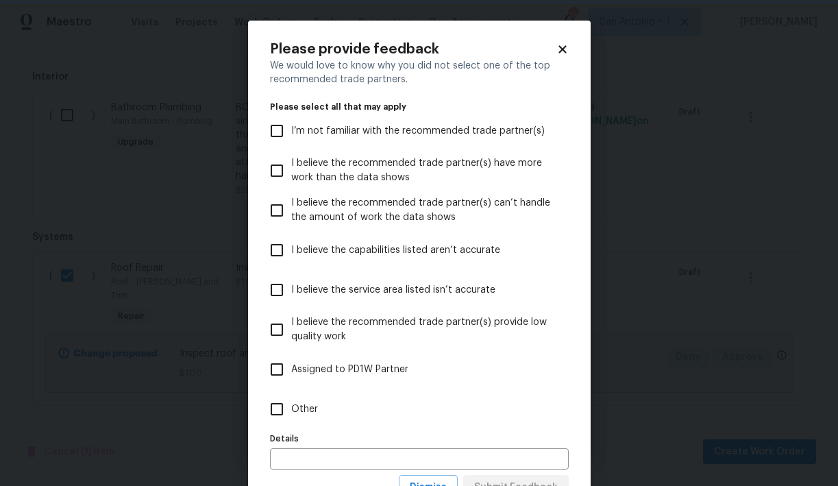
scroll to position [57, 0]
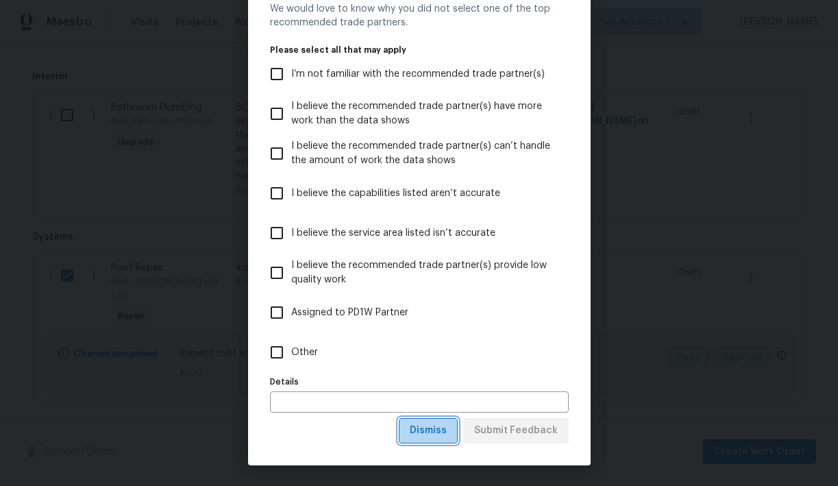
click at [441, 431] on span "Dismiss" at bounding box center [428, 430] width 37 height 17
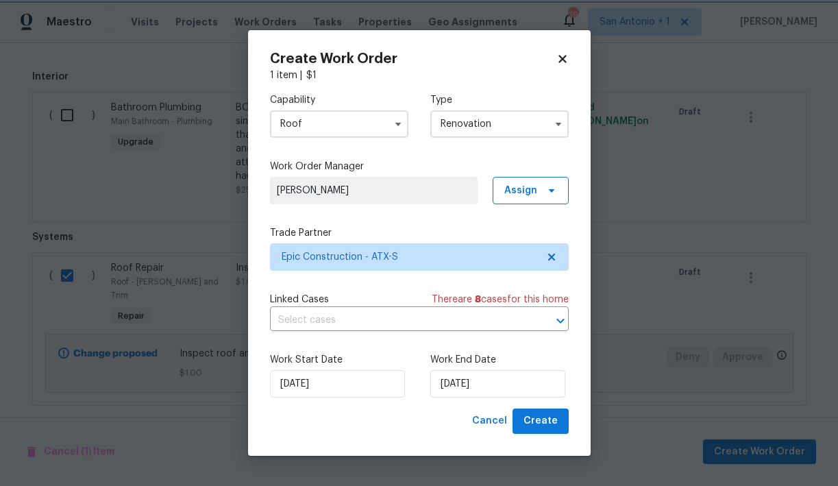
scroll to position [0, 0]
click at [496, 387] on input "8/20/2025" at bounding box center [498, 383] width 135 height 27
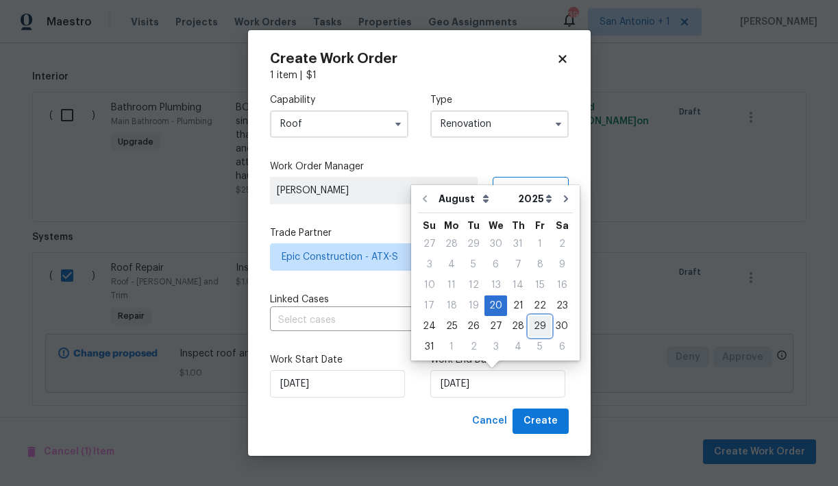
click at [535, 323] on div "29" at bounding box center [540, 326] width 22 height 19
type input "8/29/2025"
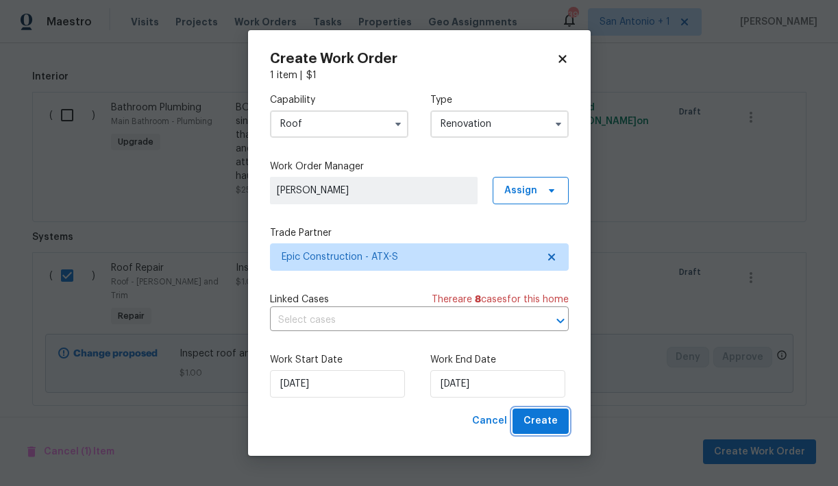
click at [547, 422] on span "Create" at bounding box center [541, 421] width 34 height 17
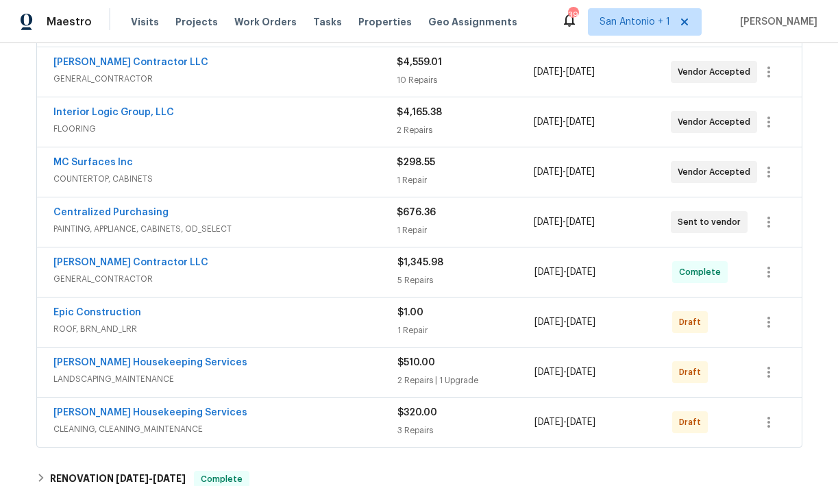
scroll to position [421, 0]
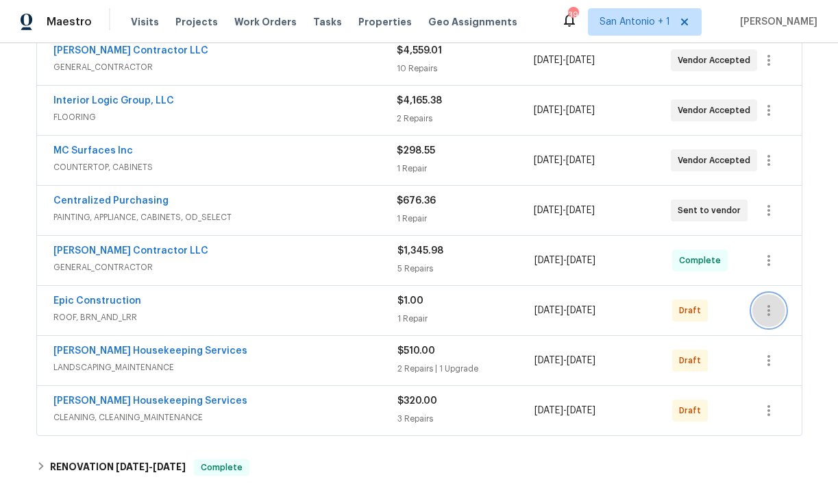
click at [775, 306] on icon "button" at bounding box center [769, 310] width 16 height 16
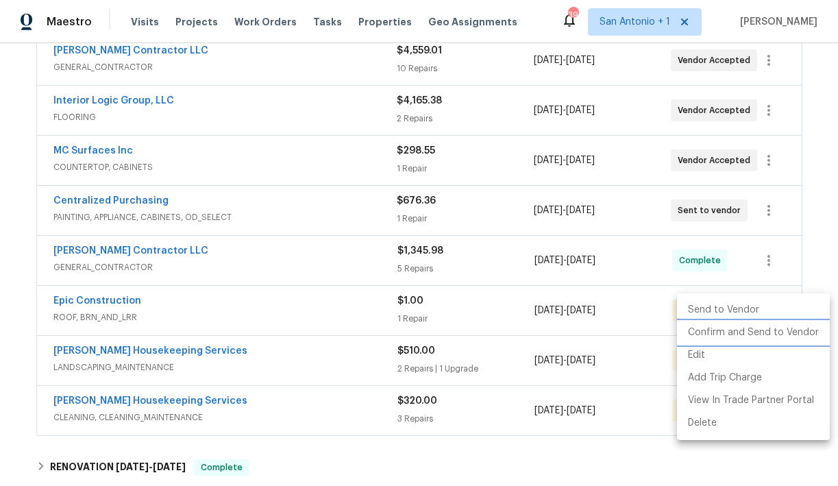
click at [762, 334] on li "Confirm and Send to Vendor" at bounding box center [753, 333] width 153 height 23
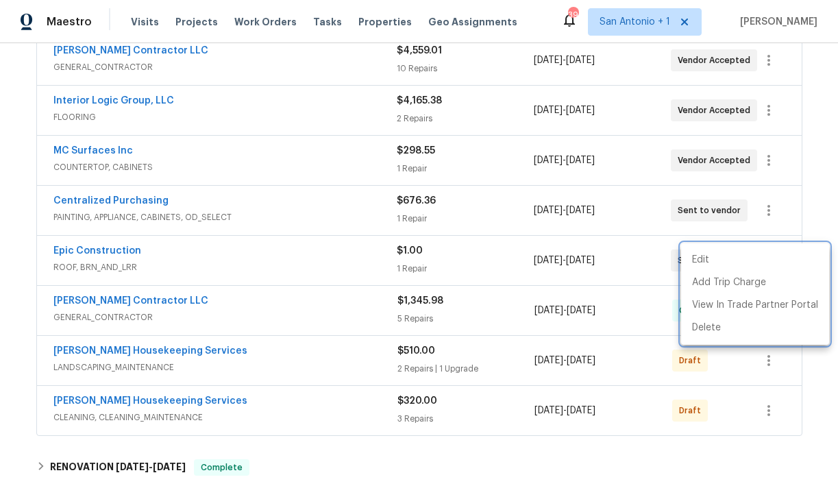
click at [810, 143] on div at bounding box center [419, 243] width 838 height 486
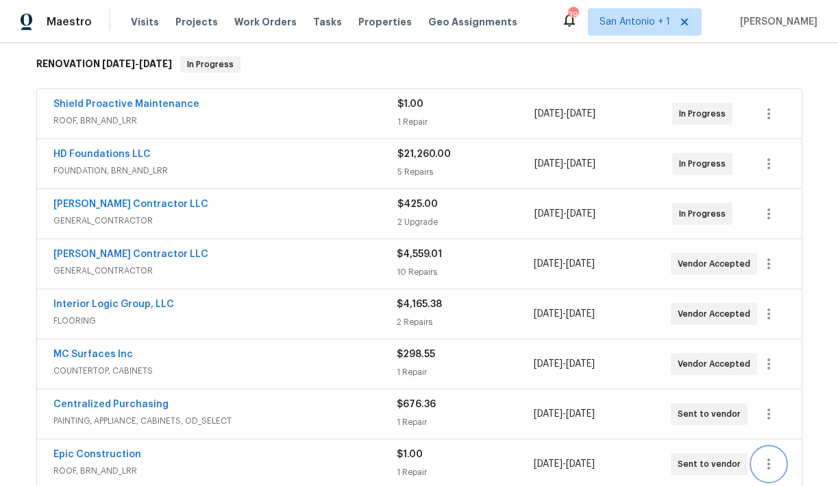
scroll to position [216, 0]
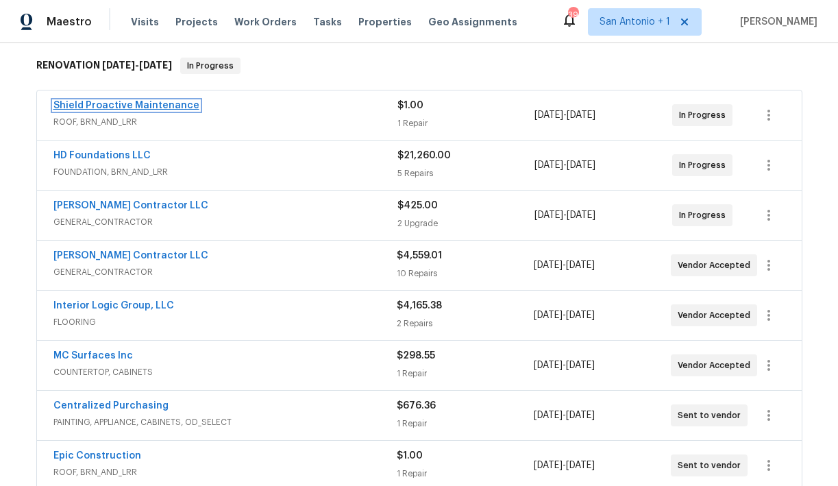
click at [159, 106] on link "Shield Proactive Maintenance" at bounding box center [126, 106] width 146 height 10
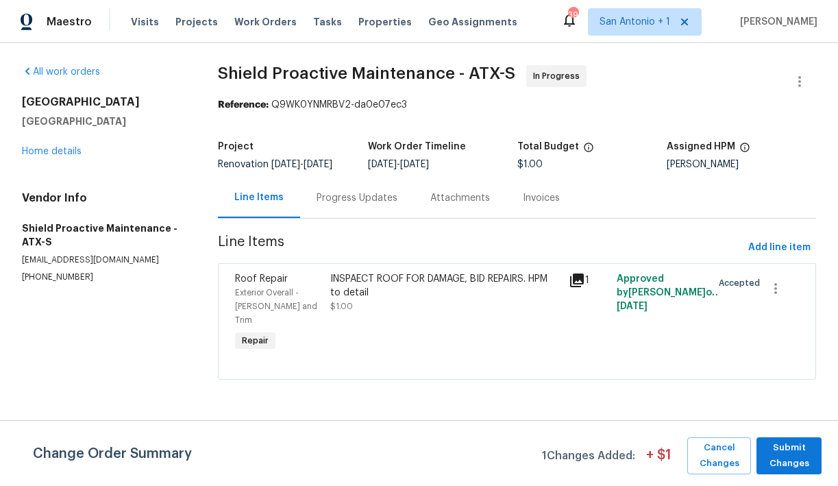
click at [436, 313] on div "INSPAECT ROOF FOR DAMAGE, BID REPAIRS. HPM to detail $1.00" at bounding box center [445, 292] width 230 height 41
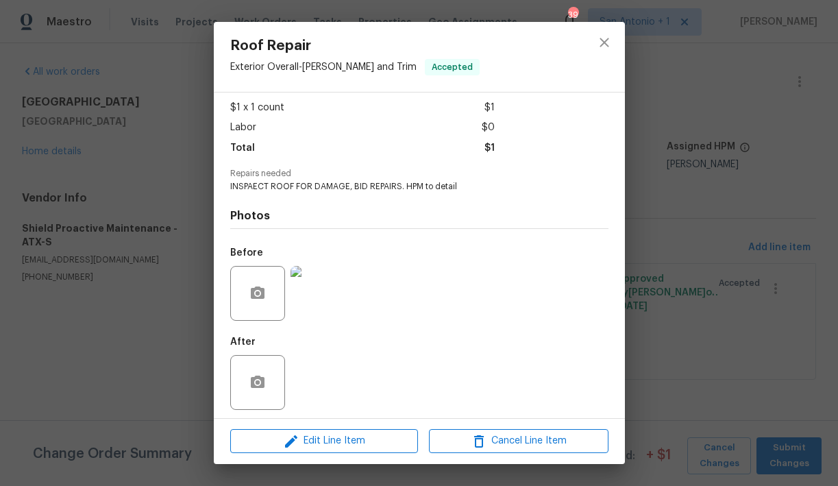
scroll to position [77, 0]
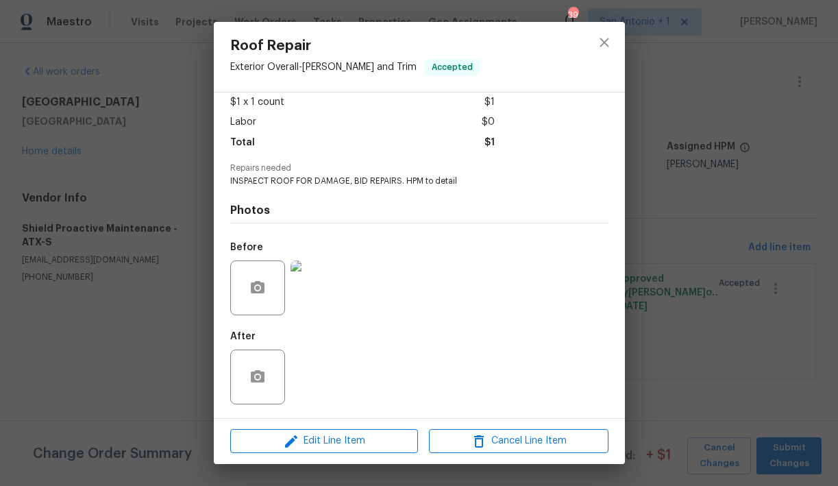
click at [330, 293] on img at bounding box center [318, 288] width 55 height 55
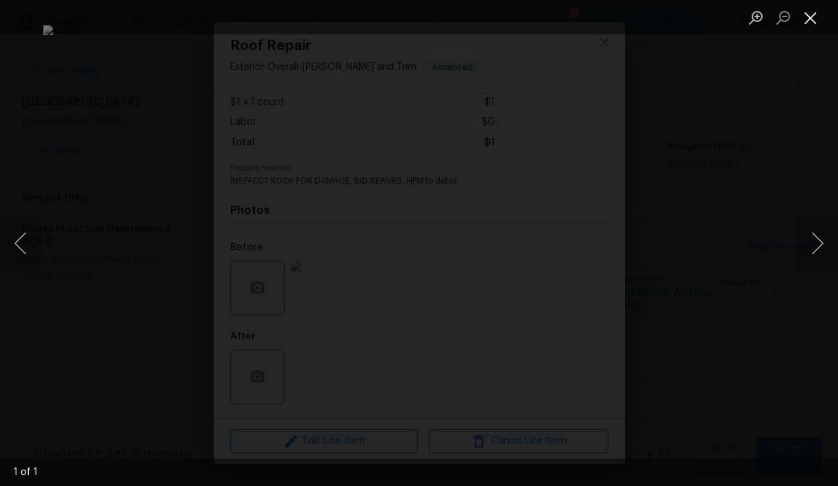
click at [813, 21] on button "Close lightbox" at bounding box center [810, 17] width 27 height 24
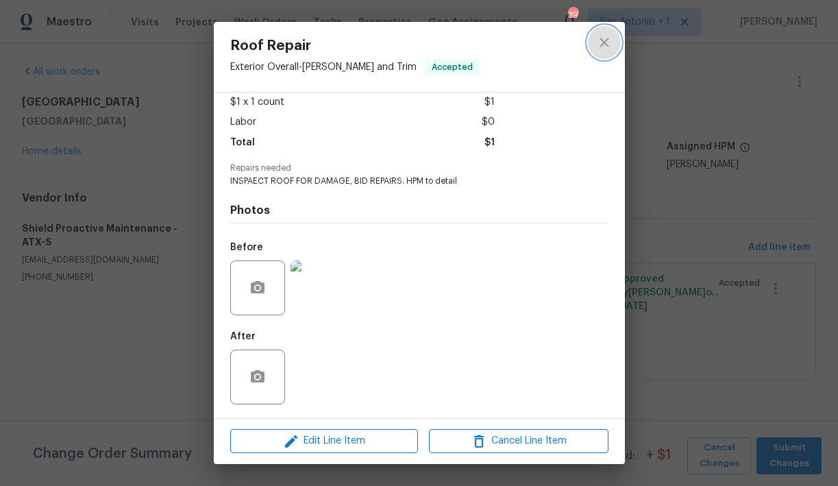
click at [601, 45] on icon "close" at bounding box center [604, 42] width 9 height 9
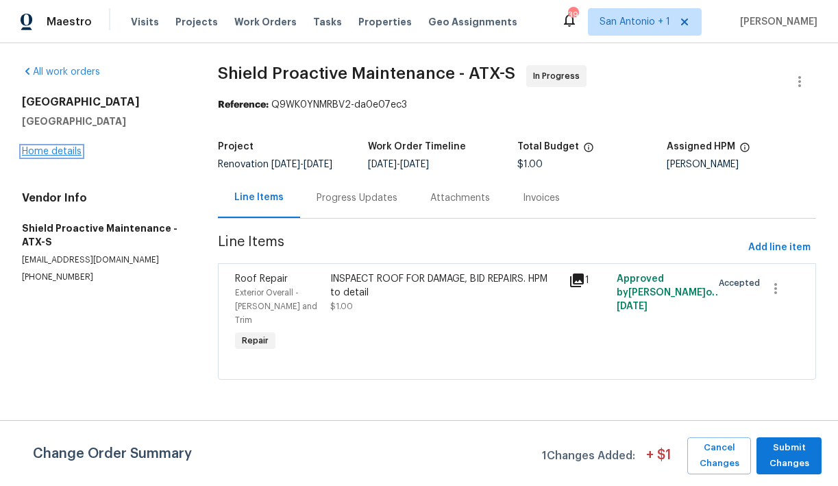
click at [65, 150] on link "Home details" at bounding box center [52, 152] width 60 height 10
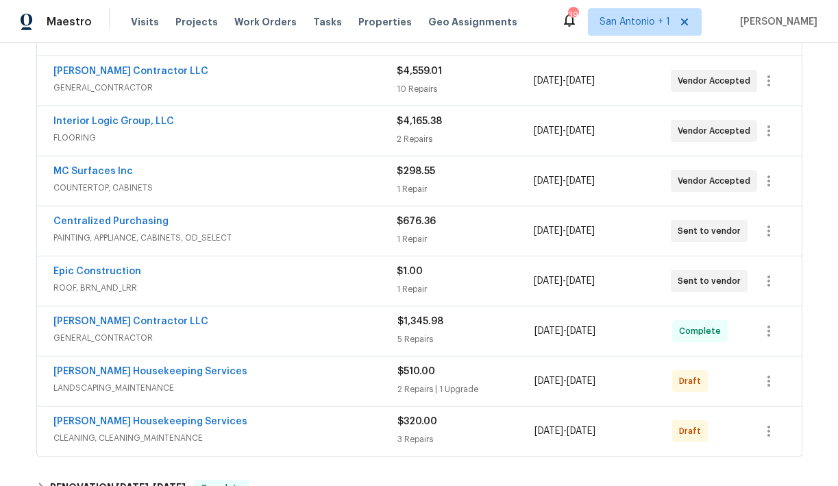
scroll to position [398, 0]
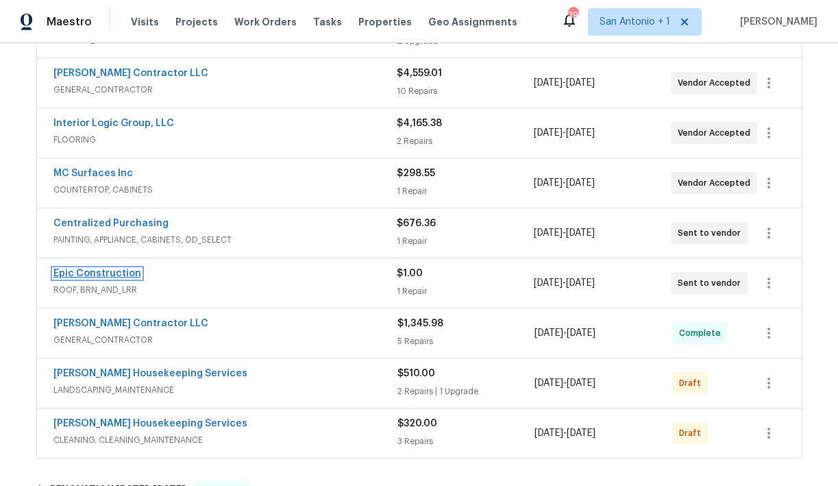
click at [95, 273] on link "Epic Construction" at bounding box center [97, 274] width 88 height 10
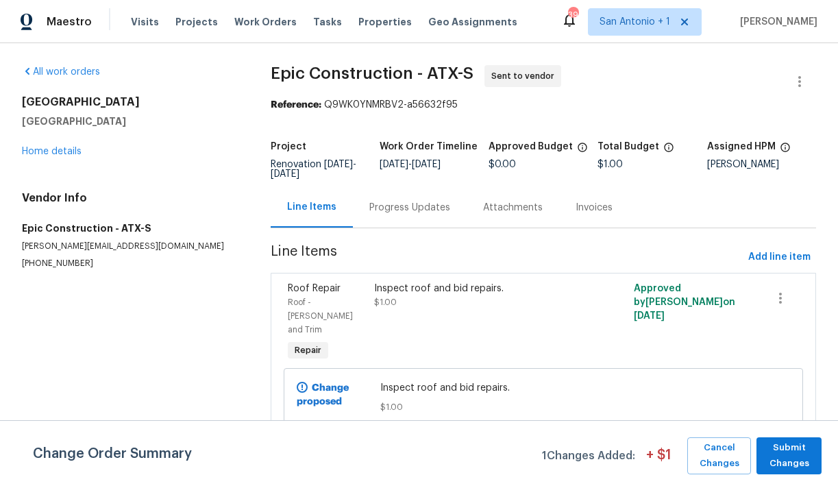
click at [444, 301] on div "Inspect roof and bid repairs. $1.00" at bounding box center [478, 295] width 208 height 27
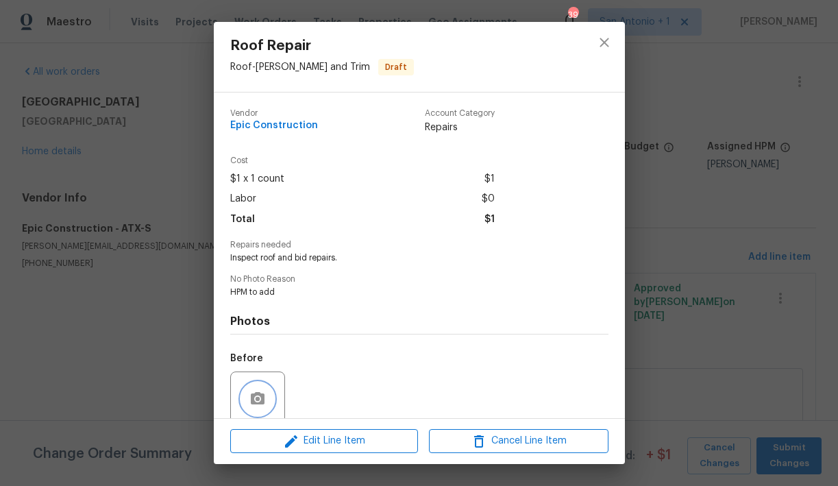
click at [252, 391] on icon "button" at bounding box center [258, 399] width 16 height 16
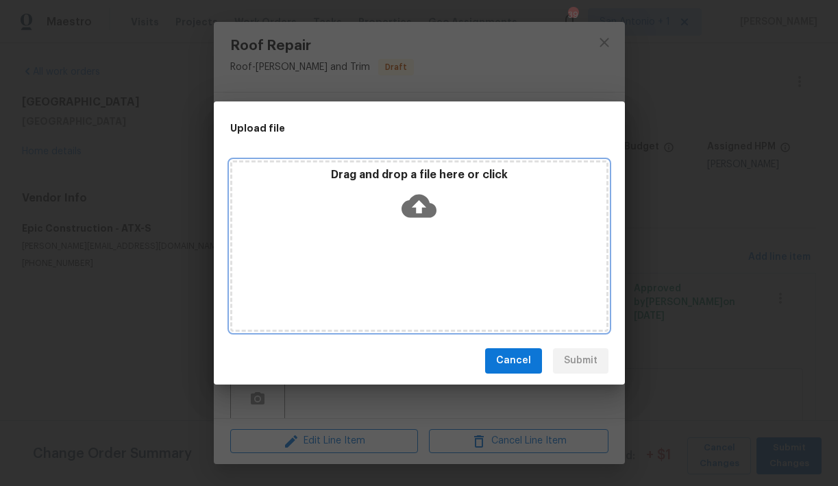
click at [423, 206] on icon at bounding box center [419, 205] width 35 height 23
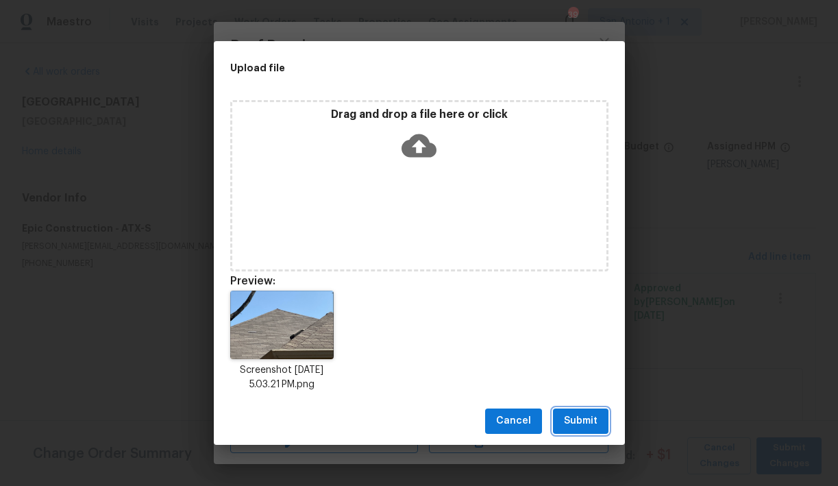
click at [588, 418] on span "Submit" at bounding box center [581, 421] width 34 height 17
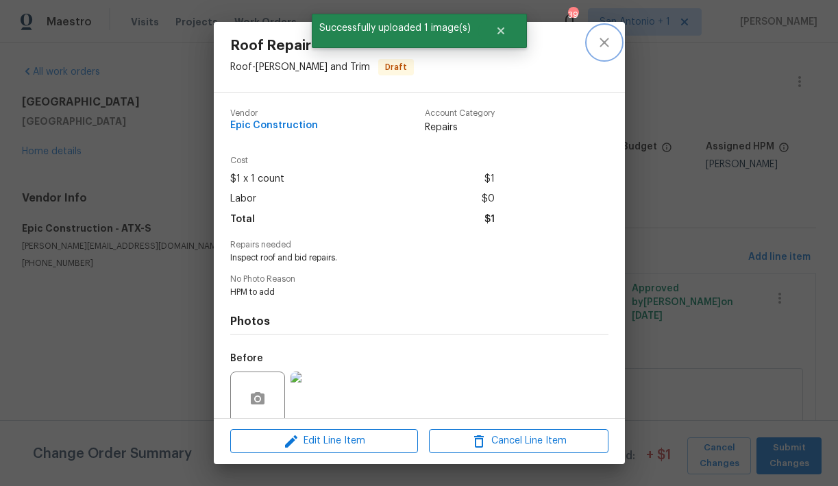
click at [606, 39] on icon "close" at bounding box center [604, 42] width 16 height 16
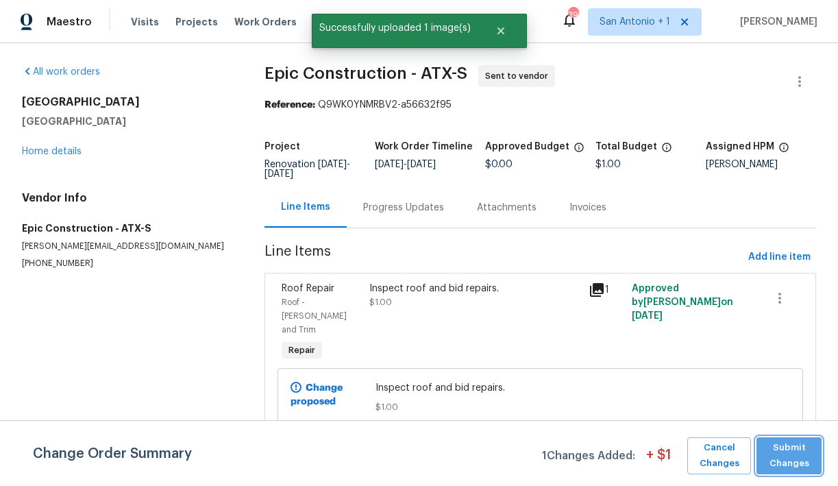
click at [788, 454] on span "Submit Changes" at bounding box center [789, 456] width 51 height 32
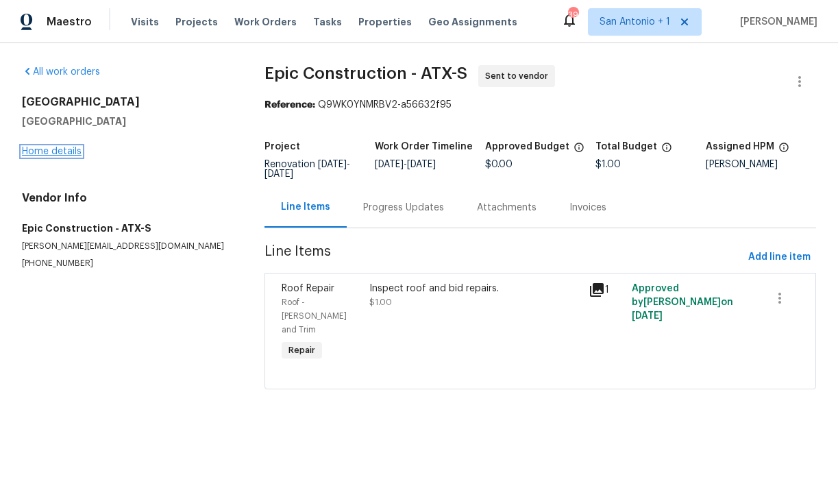
click at [58, 147] on link "Home details" at bounding box center [52, 152] width 60 height 10
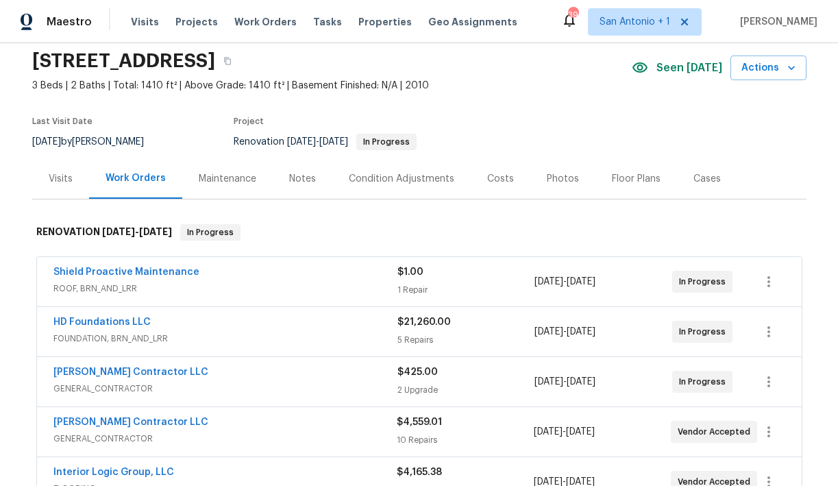
scroll to position [25, 0]
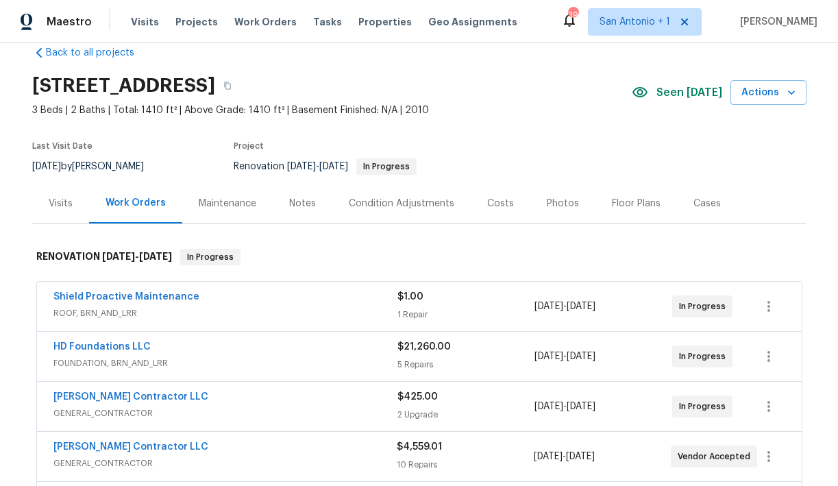
click at [298, 203] on div "Notes" at bounding box center [302, 204] width 27 height 14
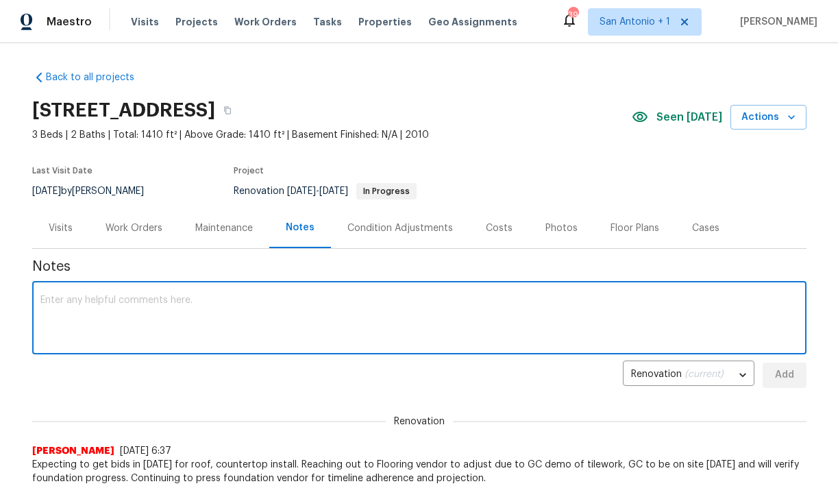
click at [284, 295] on textarea at bounding box center [419, 319] width 758 height 48
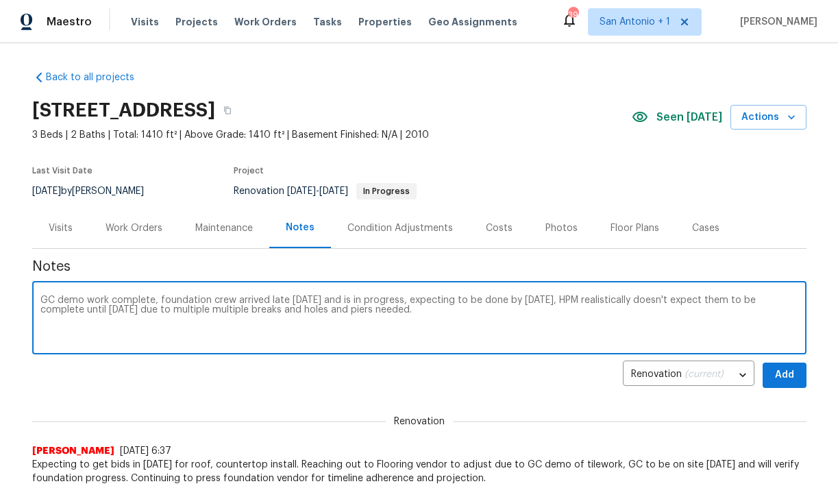
type textarea "GC demo work complete, foundation crew arrived late today and is in progress, e…"
click at [782, 383] on span "Add" at bounding box center [785, 375] width 22 height 17
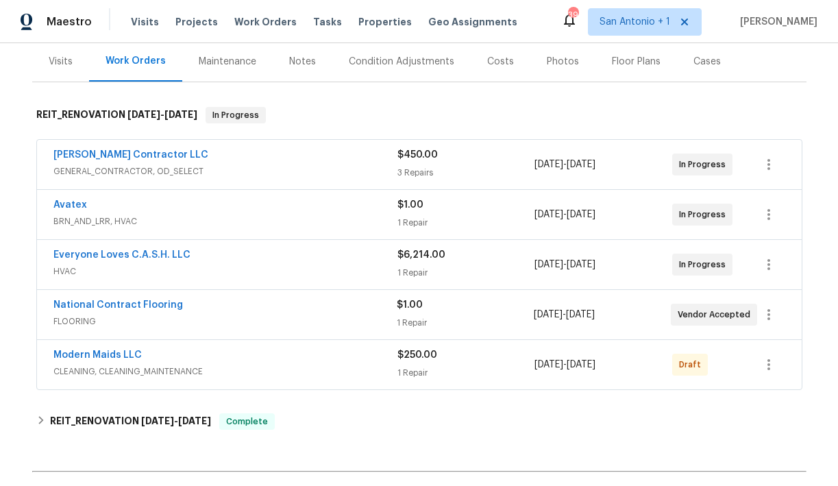
scroll to position [173, 0]
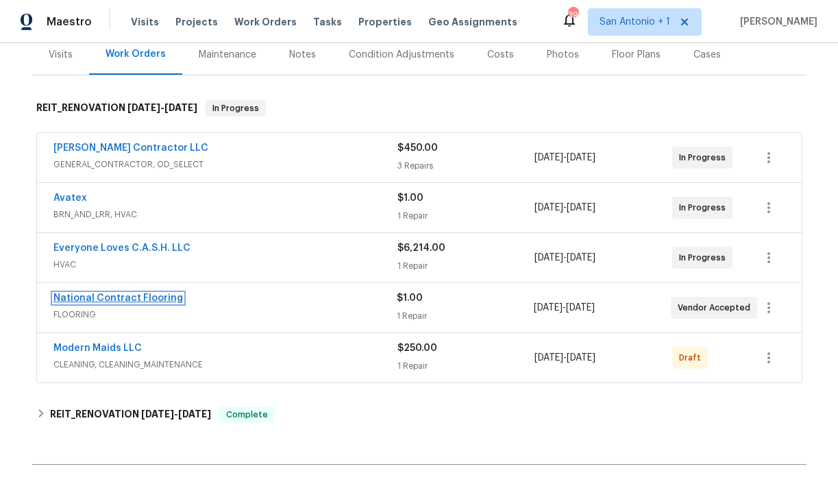
click at [139, 299] on link "National Contract Flooring" at bounding box center [118, 298] width 130 height 10
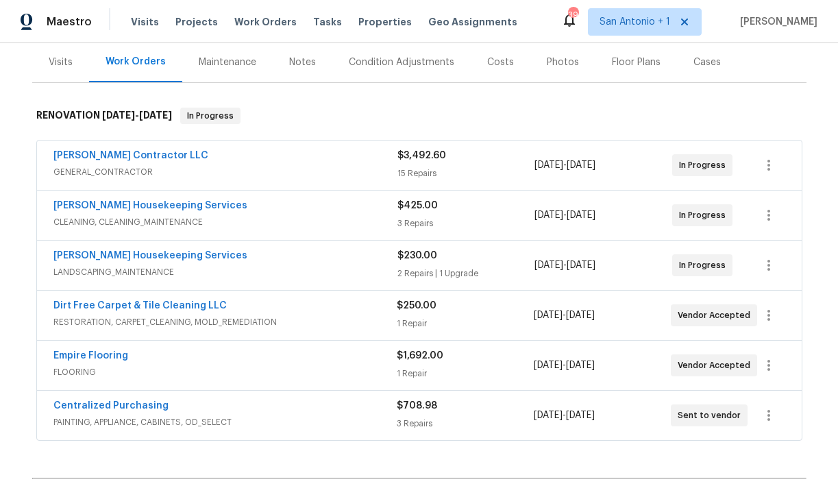
scroll to position [178, 0]
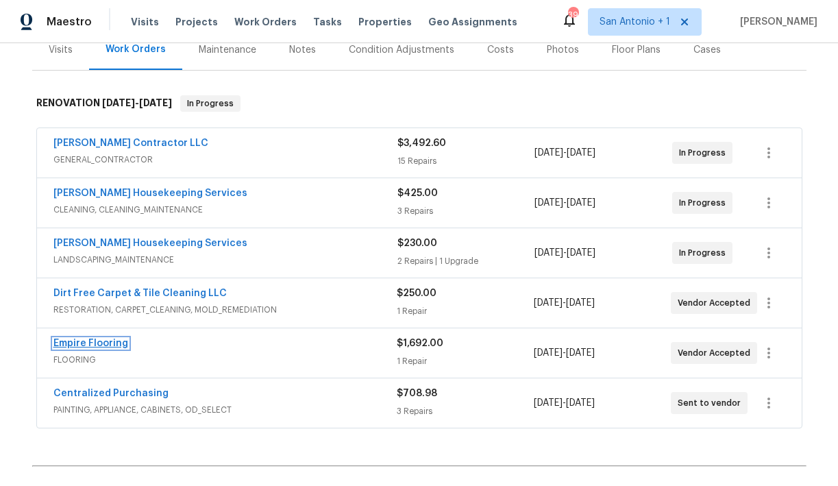
click at [111, 345] on link "Empire Flooring" at bounding box center [90, 344] width 75 height 10
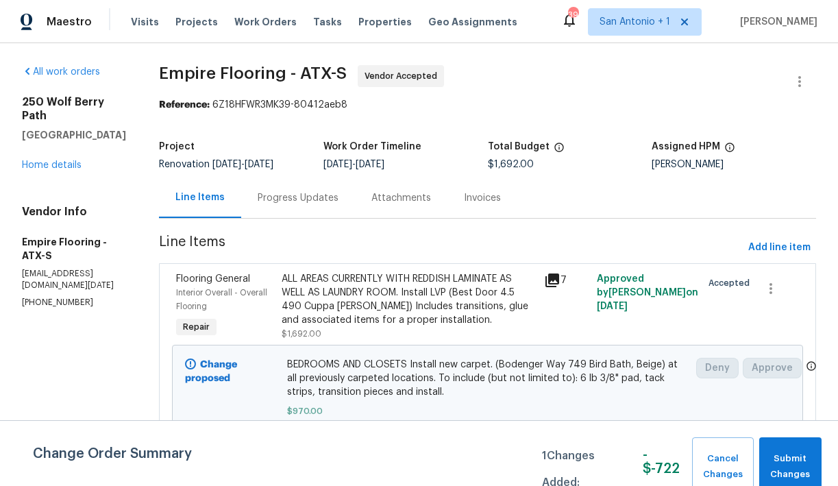
click at [334, 201] on div "Progress Updates" at bounding box center [298, 198] width 81 height 14
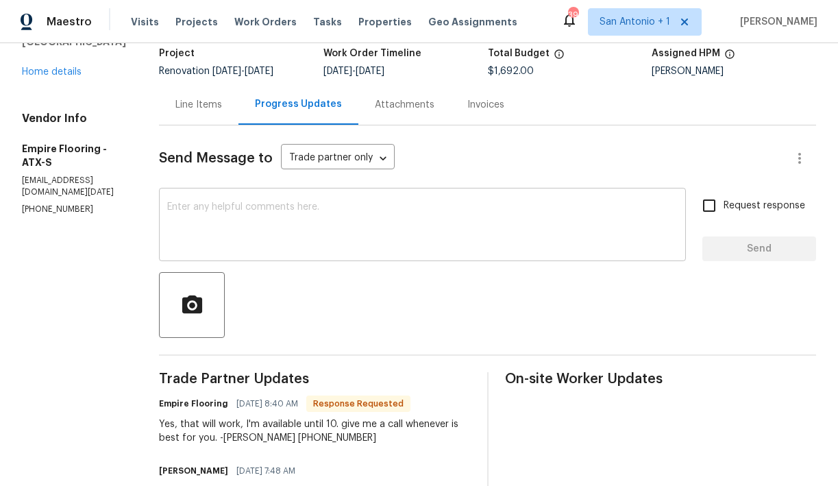
scroll to position [93, 0]
click at [222, 107] on div "Line Items" at bounding box center [198, 106] width 47 height 14
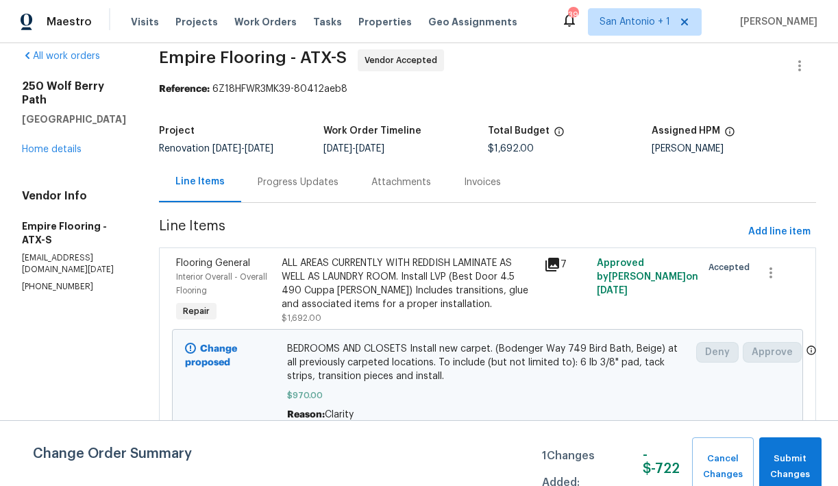
scroll to position [16, 0]
click at [773, 234] on span "Add line item" at bounding box center [780, 231] width 62 height 17
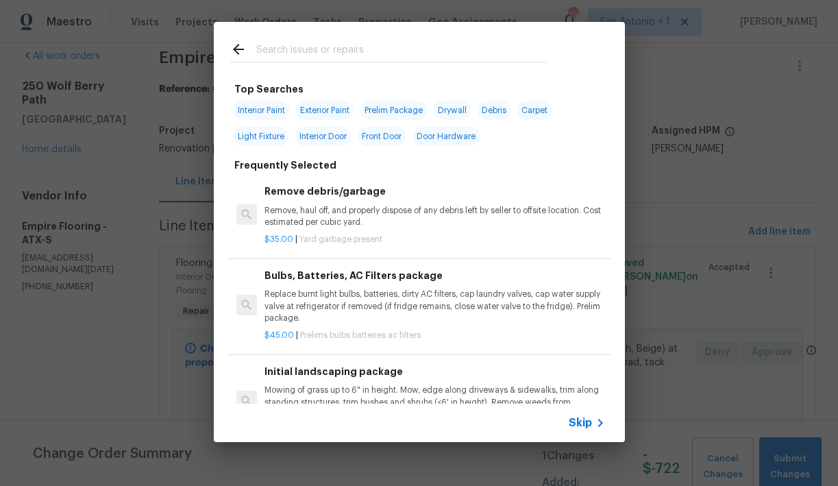
click at [306, 50] on input "text" at bounding box center [401, 51] width 291 height 21
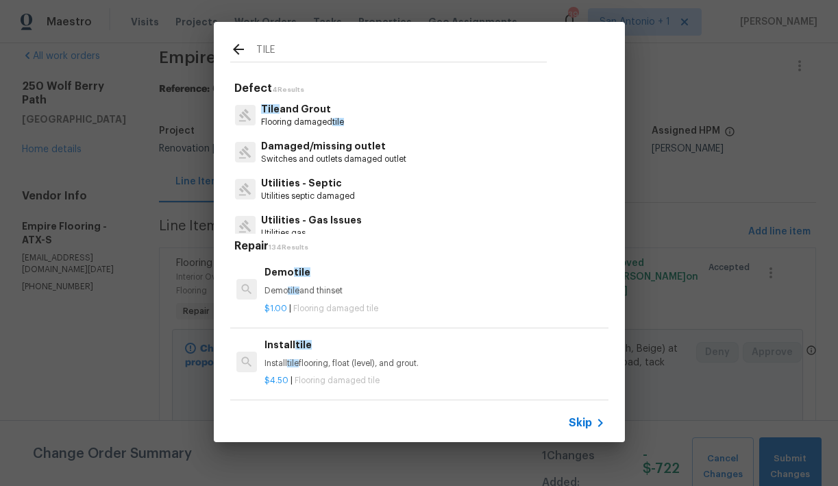
type input "TILE"
click at [291, 363] on span "tile" at bounding box center [293, 363] width 12 height 8
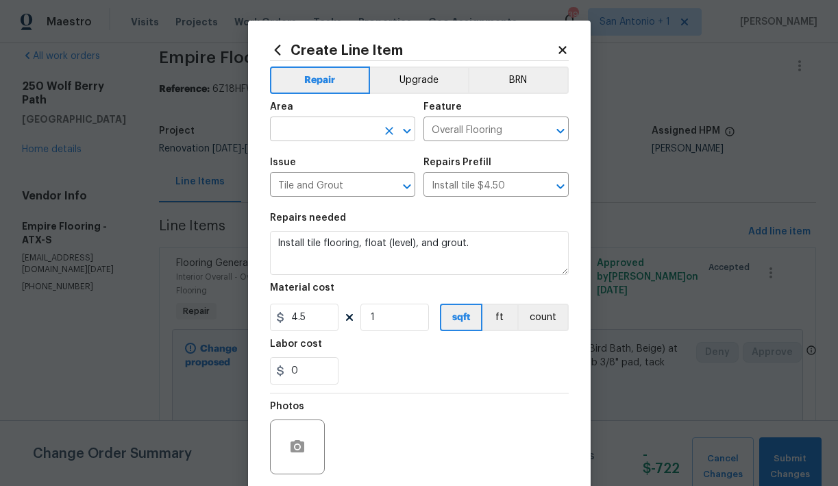
click at [342, 123] on input "text" at bounding box center [323, 130] width 107 height 21
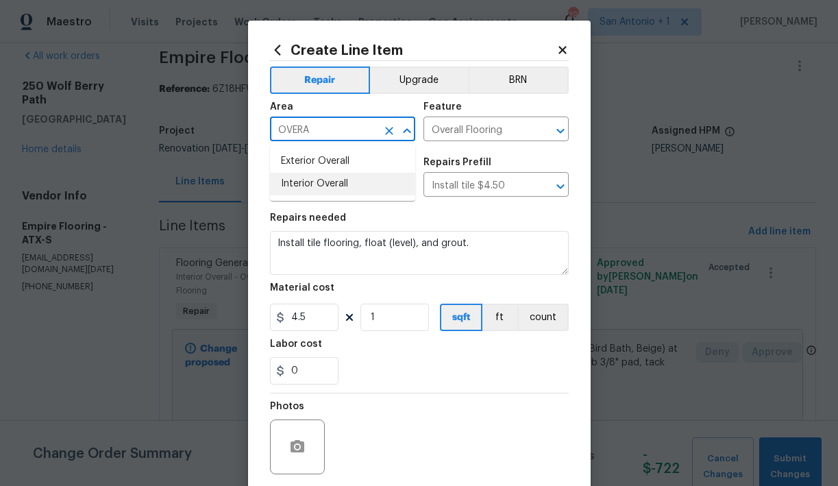
click at [328, 177] on li "Interior Overall" at bounding box center [342, 184] width 145 height 23
type input "Interior Overall"
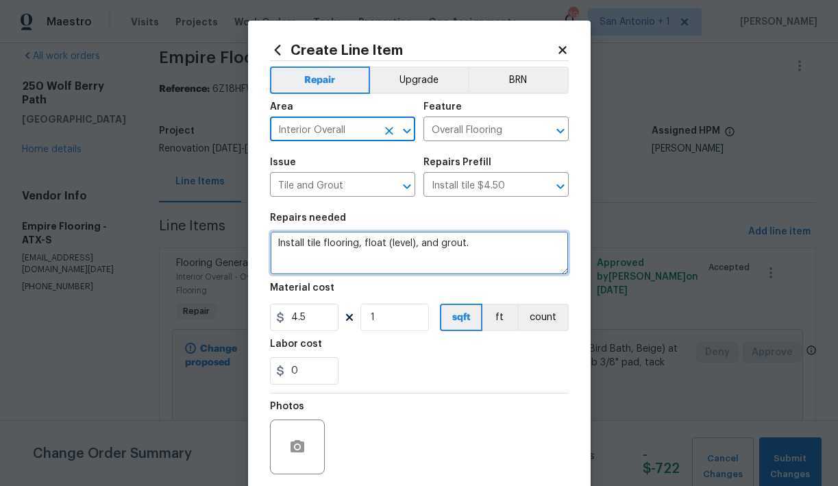
click at [276, 243] on textarea "Install tile flooring, float (level), and grout." at bounding box center [419, 253] width 299 height 44
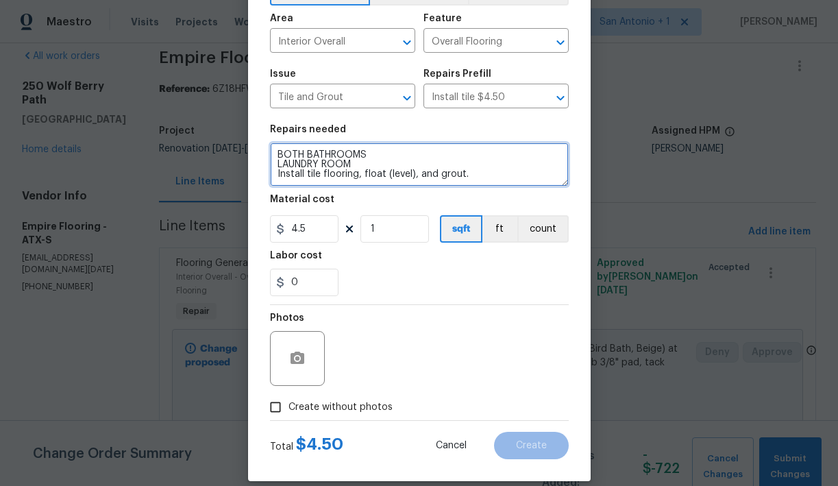
scroll to position [92, 0]
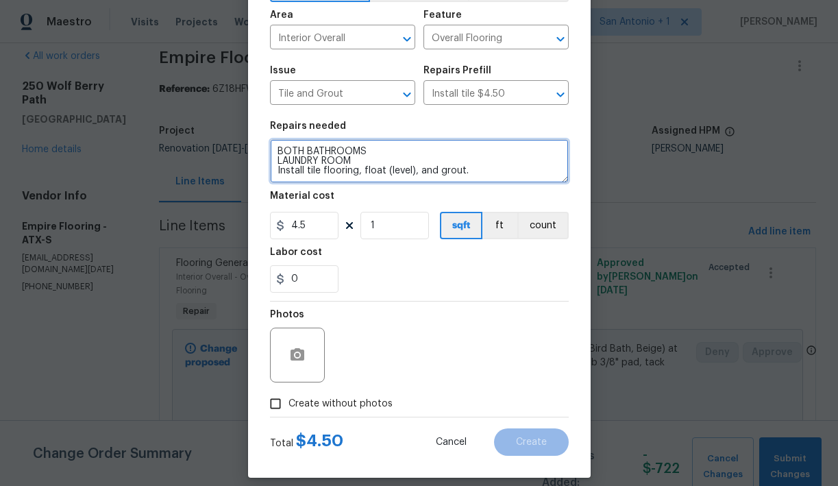
type textarea "BOTH BATHROOMS LAUNDRY ROOM Install tile flooring, float (level), and grout."
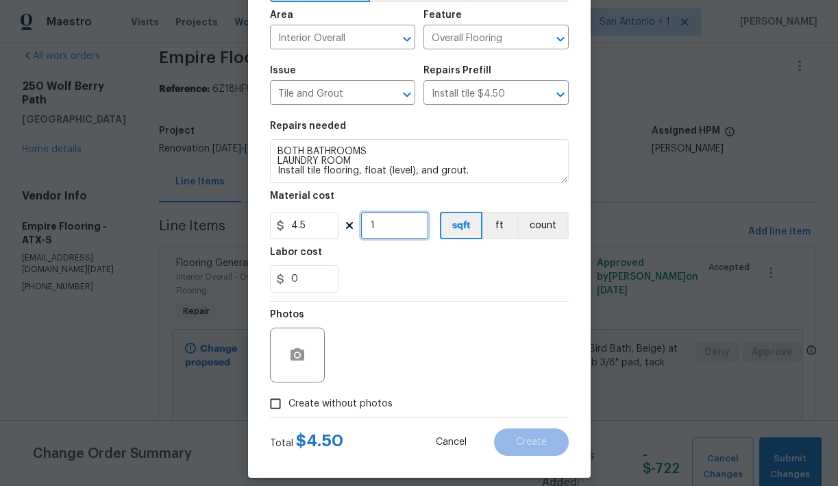
click at [394, 232] on input "1" at bounding box center [395, 225] width 69 height 27
type input "240"
click at [307, 279] on input "0" at bounding box center [304, 278] width 69 height 27
type input "3.39"
click at [398, 341] on div "Photos" at bounding box center [419, 346] width 299 height 89
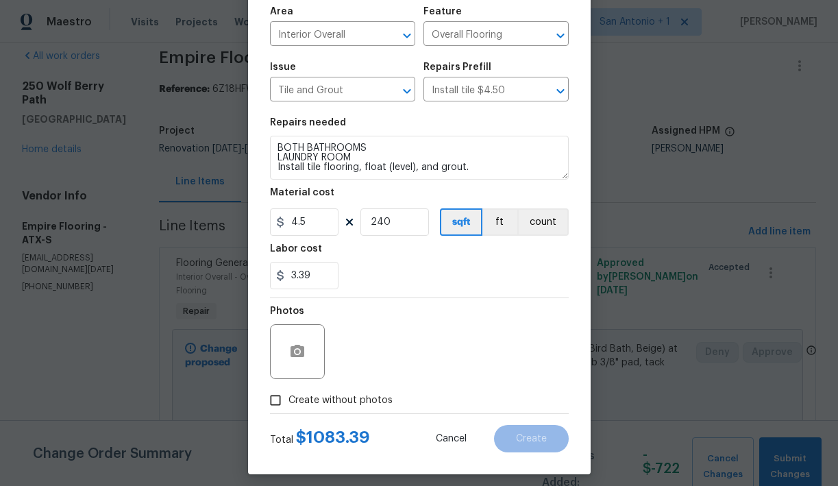
scroll to position [105, 0]
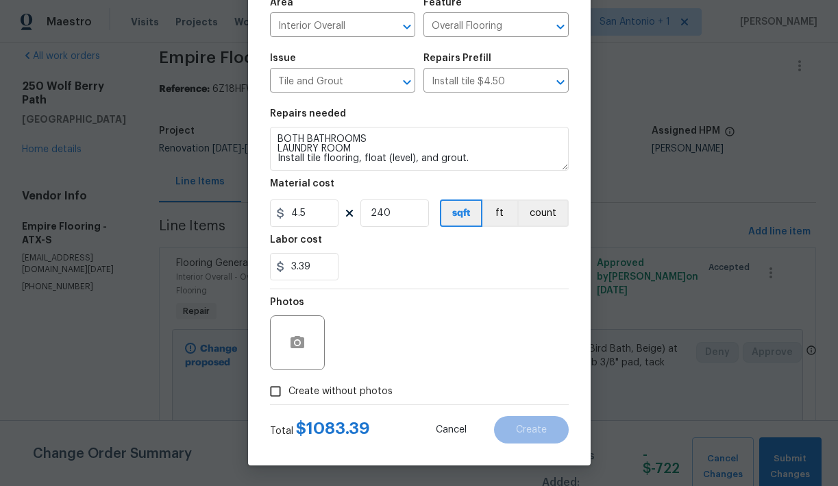
click at [359, 395] on span "Create without photos" at bounding box center [341, 392] width 104 height 14
click at [289, 395] on input "Create without photos" at bounding box center [276, 391] width 26 height 26
checkbox input "true"
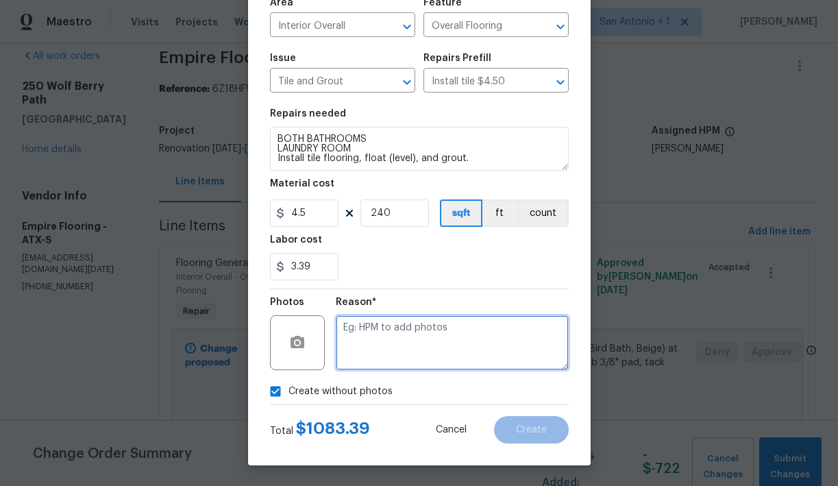
click at [373, 346] on textarea at bounding box center [452, 342] width 233 height 55
type textarea "HPM to add"
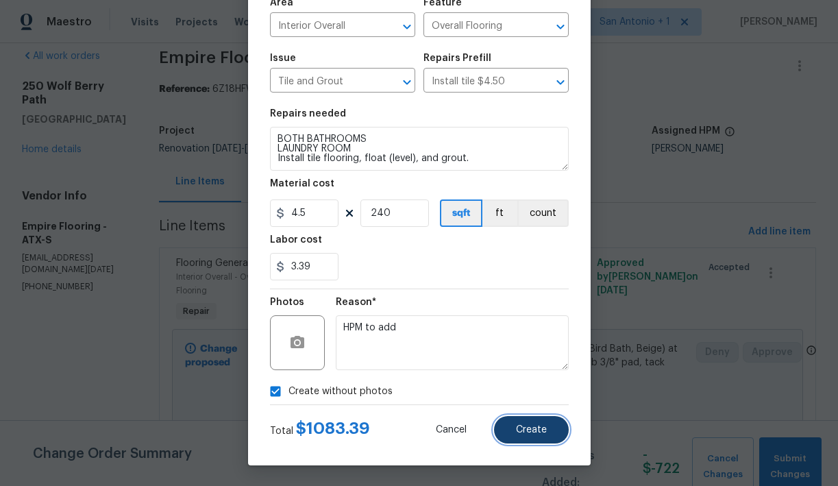
click at [534, 426] on span "Create" at bounding box center [531, 430] width 31 height 10
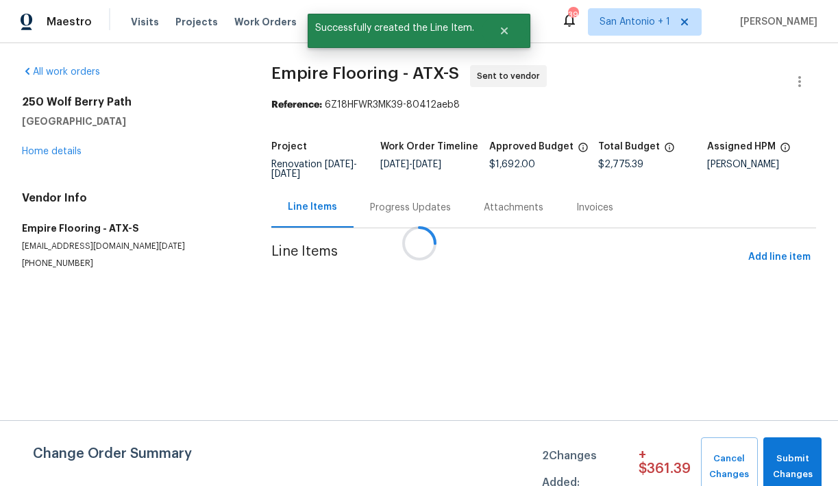
scroll to position [0, 0]
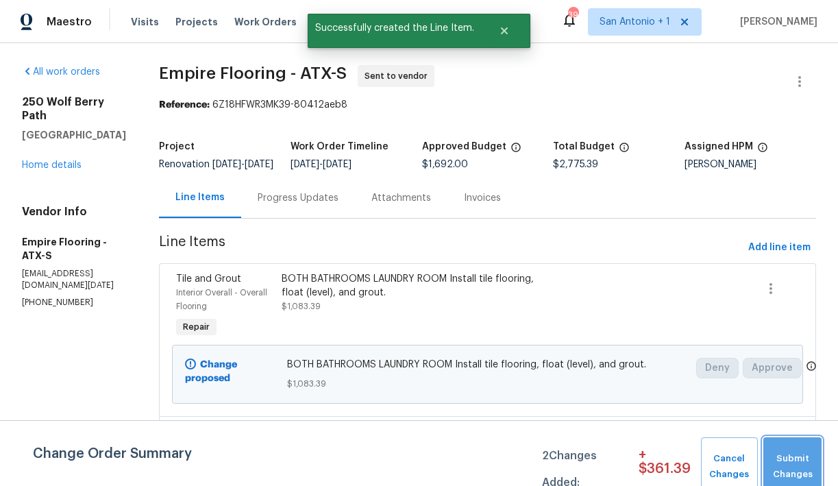
click at [799, 460] on span "Submit Changes" at bounding box center [793, 467] width 45 height 32
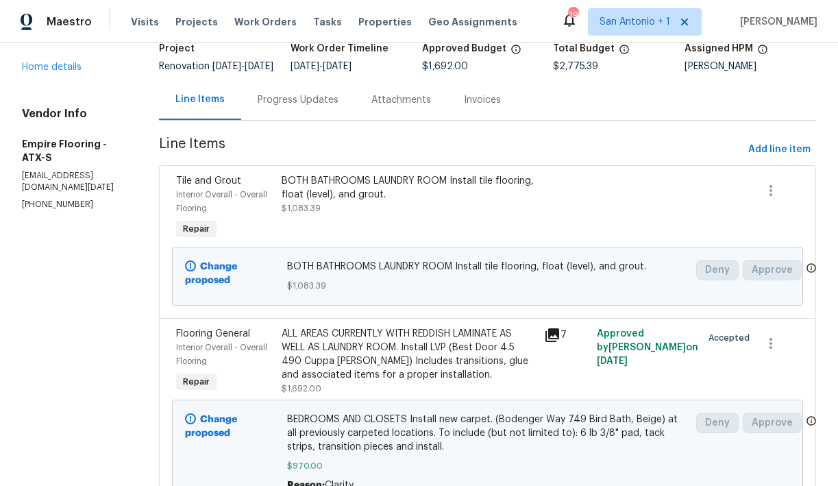
scroll to position [5, 0]
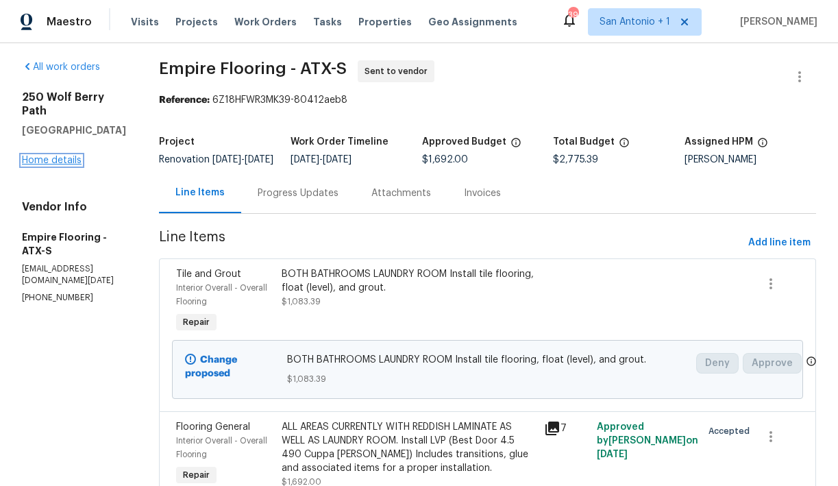
click at [60, 156] on link "Home details" at bounding box center [52, 161] width 60 height 10
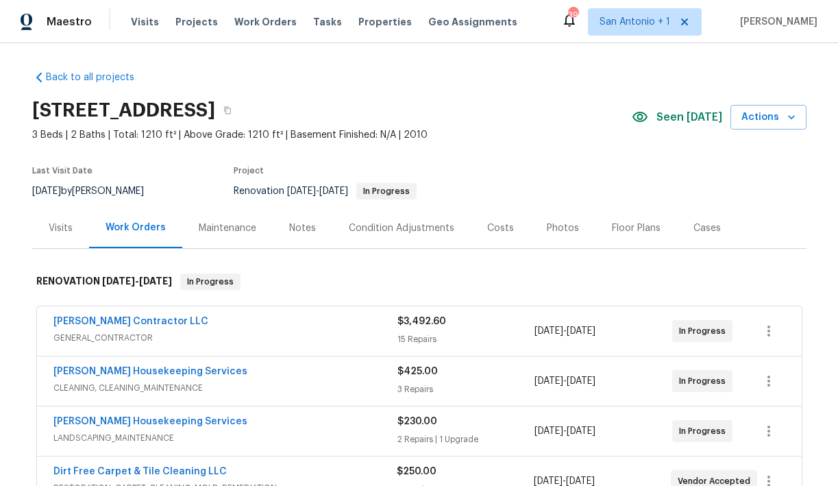
click at [489, 228] on div "Costs" at bounding box center [500, 228] width 27 height 14
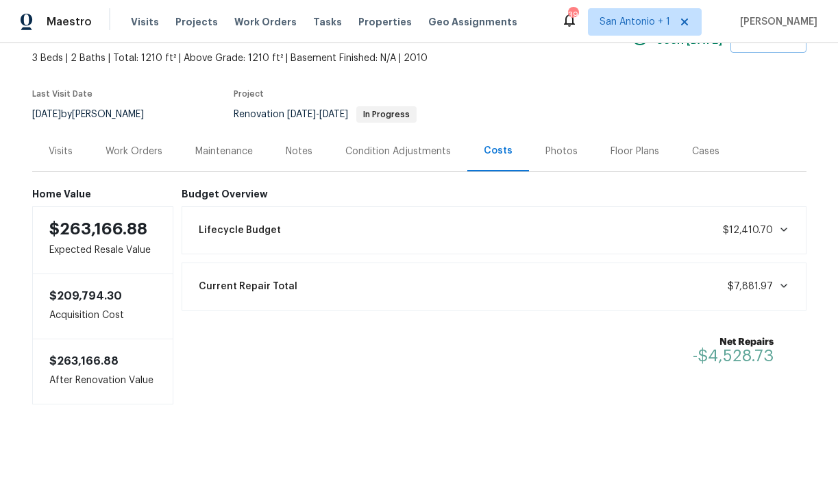
scroll to position [75, 0]
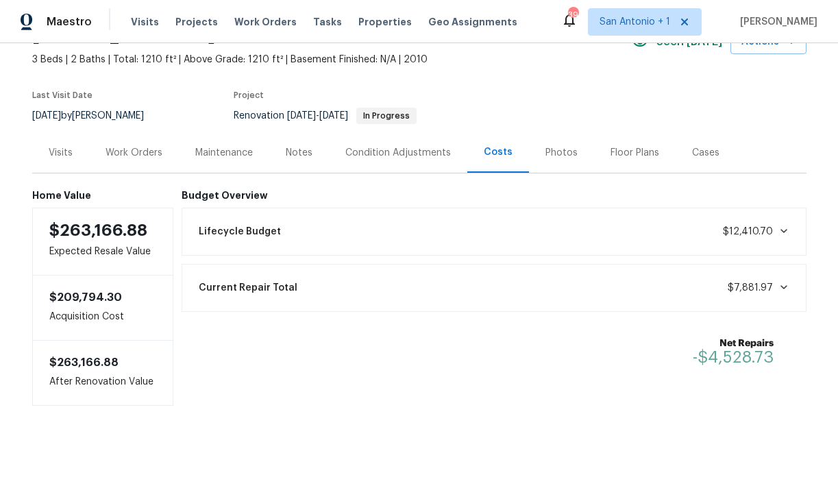
click at [508, 231] on div "Lifecycle Budget $12,410.70" at bounding box center [494, 232] width 607 height 30
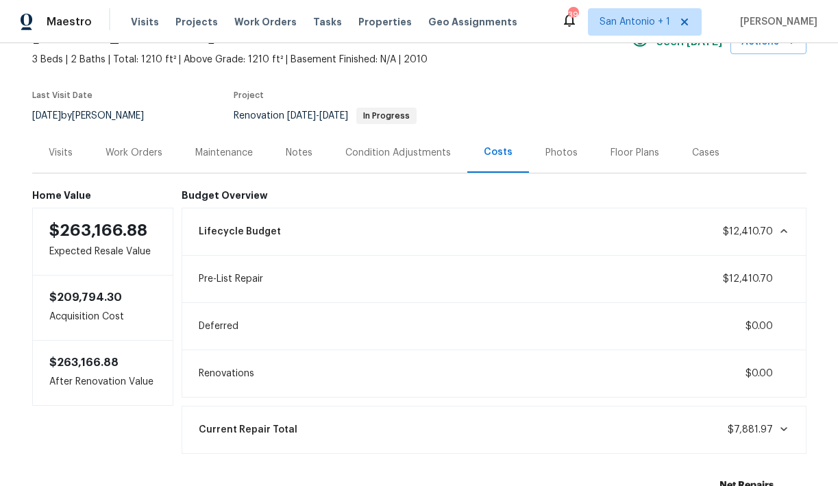
click at [428, 156] on div "Condition Adjustments" at bounding box center [399, 153] width 106 height 14
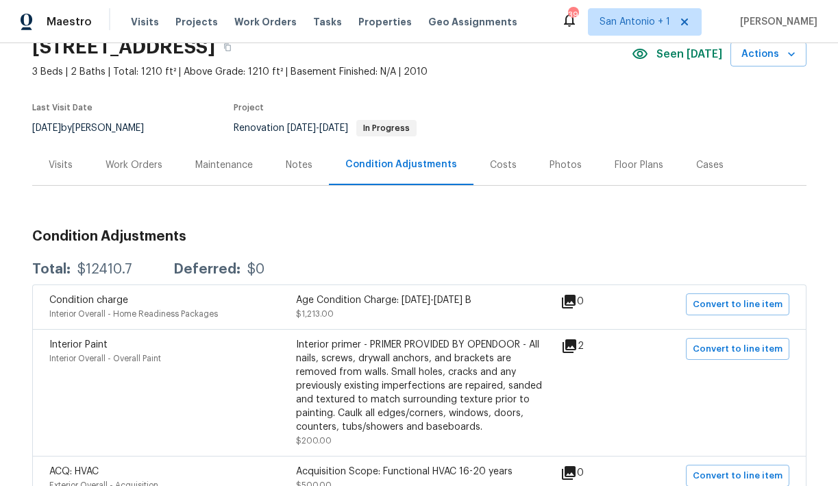
scroll to position [61, 0]
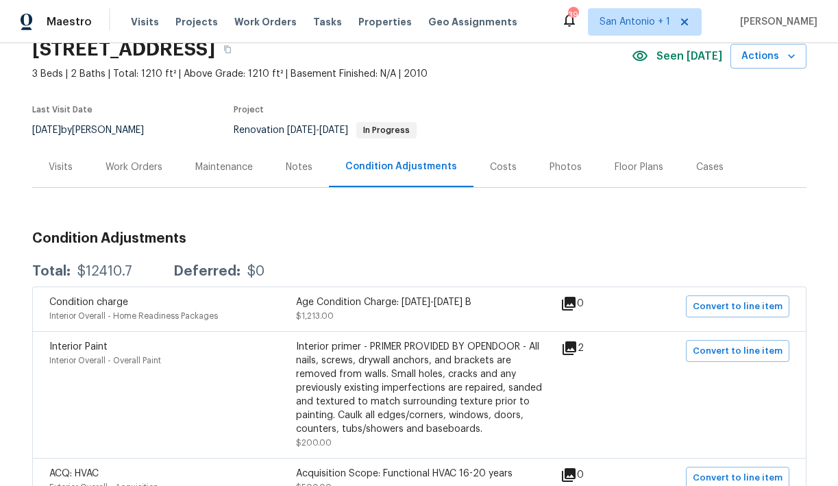
click at [129, 167] on div "Work Orders" at bounding box center [134, 167] width 57 height 14
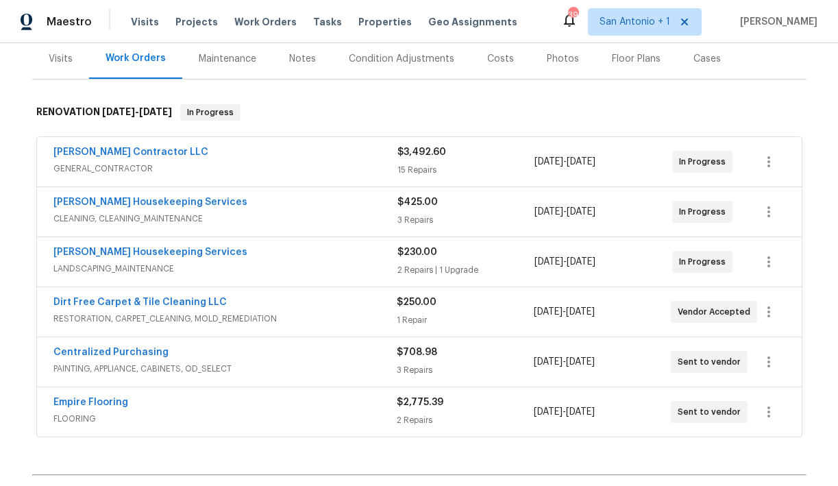
scroll to position [189, 0]
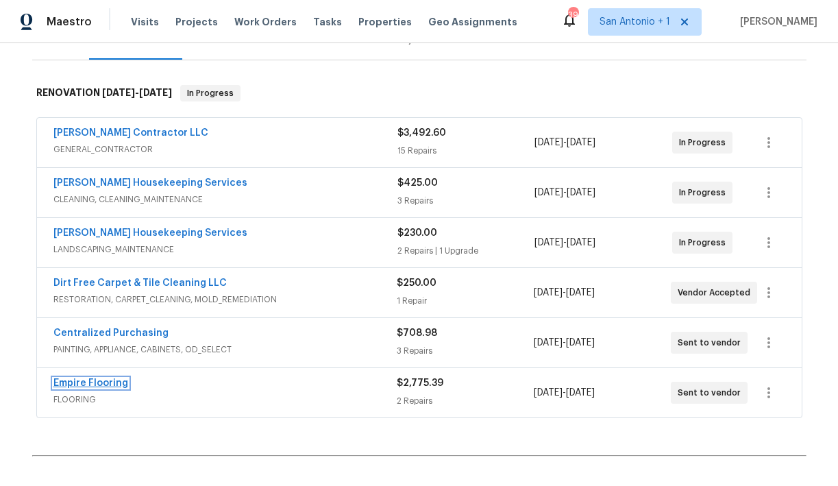
click at [87, 384] on link "Empire Flooring" at bounding box center [90, 383] width 75 height 10
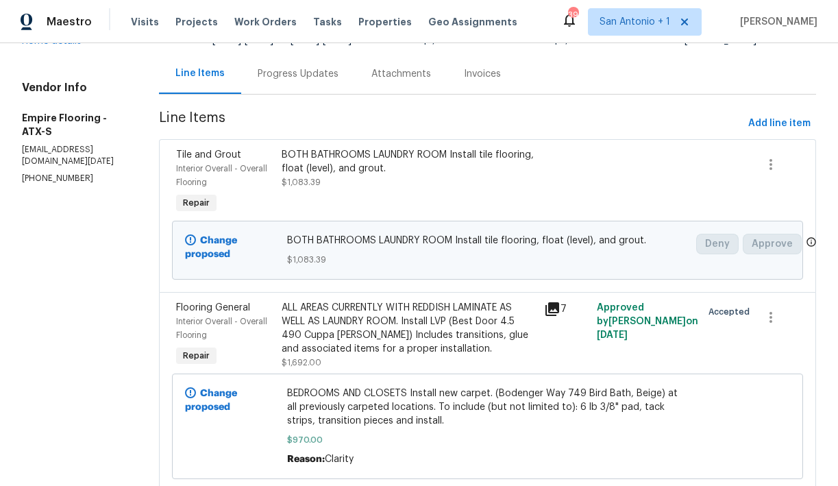
scroll to position [121, 0]
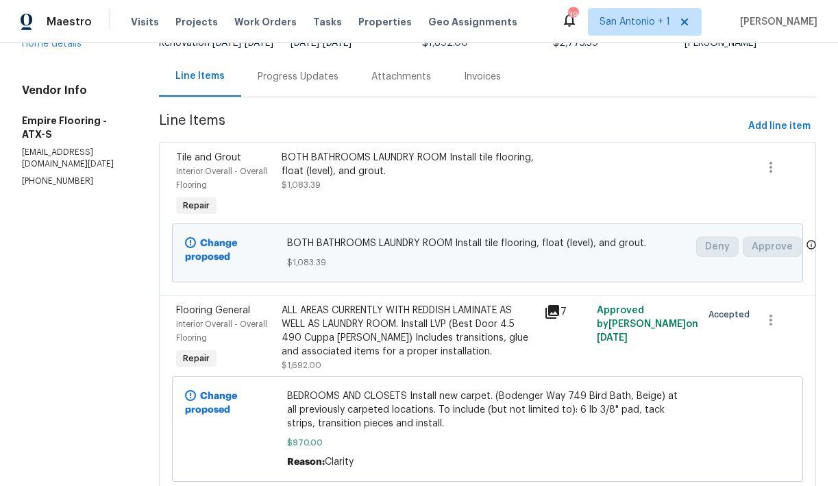
click at [356, 178] on div "BOTH BATHROOMS LAUNDRY ROOM Install tile flooring, float (level), and grout." at bounding box center [409, 164] width 255 height 27
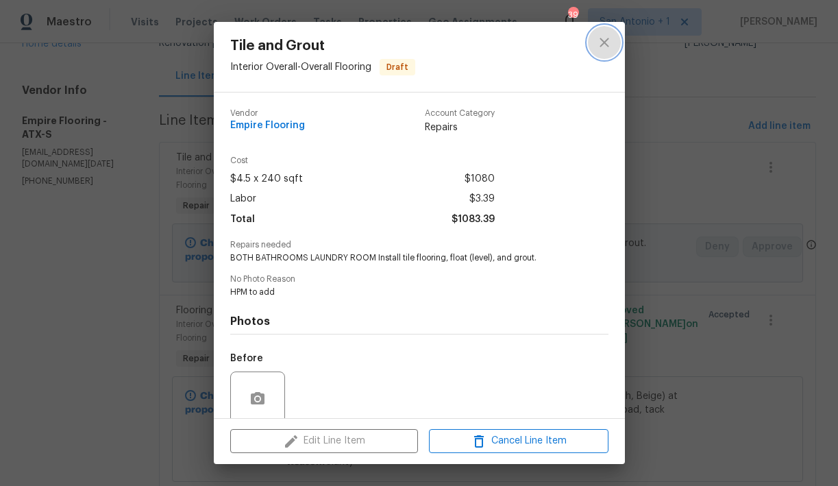
click at [607, 43] on icon "close" at bounding box center [604, 42] width 16 height 16
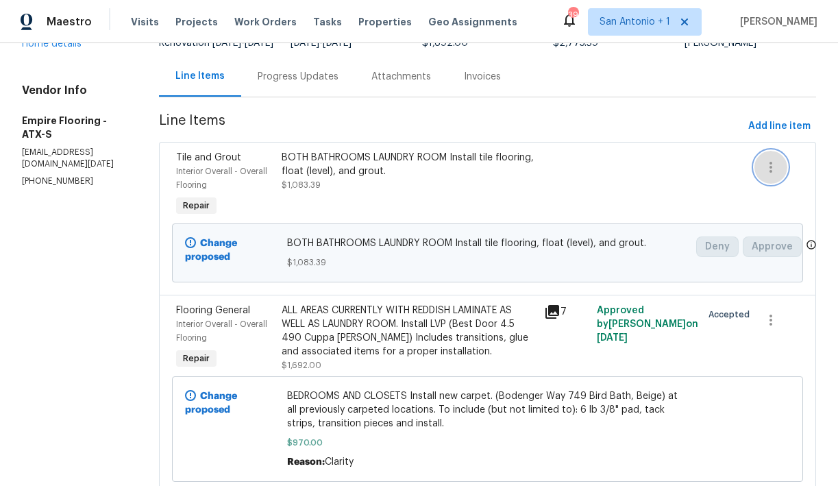
click at [776, 175] on icon "button" at bounding box center [771, 167] width 16 height 16
click at [665, 182] on div at bounding box center [419, 243] width 838 height 486
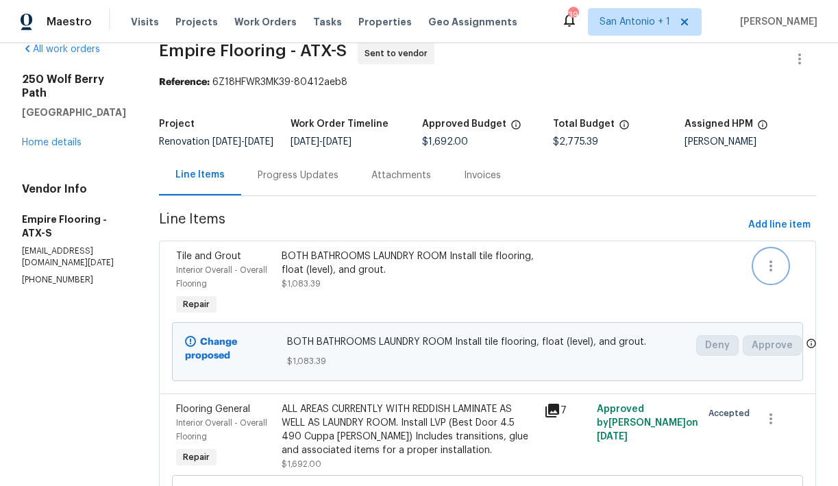
scroll to position [0, 0]
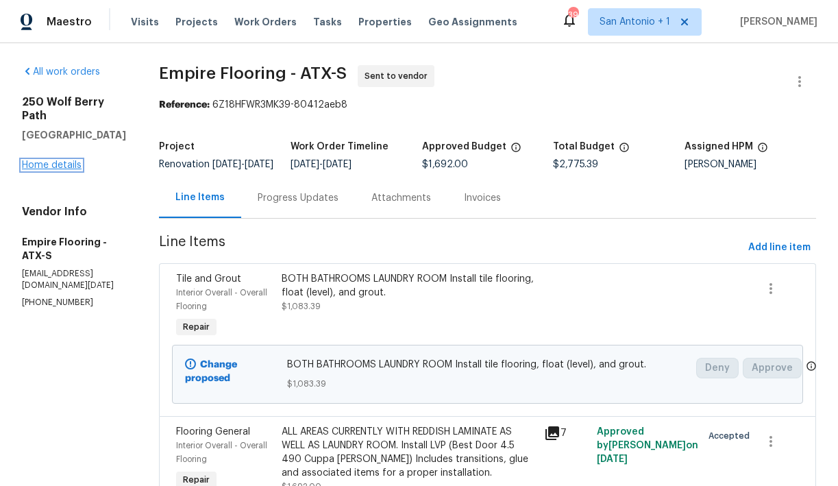
click at [60, 160] on link "Home details" at bounding box center [52, 165] width 60 height 10
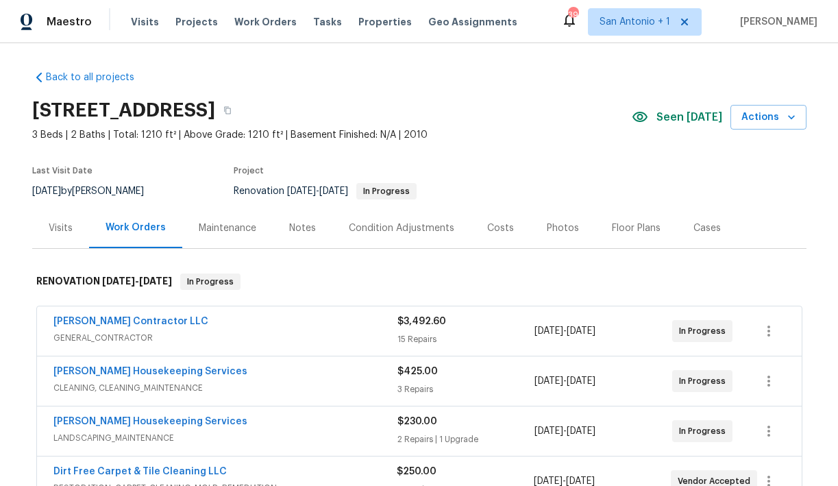
click at [298, 230] on div "Notes" at bounding box center [302, 228] width 27 height 14
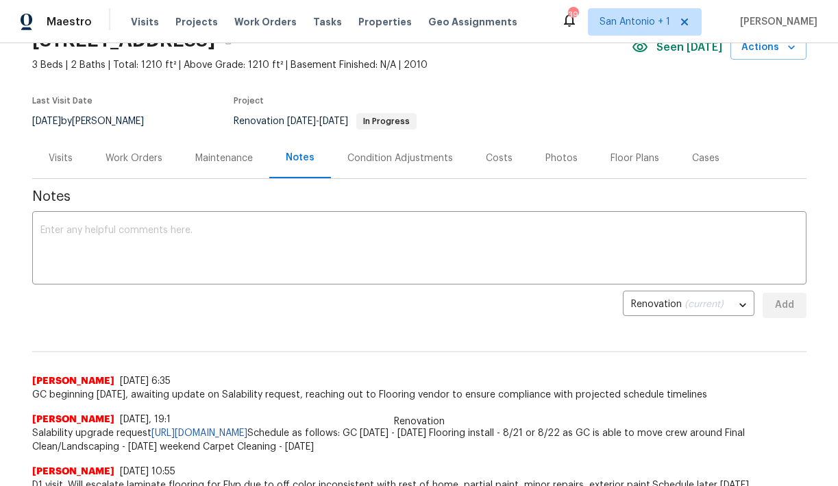
scroll to position [97, 0]
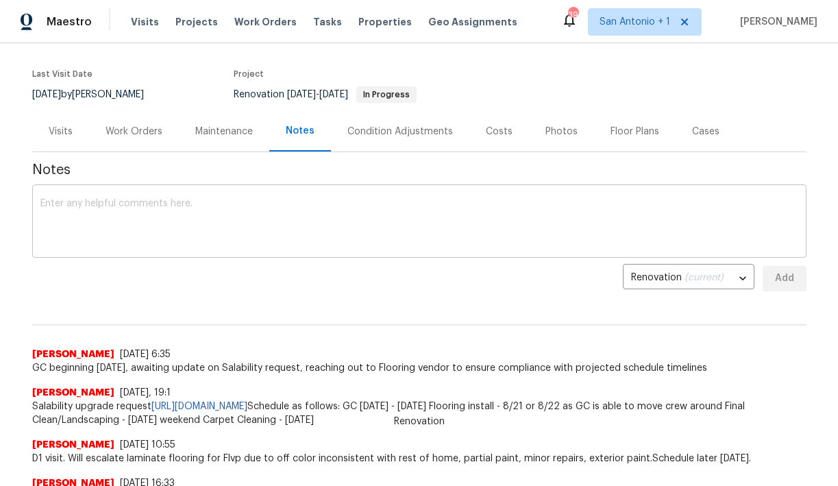
click at [312, 219] on textarea at bounding box center [419, 223] width 758 height 48
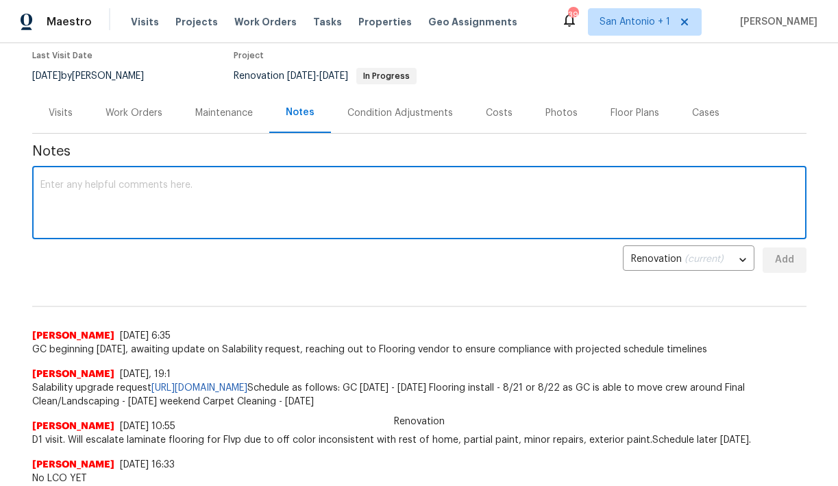
scroll to position [118, 0]
